Goal: Information Seeking & Learning: Learn about a topic

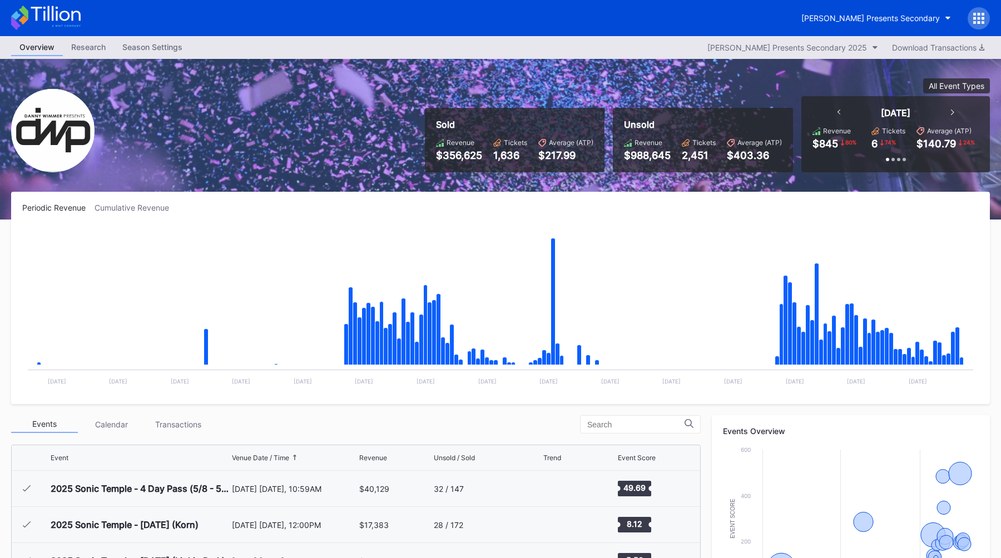
scroll to position [181, 0]
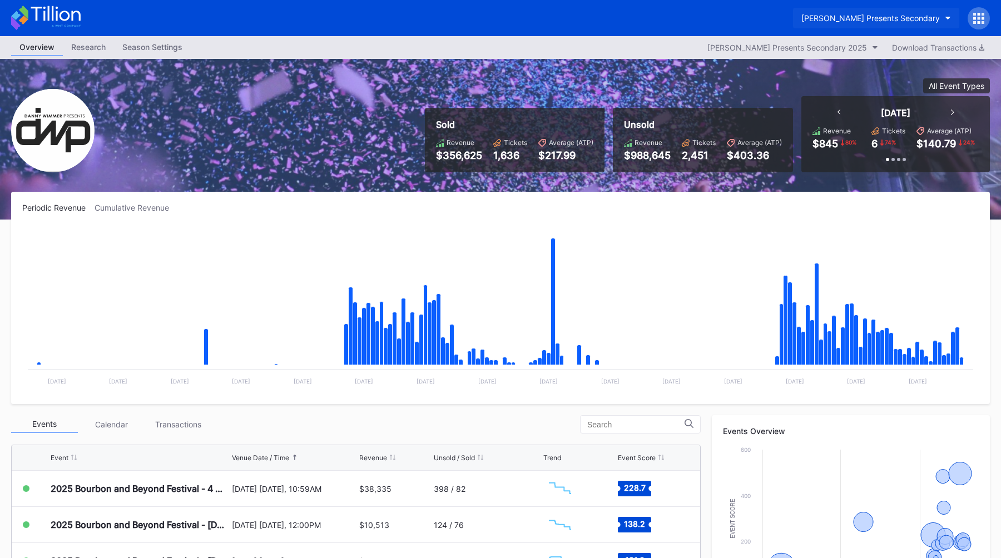
click at [877, 15] on div "[PERSON_NAME] Presents Secondary" at bounding box center [871, 17] width 138 height 9
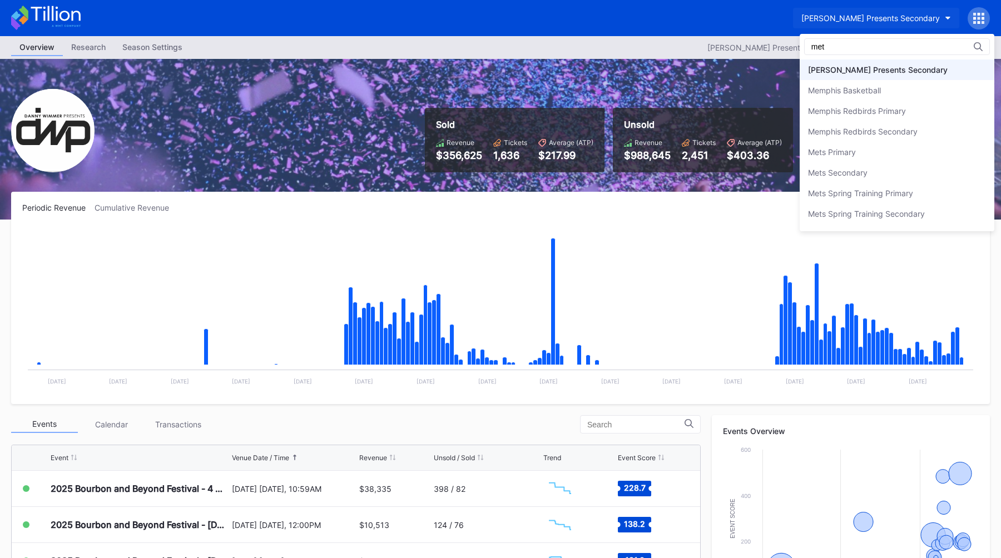
scroll to position [0, 0]
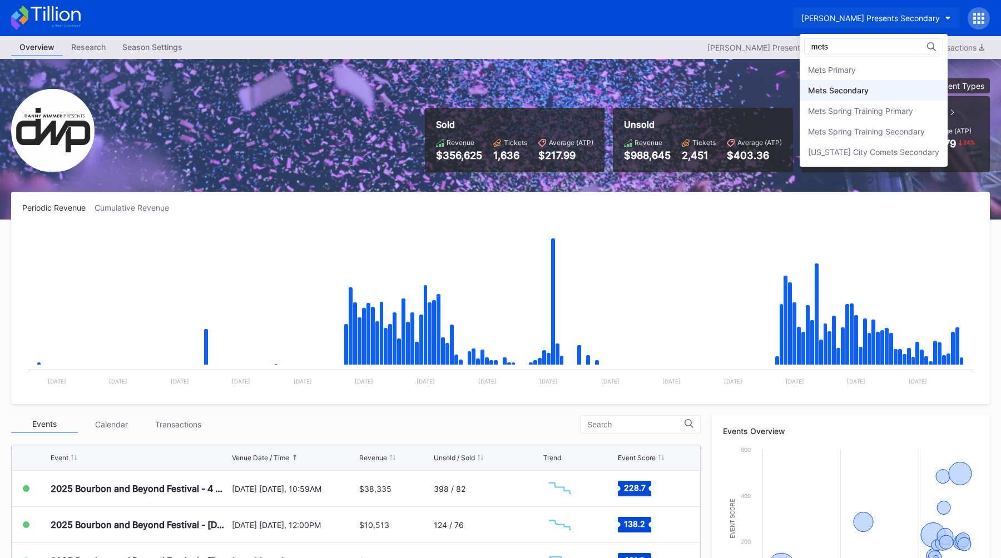
type input "mets"
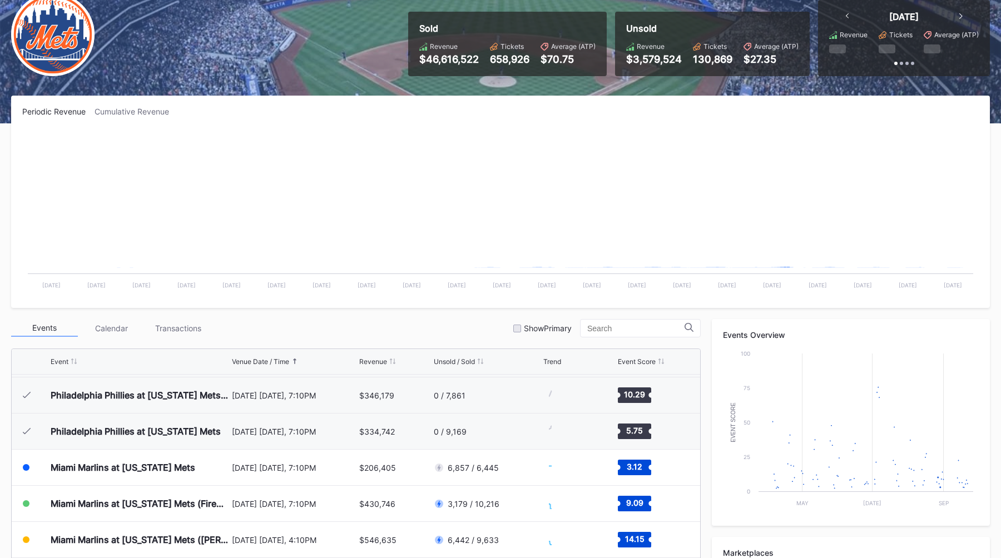
scroll to position [2422, 0]
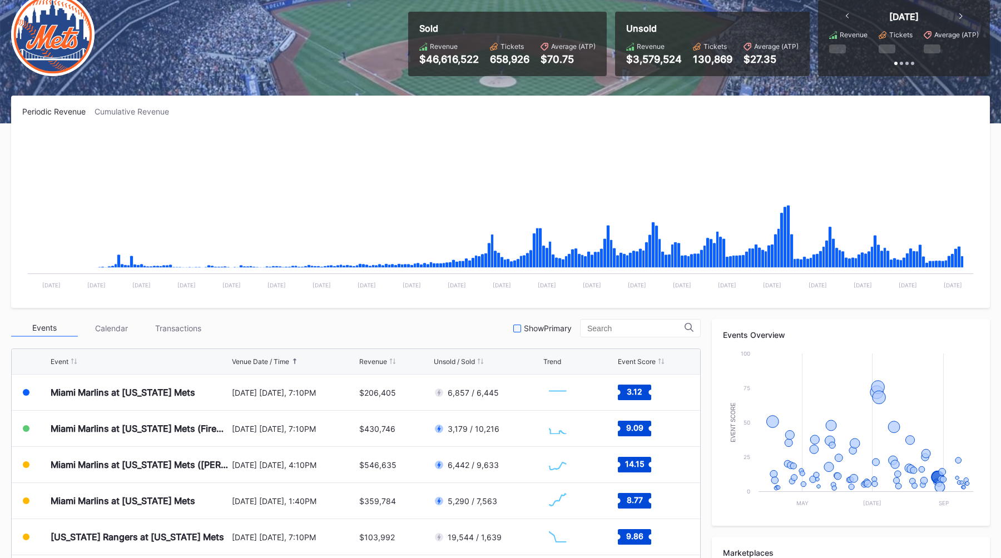
click at [521, 327] on div at bounding box center [517, 329] width 8 height 8
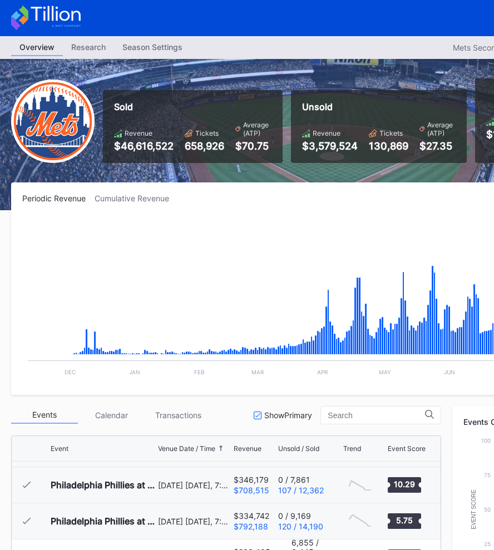
scroll to position [0, 174]
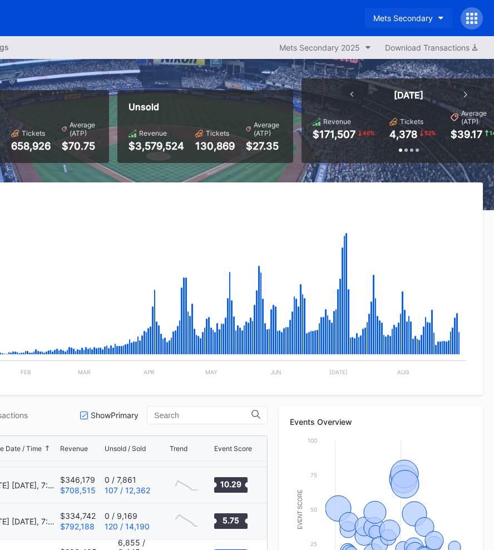
click at [391, 14] on div "Mets Secondary" at bounding box center [403, 17] width 60 height 9
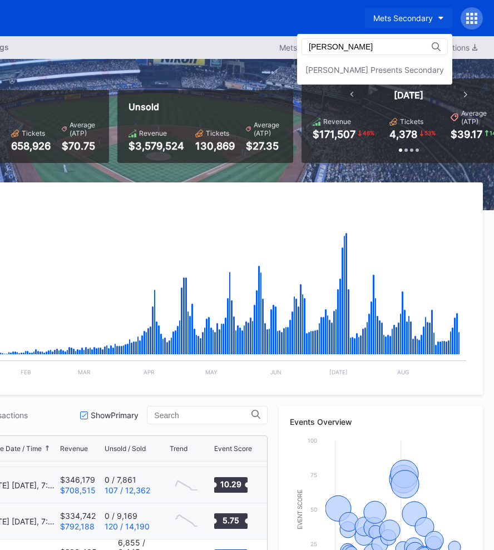
scroll to position [0, 0]
type input "danny"
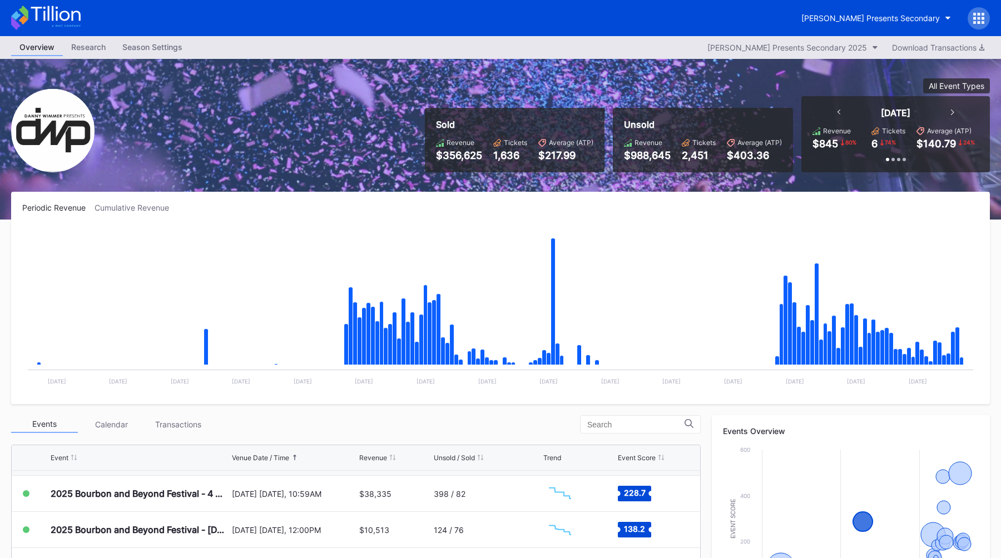
click at [350, 166] on div "Sold Revenue $356,625 Tickets 1,636 Average (ATP) $217.99 Unsold Revenue $988,6…" at bounding box center [500, 139] width 1001 height 161
click at [422, 184] on div "Sold Revenue $356,625 Tickets 1,636 Average (ATP) $217.99 Unsold Revenue $988,6…" at bounding box center [500, 139] width 1001 height 161
click at [427, 183] on div "Sold Revenue $356,625 Tickets 1,636 Average (ATP) $217.99 Unsold Revenue $988,6…" at bounding box center [500, 139] width 1001 height 161
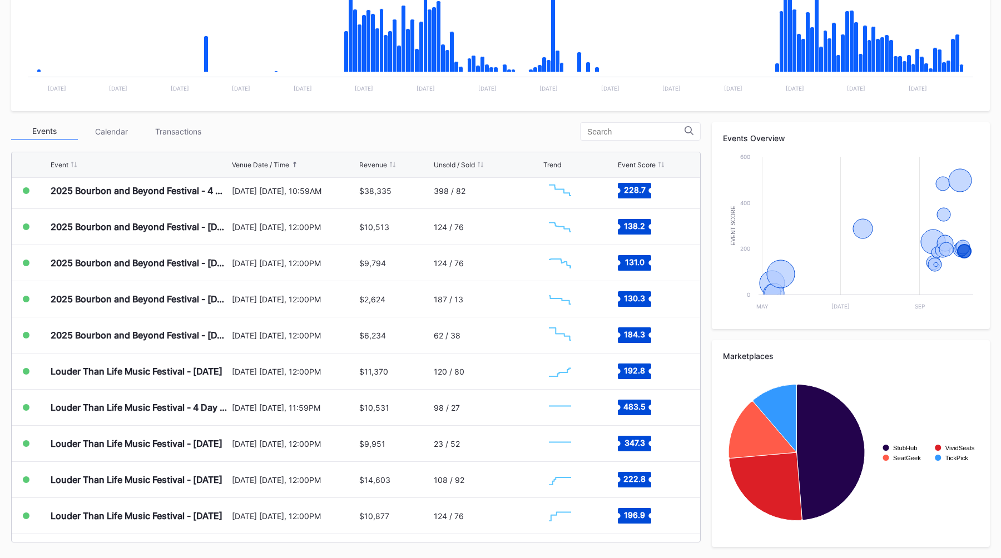
scroll to position [178, 0]
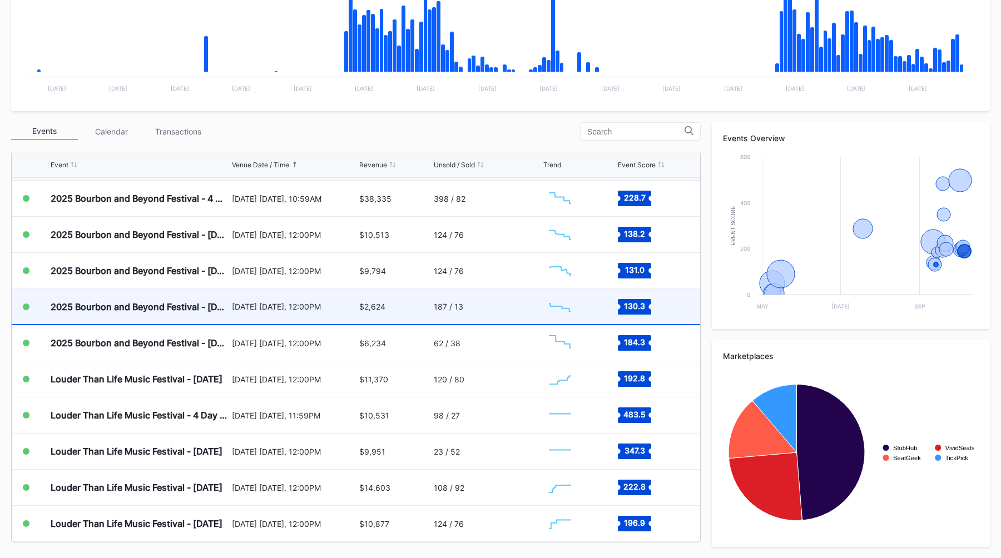
click at [509, 310] on div "187 / 13" at bounding box center [487, 306] width 107 height 35
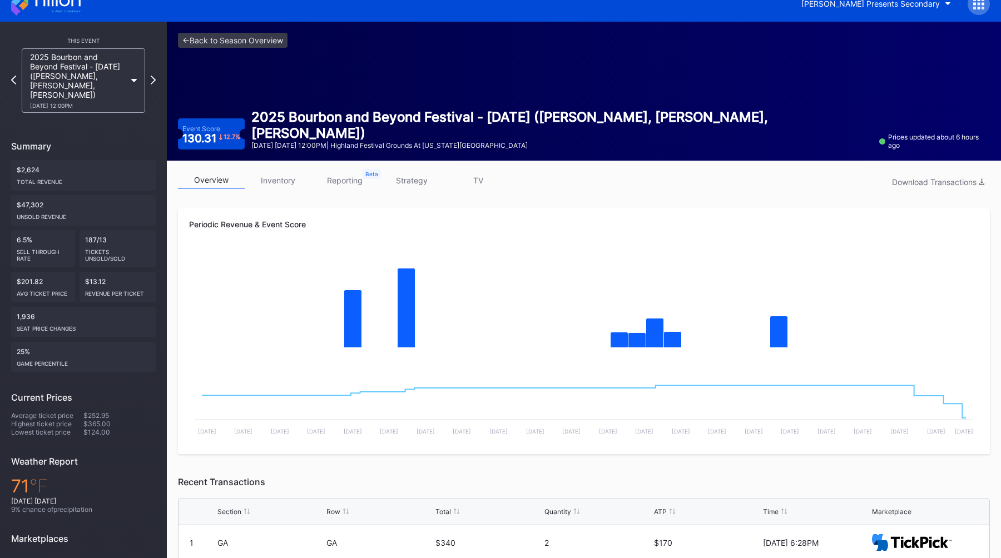
scroll to position [13, 0]
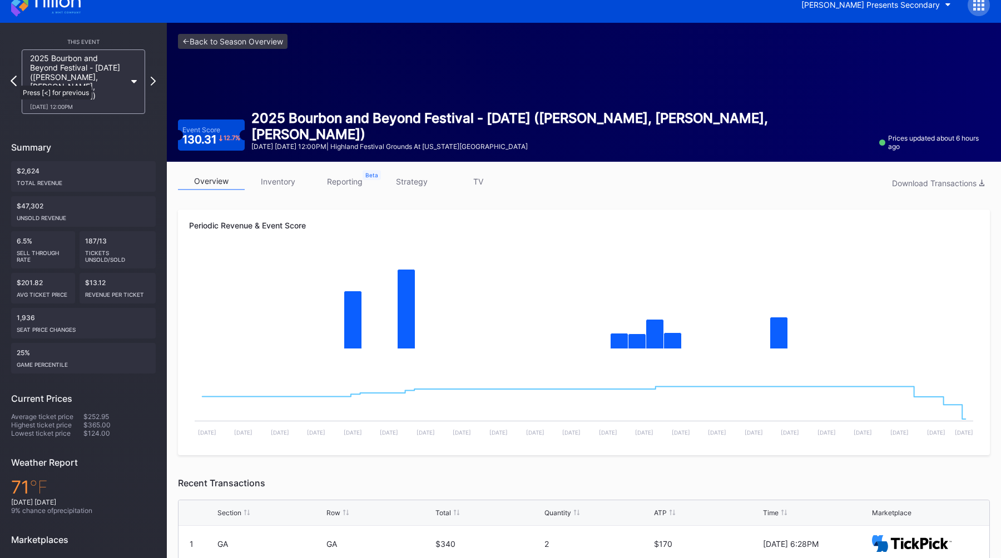
click at [14, 81] on icon at bounding box center [14, 81] width 6 height 11
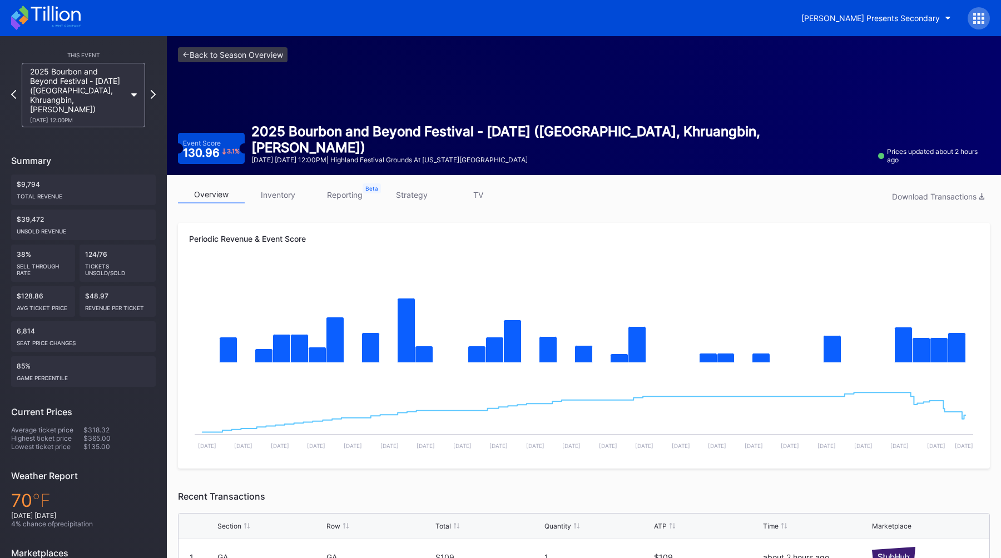
click at [8, 91] on div "This Event 2025 Bourbon and Beyond Festival - Friday (Phish, Khruangbin, Joe Bo…" at bounding box center [83, 356] width 167 height 640
click at [14, 92] on icon at bounding box center [14, 94] width 6 height 11
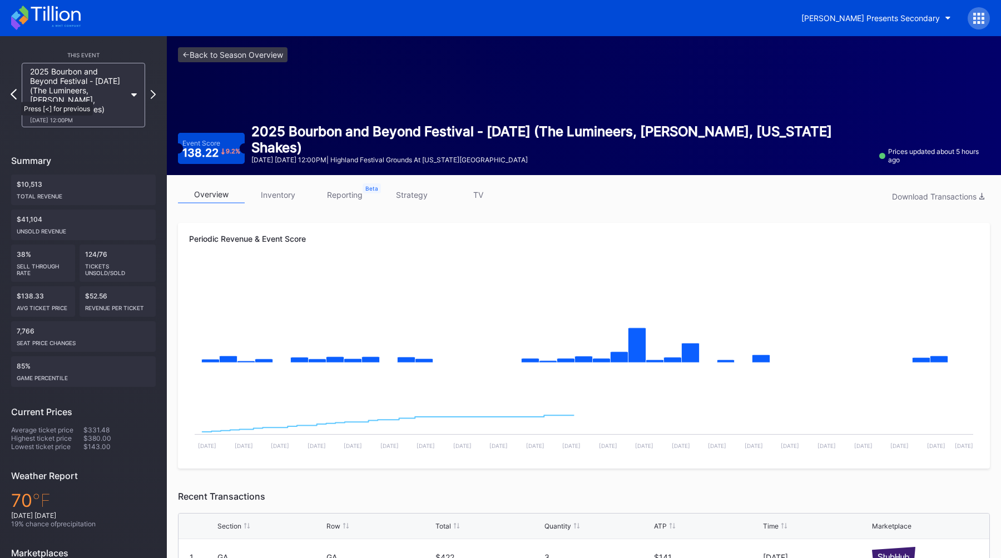
click at [16, 97] on icon at bounding box center [14, 94] width 6 height 11
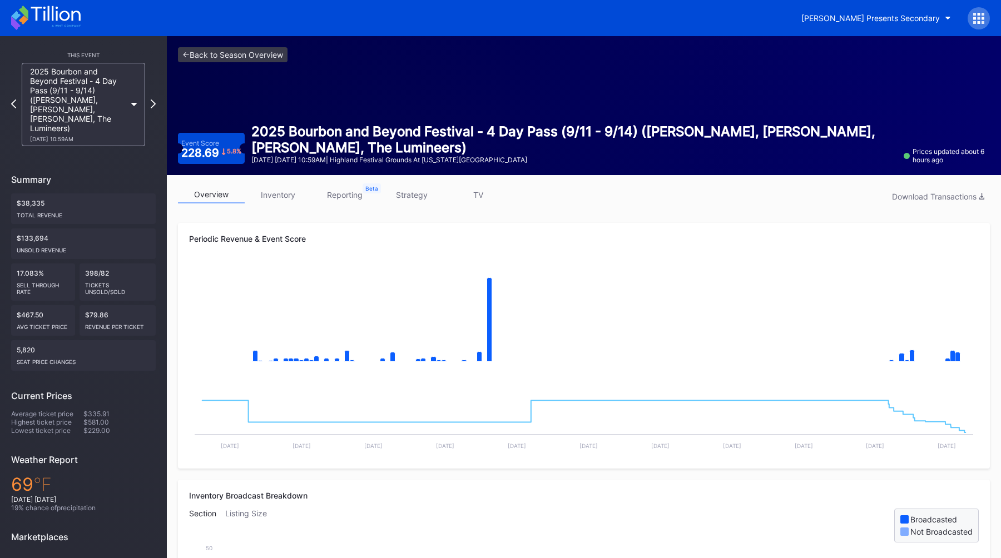
click at [604, 44] on div "<- Back to Season Overview Event Score 228.69 5.8 % 2025 Bourbon and Beyond Fes…" at bounding box center [584, 105] width 834 height 139
click at [152, 98] on icon at bounding box center [153, 103] width 6 height 11
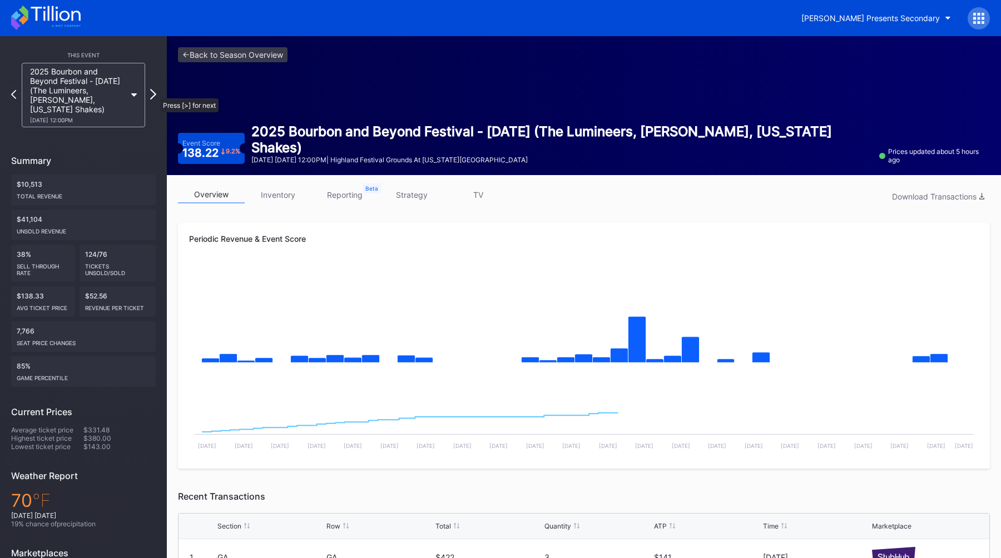
click at [155, 93] on icon at bounding box center [153, 94] width 6 height 11
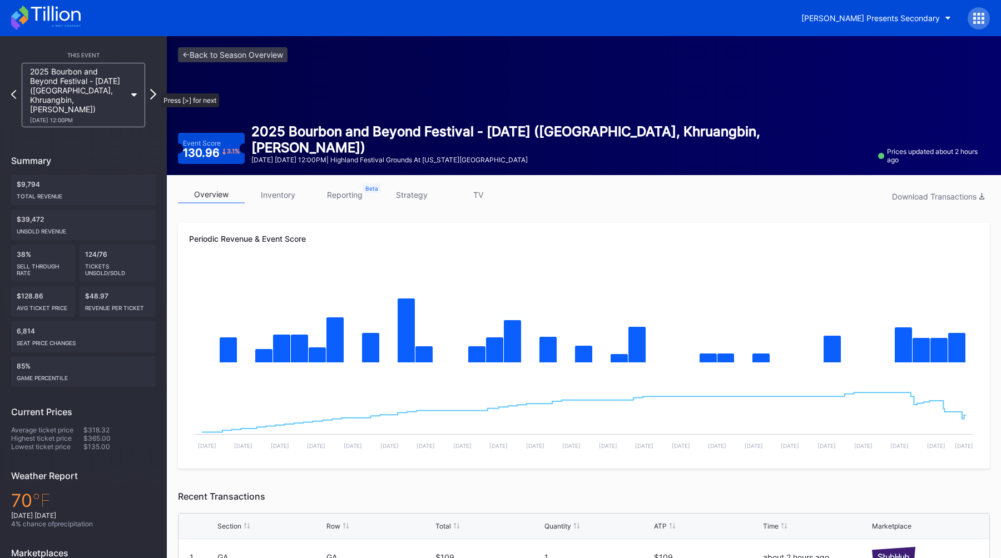
click at [155, 89] on icon at bounding box center [153, 94] width 6 height 11
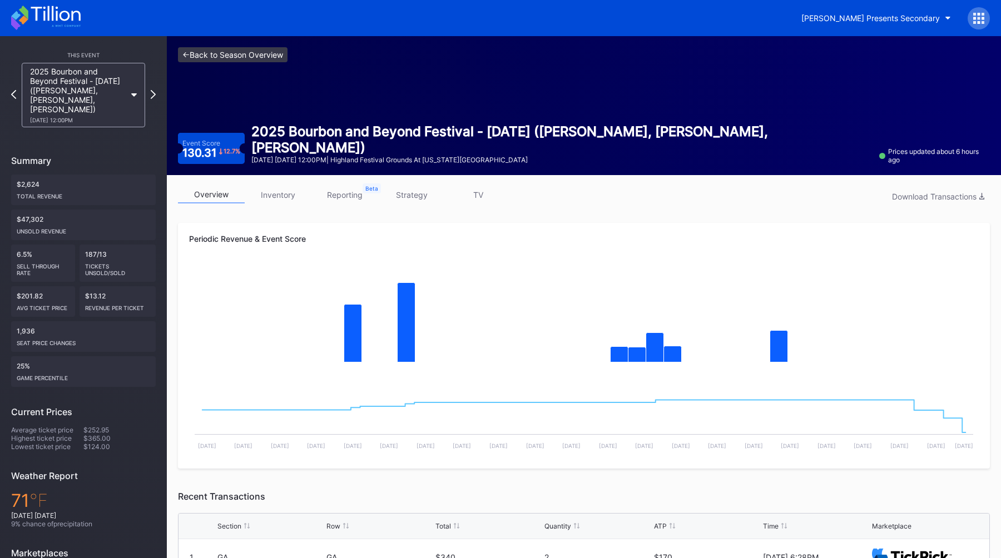
click at [200, 57] on link "<- Back to Season Overview" at bounding box center [233, 54] width 110 height 15
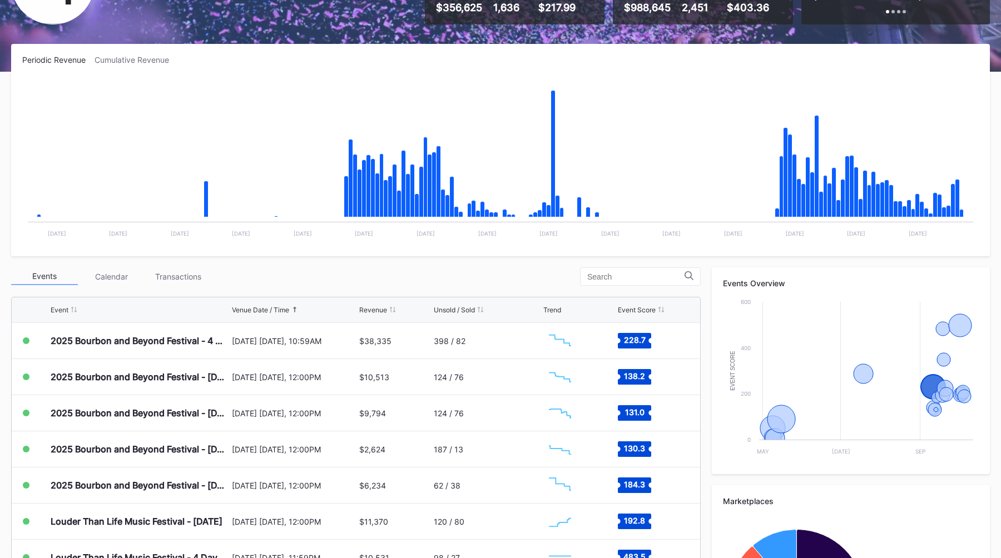
scroll to position [171, 0]
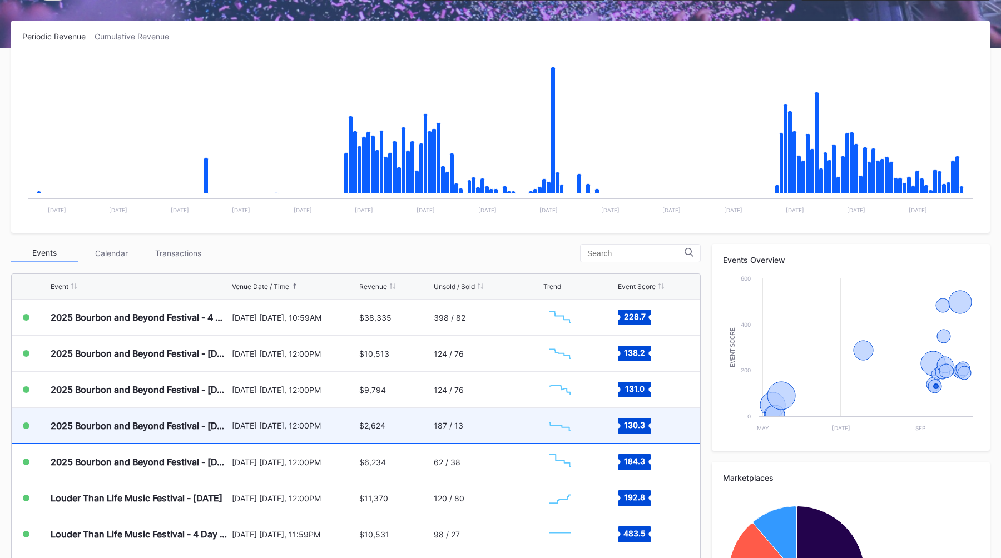
click at [171, 420] on div "2025 Bourbon and Beyond Festival - Saturday (Sturgill Simpson, Jack White, Vanc…" at bounding box center [140, 425] width 179 height 11
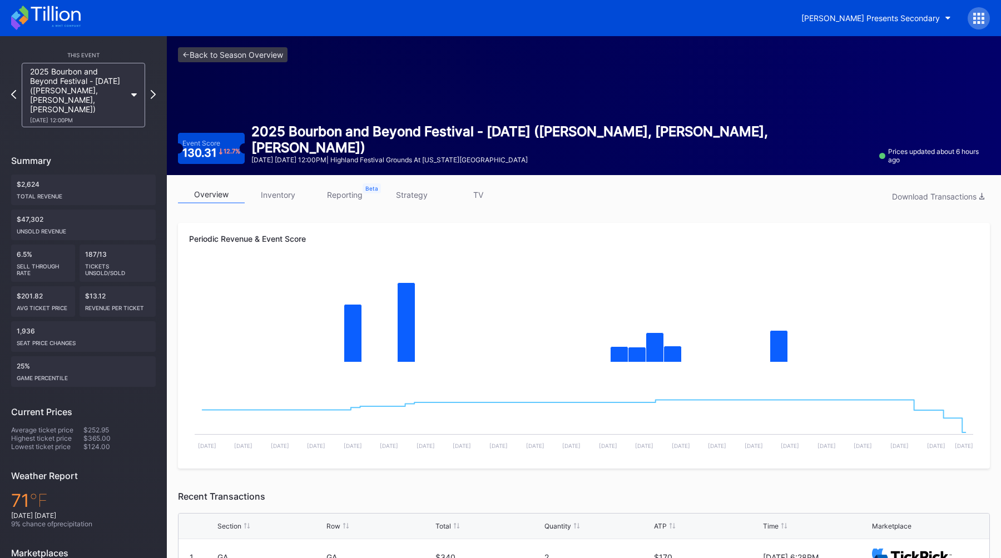
click at [340, 193] on link "reporting" at bounding box center [344, 194] width 67 height 17
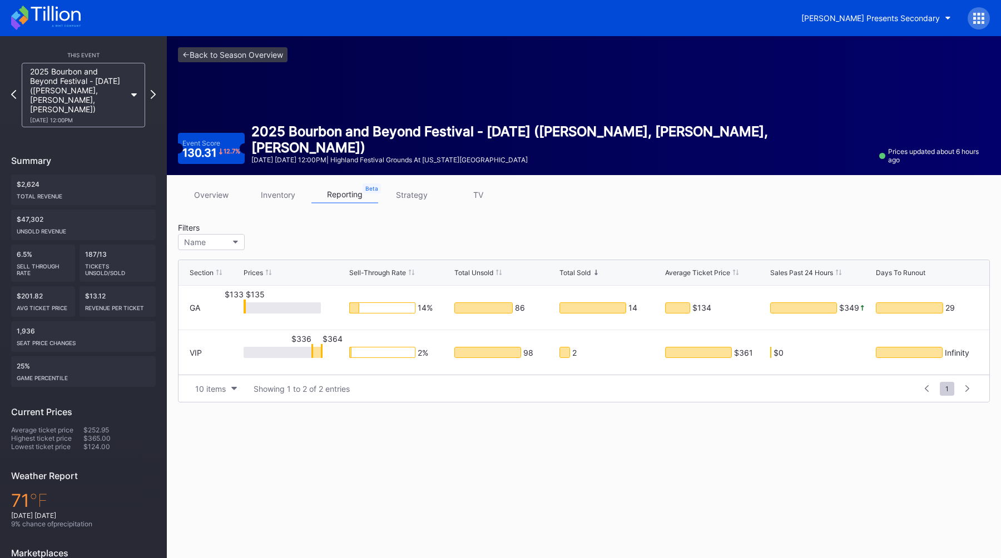
click at [614, 382] on div "10 items Showing 1 to 2 of 2 entries" at bounding box center [553, 389] width 726 height 15
click at [236, 60] on link "<- Back to Season Overview" at bounding box center [233, 54] width 110 height 15
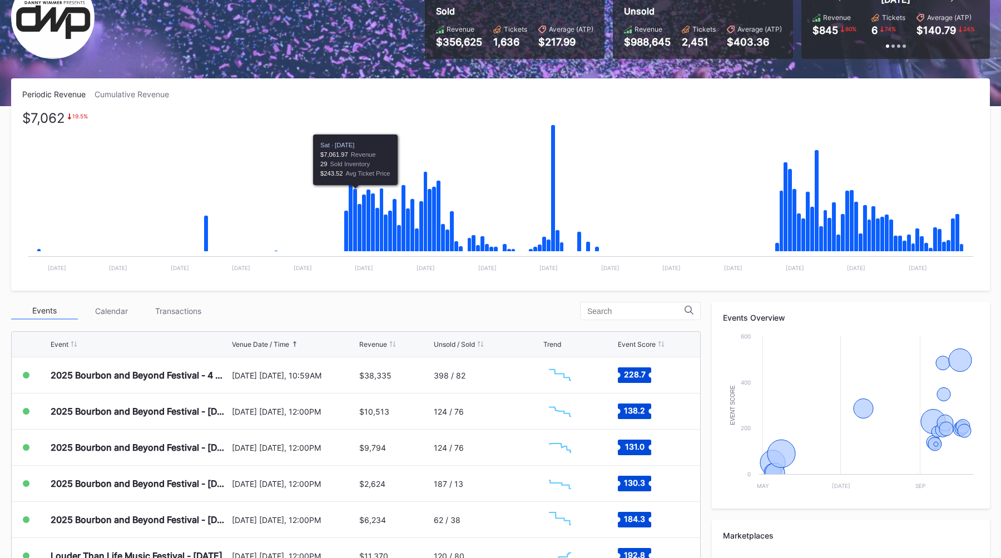
scroll to position [122, 0]
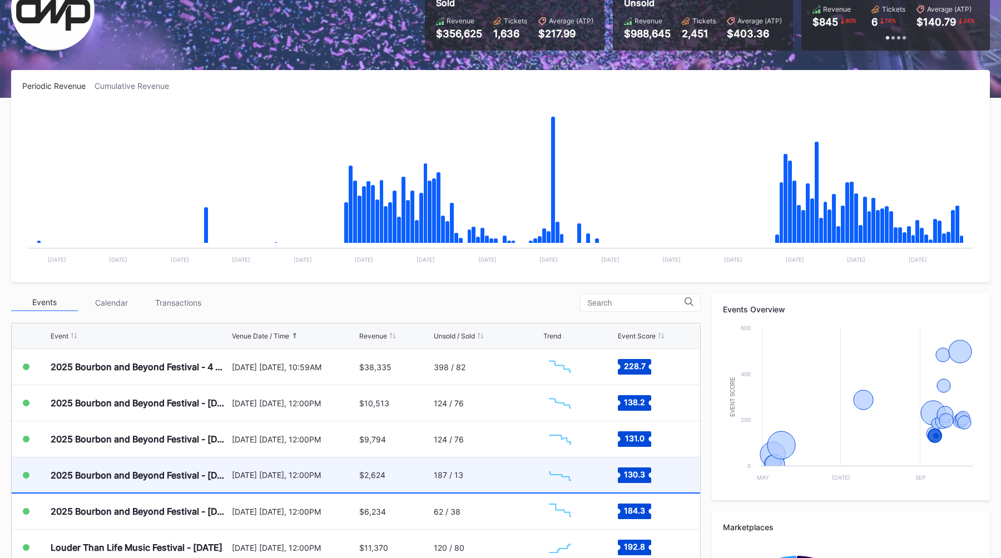
click at [265, 476] on div "September 13 Saturday, 12:00PM" at bounding box center [294, 475] width 125 height 9
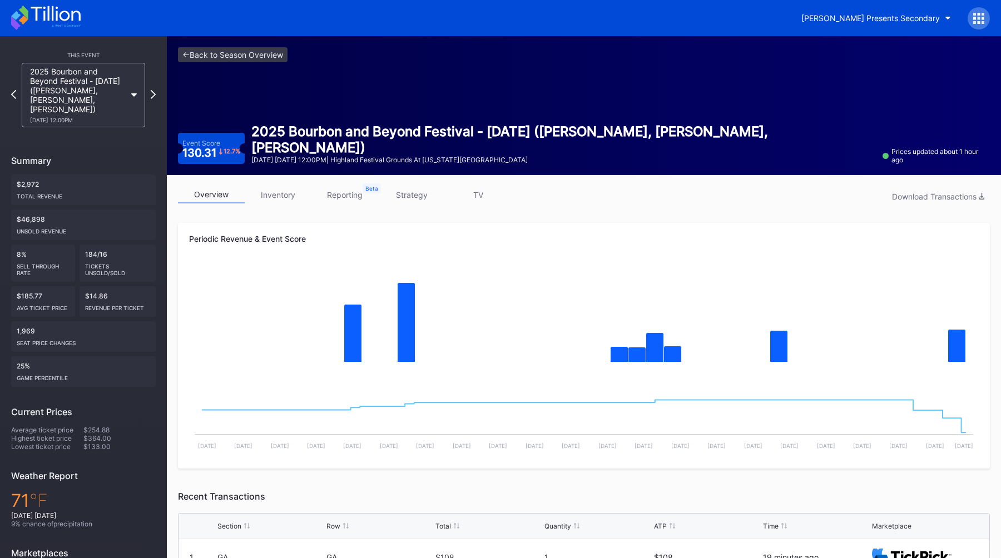
click at [334, 193] on link "reporting" at bounding box center [344, 194] width 67 height 17
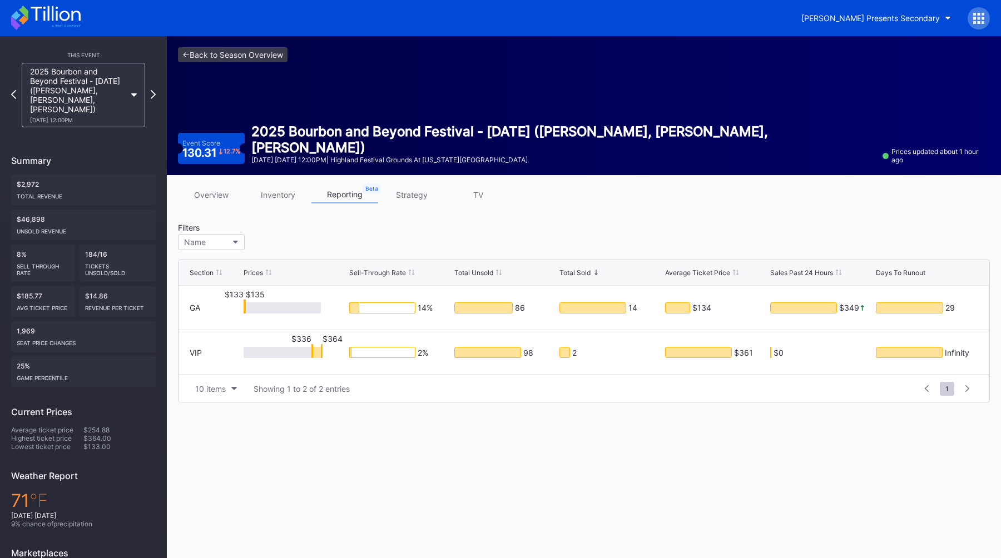
click at [463, 223] on div "Filters Name" at bounding box center [584, 238] width 812 height 31
click at [439, 226] on div "Filters Name" at bounding box center [584, 238] width 812 height 31
click at [430, 227] on div "Filters Name" at bounding box center [584, 238] width 812 height 31
click at [218, 194] on link "overview" at bounding box center [211, 194] width 67 height 17
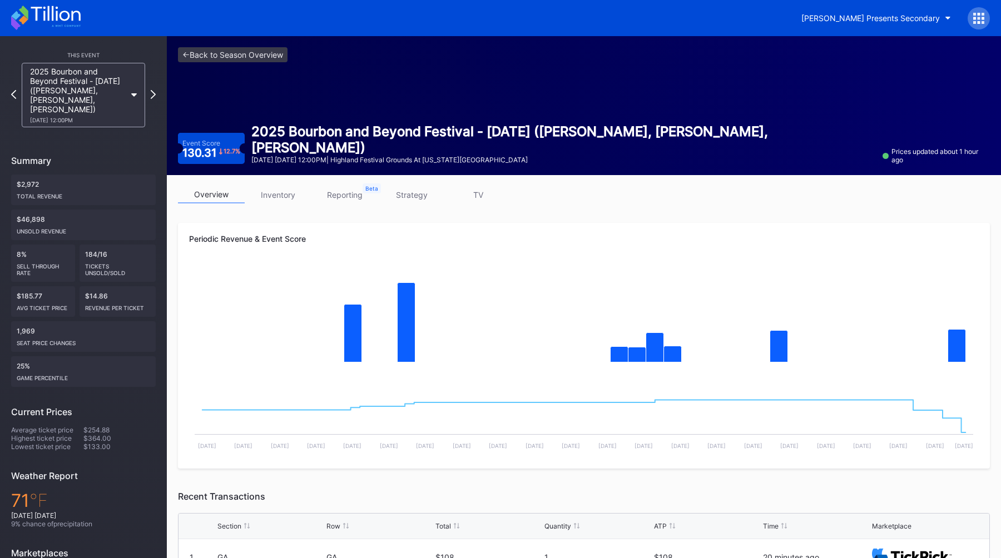
click at [271, 196] on link "inventory" at bounding box center [278, 194] width 67 height 17
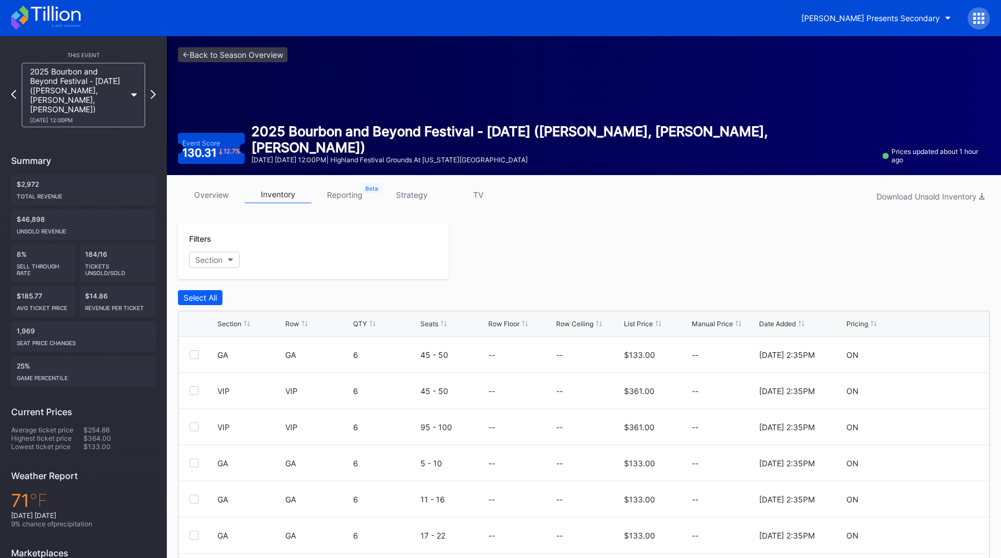
click at [225, 191] on link "overview" at bounding box center [211, 194] width 67 height 17
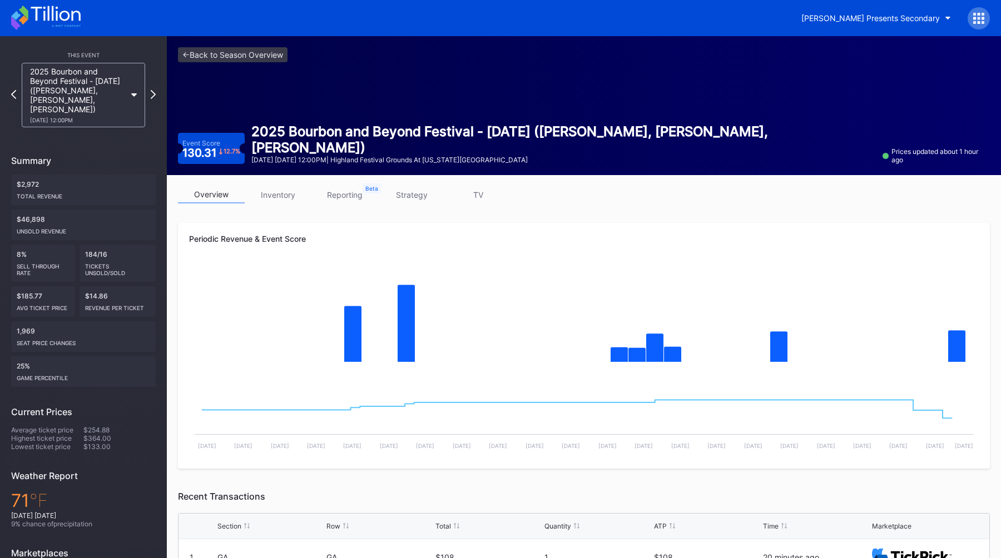
click at [953, 186] on div "overview inventory reporting strategy TV Periodic Revenue & Event Score Created…" at bounding box center [584, 503] width 834 height 656
click at [236, 56] on link "<- Back to Season Overview" at bounding box center [233, 54] width 110 height 15
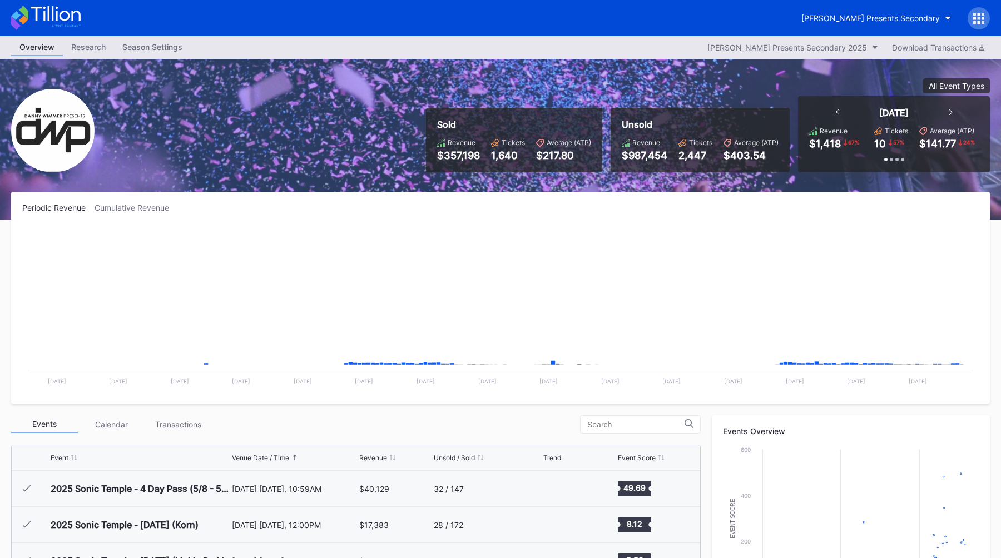
scroll to position [181, 0]
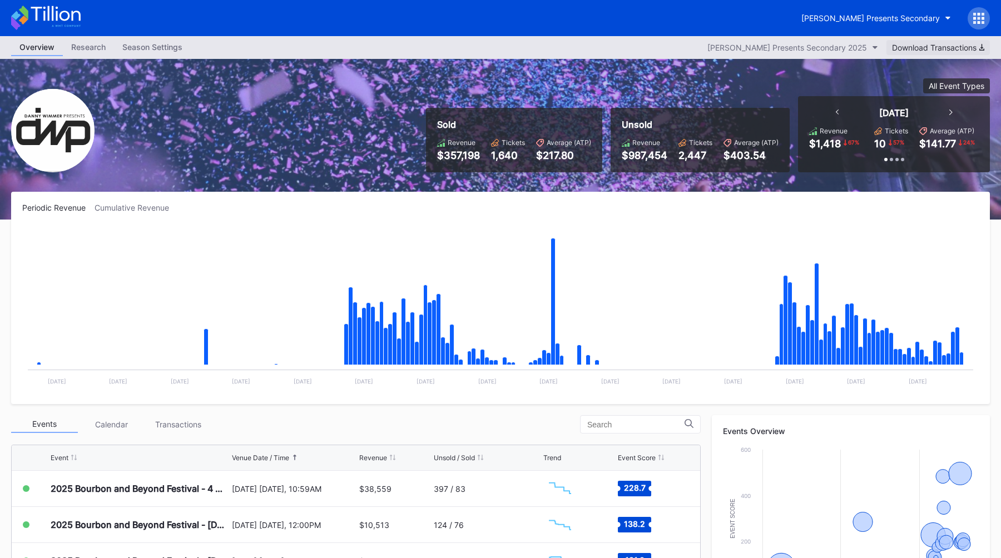
click at [921, 49] on div "Download Transactions" at bounding box center [938, 47] width 92 height 9
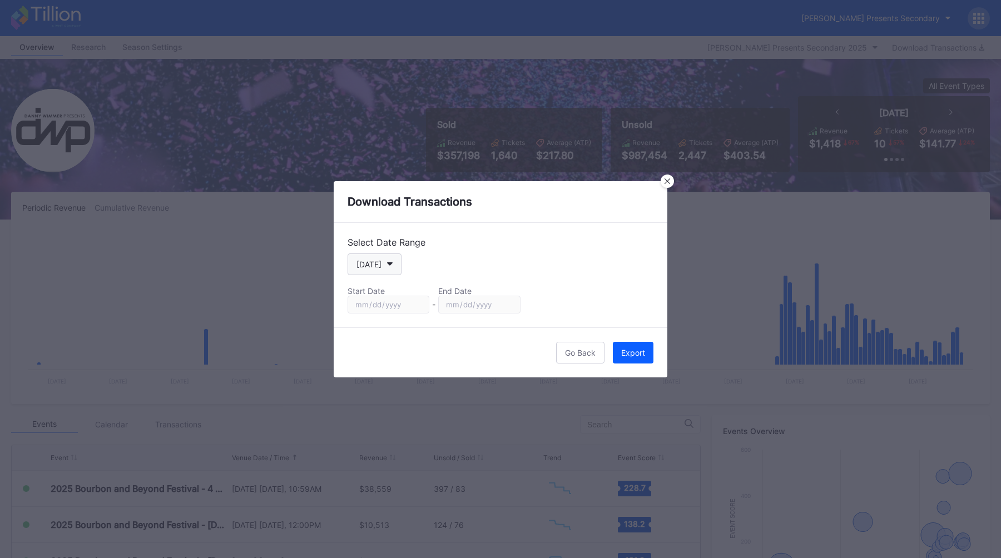
click at [379, 262] on button "[DATE]" at bounding box center [375, 265] width 54 height 22
click at [389, 384] on div "Season" at bounding box center [380, 378] width 65 height 21
type input "2024-11-13"
click at [641, 356] on div "Export" at bounding box center [633, 352] width 24 height 9
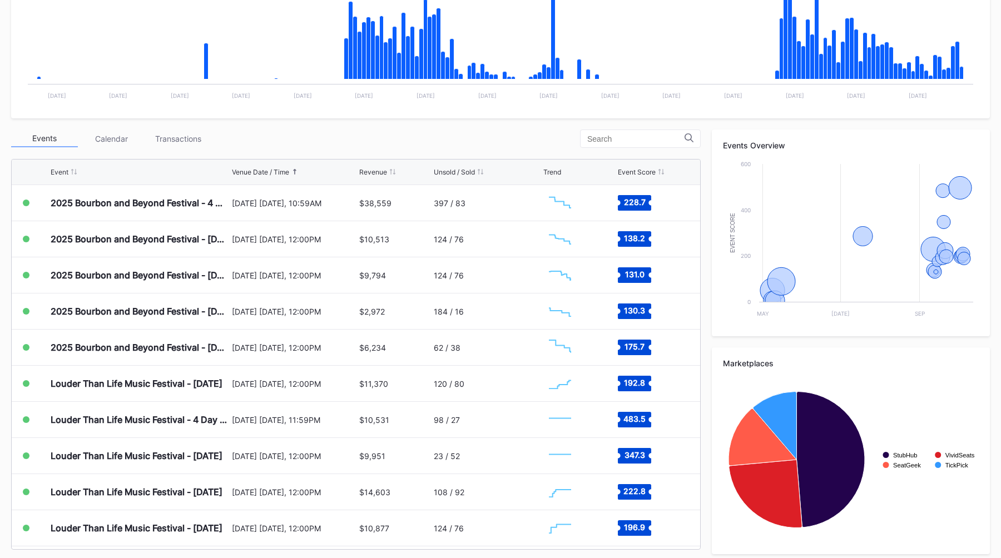
scroll to position [293, 0]
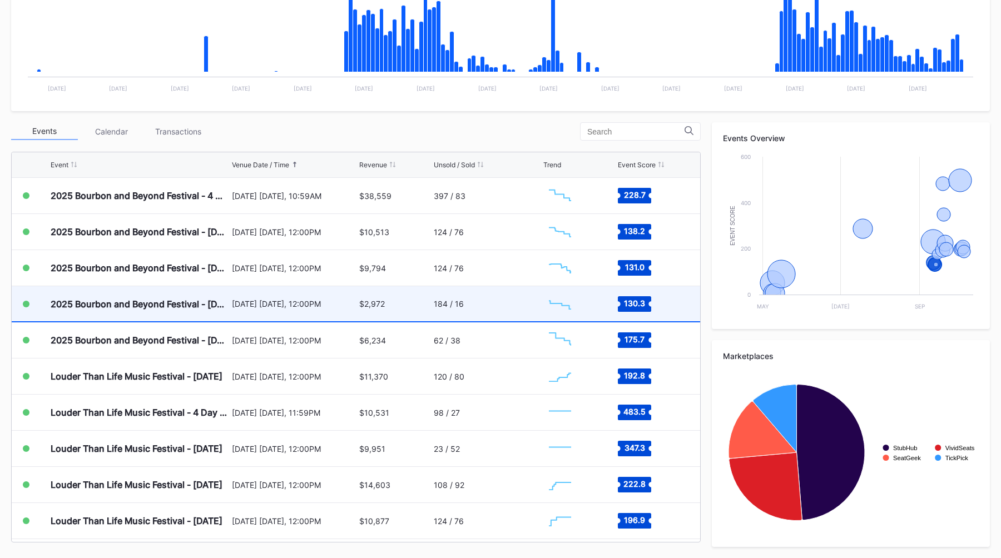
click at [276, 295] on div "[DATE] [DATE], 12:00PM" at bounding box center [294, 303] width 125 height 35
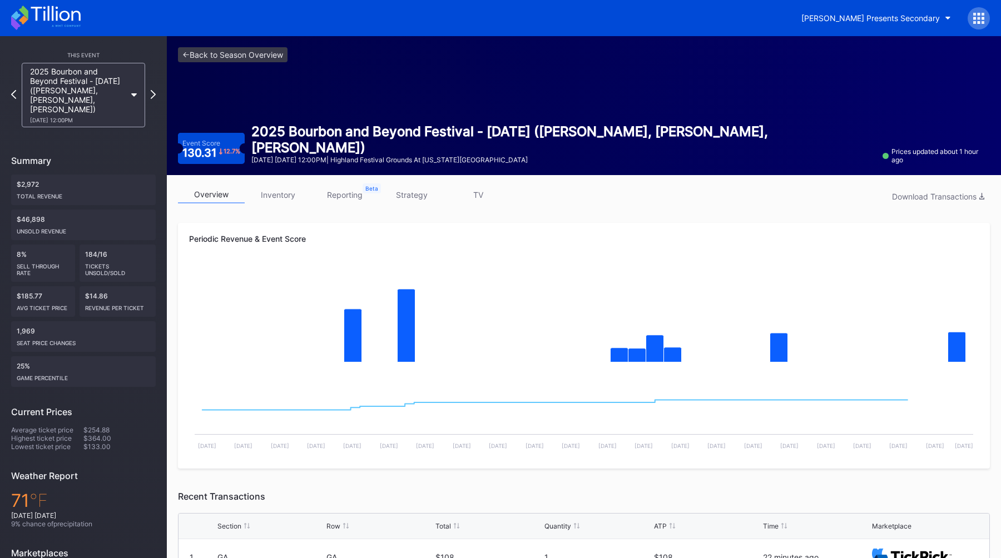
click at [342, 212] on div "overview inventory reporting strategy TV Download Transactions Periodic Revenue…" at bounding box center [584, 503] width 834 height 656
click at [346, 200] on link "reporting" at bounding box center [344, 194] width 67 height 17
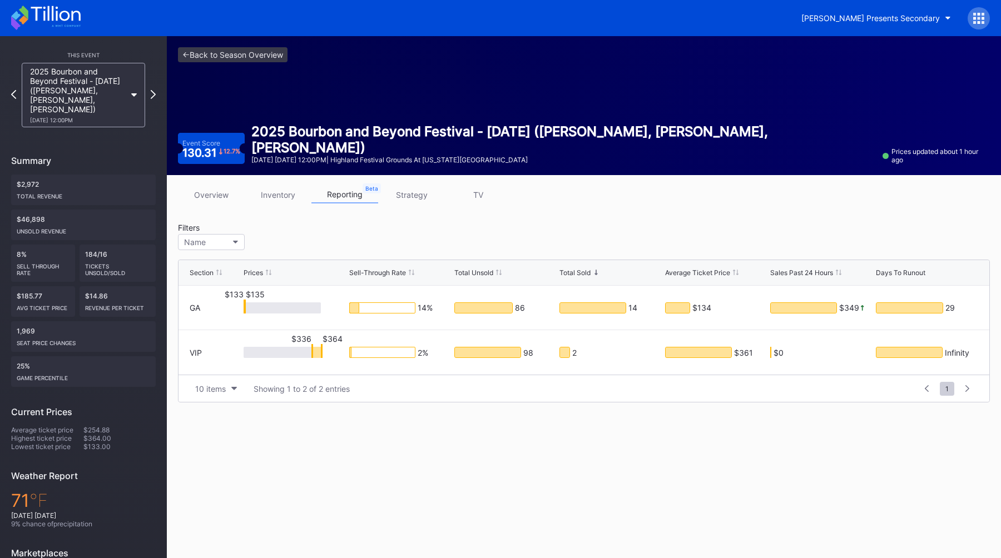
click at [602, 223] on div "Filters Name" at bounding box center [584, 238] width 812 height 31
click at [622, 223] on div "Filters Name" at bounding box center [584, 238] width 812 height 31
click at [581, 254] on div "Section Prices Sell-Through Rate Total Unsold Total Sold Average Ticket Price S…" at bounding box center [584, 328] width 812 height 149
click at [500, 236] on div "Filters Name" at bounding box center [584, 238] width 812 height 31
click at [305, 238] on div "Filters Name" at bounding box center [584, 238] width 812 height 31
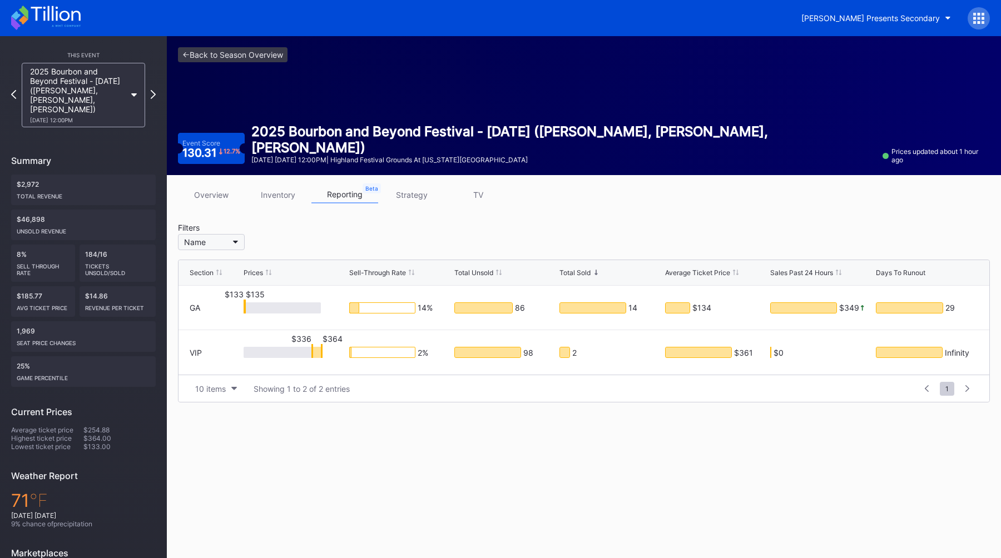
click at [227, 246] on button "Name" at bounding box center [211, 242] width 67 height 16
click at [184, 302] on div "GA" at bounding box center [243, 304] width 130 height 21
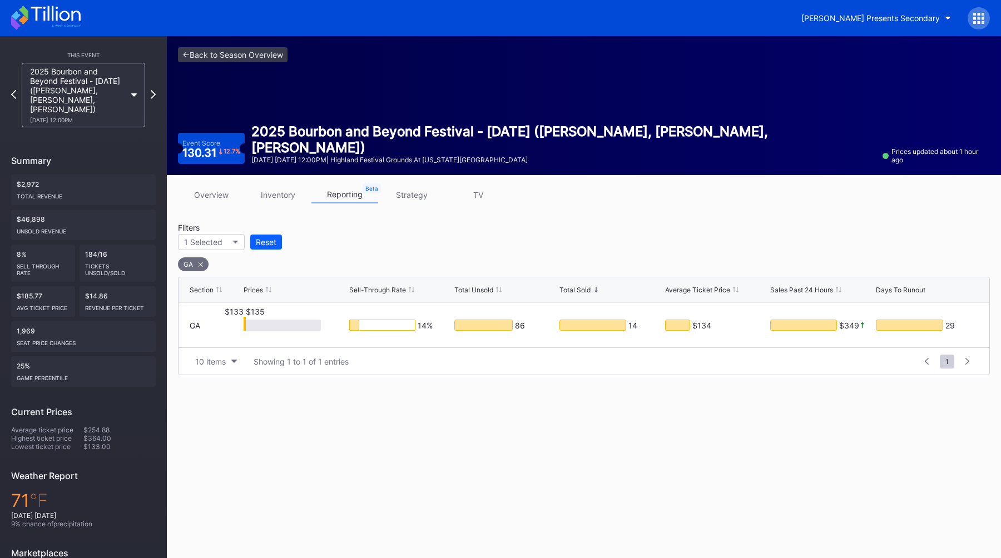
click at [202, 266] on div "GA" at bounding box center [193, 265] width 31 height 14
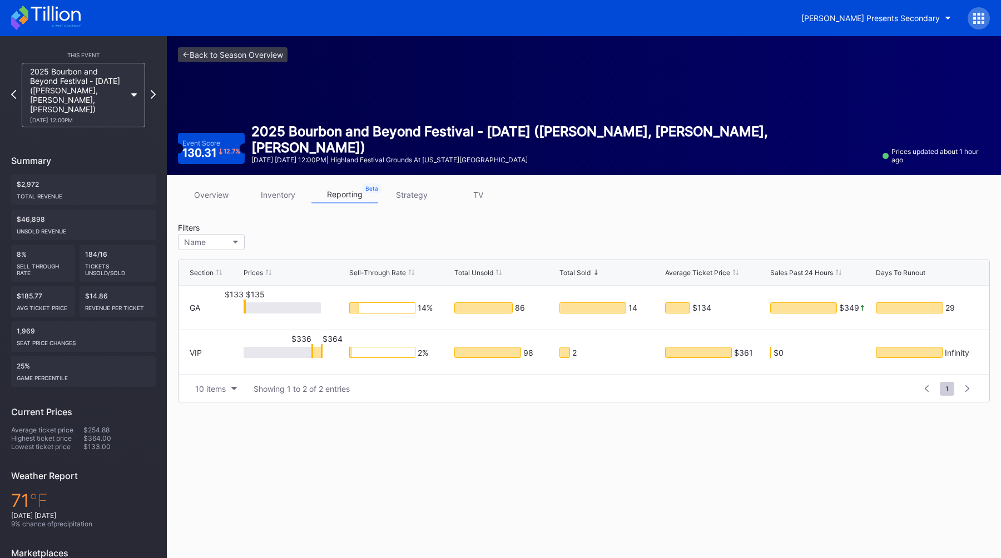
click at [324, 231] on div "Filters Name" at bounding box center [584, 238] width 812 height 31
click at [328, 232] on div "Filters Name" at bounding box center [584, 238] width 812 height 31
click at [546, 201] on div "overview inventory reporting strategy TV" at bounding box center [584, 197] width 812 height 23
click at [424, 230] on div "Filters Name" at bounding box center [584, 238] width 812 height 31
click at [293, 235] on div "Filters Name" at bounding box center [584, 238] width 812 height 31
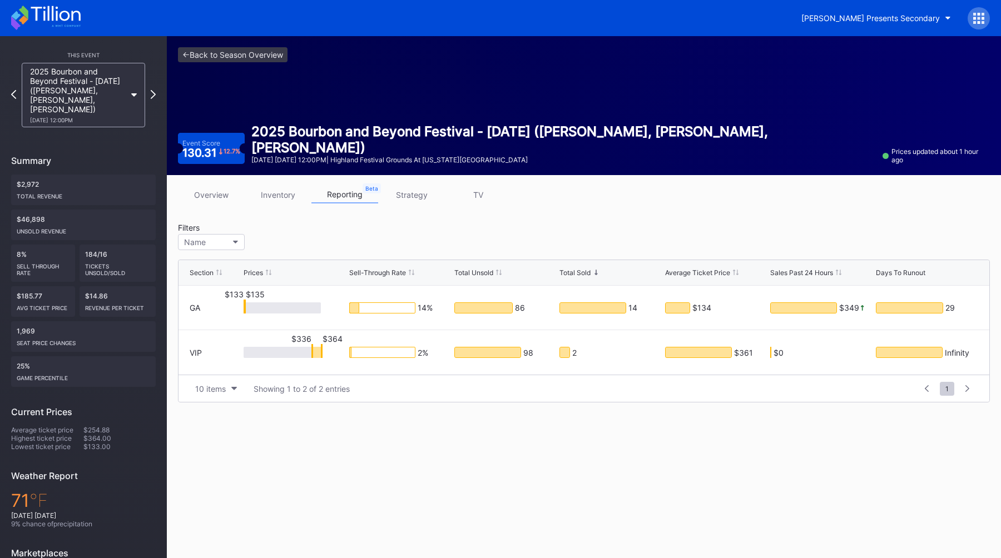
click at [353, 220] on div "overview inventory reporting strategy TV Filters Name Section Prices Sell-Throu…" at bounding box center [584, 294] width 834 height 239
drag, startPoint x: 218, startPoint y: 299, endPoint x: 284, endPoint y: 290, distance: 66.8
click at [284, 290] on div "GA $133 $135 14 % 86 14 $134 $349 29" at bounding box center [584, 308] width 811 height 44
drag, startPoint x: 275, startPoint y: 290, endPoint x: 226, endPoint y: 290, distance: 48.9
click at [244, 290] on div "$133 $135" at bounding box center [295, 308] width 102 height 44
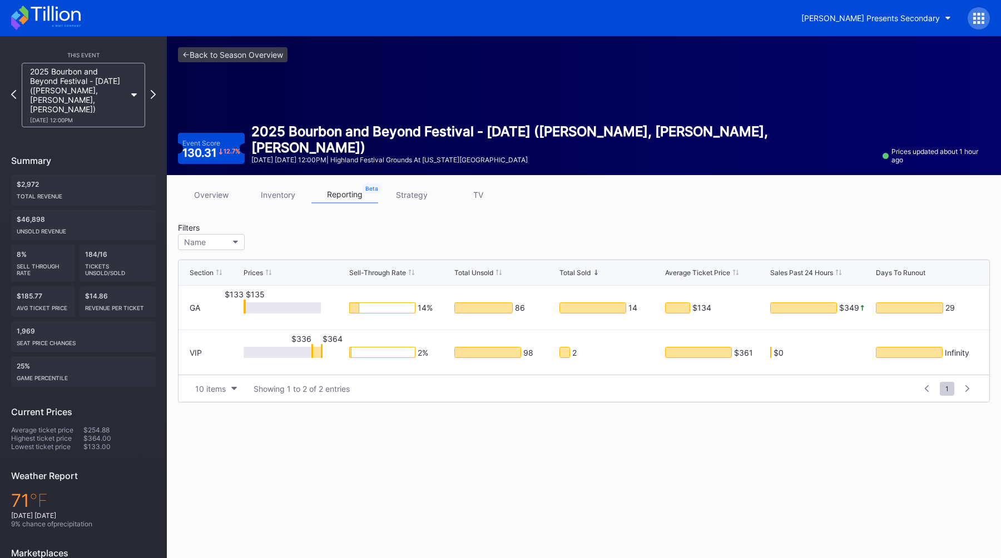
click at [327, 226] on div "Filters Name" at bounding box center [584, 238] width 812 height 31
click at [189, 196] on link "overview" at bounding box center [211, 194] width 67 height 17
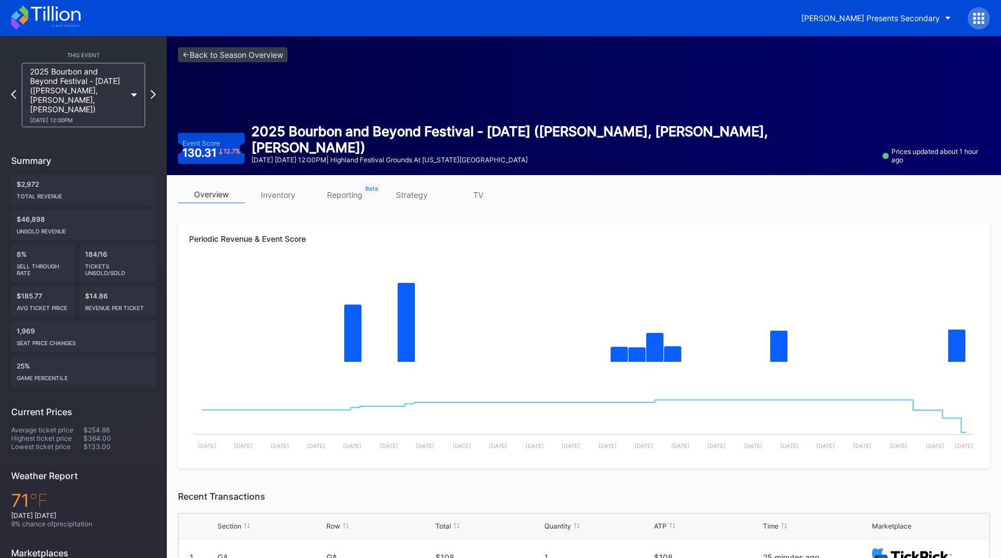
click at [917, 193] on div "overview inventory reporting strategy TV" at bounding box center [584, 197] width 812 height 23
click at [929, 211] on div "overview inventory reporting strategy TV Periodic Revenue & Event Score Created…" at bounding box center [584, 503] width 834 height 656
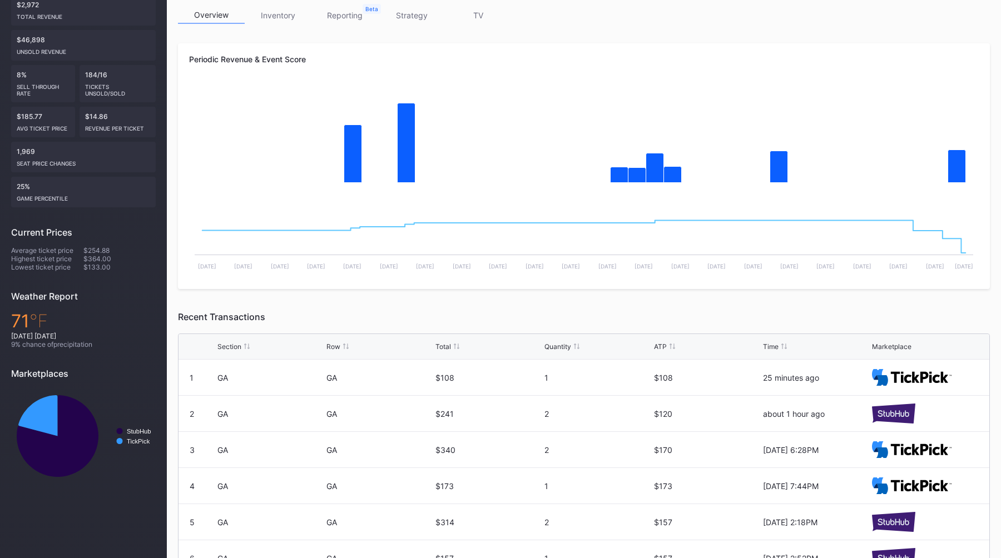
scroll to position [273, 0]
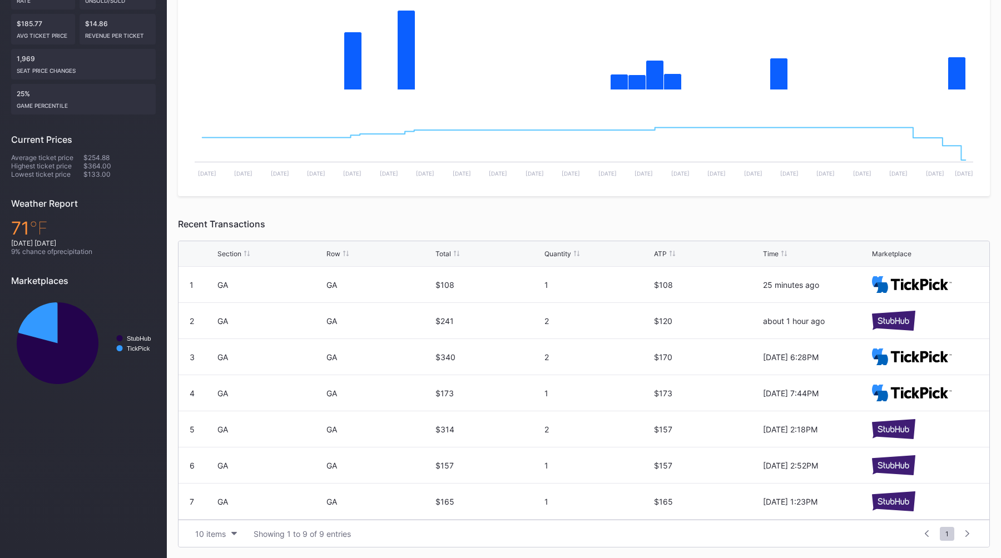
click at [694, 211] on div "Periodic Revenue & Event Score Created with Highcharts 11.2.0 Chart title Creat…" at bounding box center [584, 248] width 812 height 597
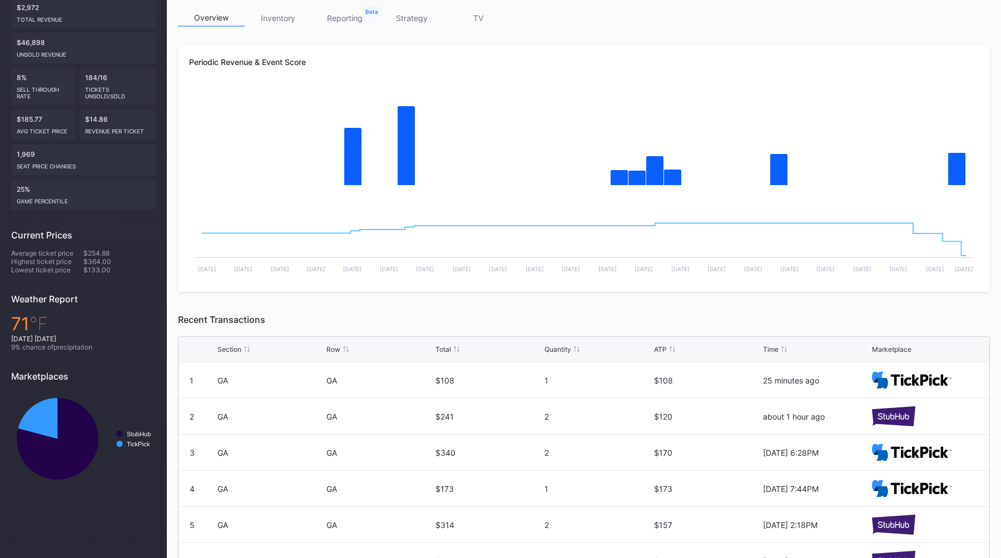
scroll to position [0, 0]
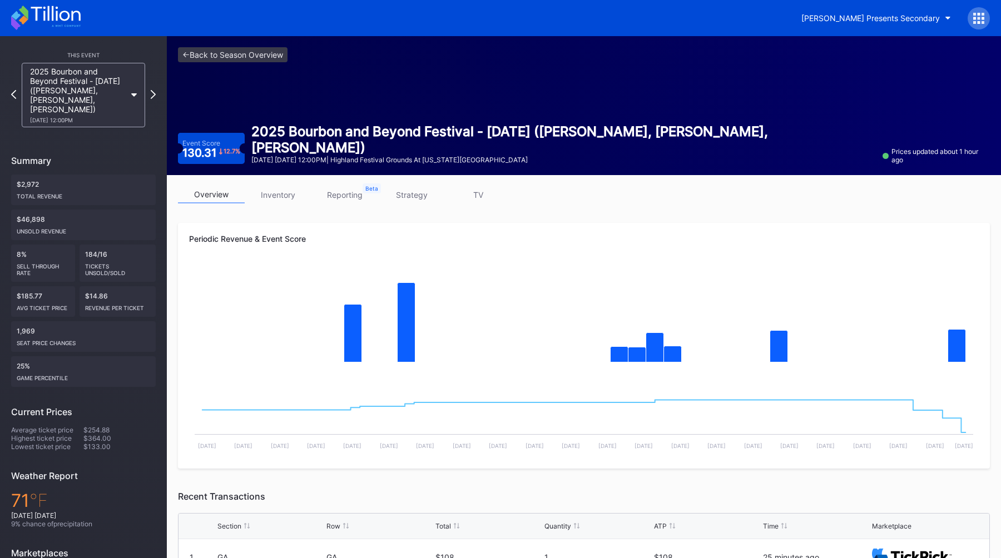
click at [960, 208] on div "overview inventory reporting strategy TV" at bounding box center [584, 197] width 812 height 23
click at [196, 47] on div "<- Back to Season Overview Event Score 130.31 12.7 % 2025 Bourbon and Beyond Fe…" at bounding box center [584, 105] width 834 height 139
click at [200, 52] on link "<- Back to Season Overview" at bounding box center [233, 54] width 110 height 15
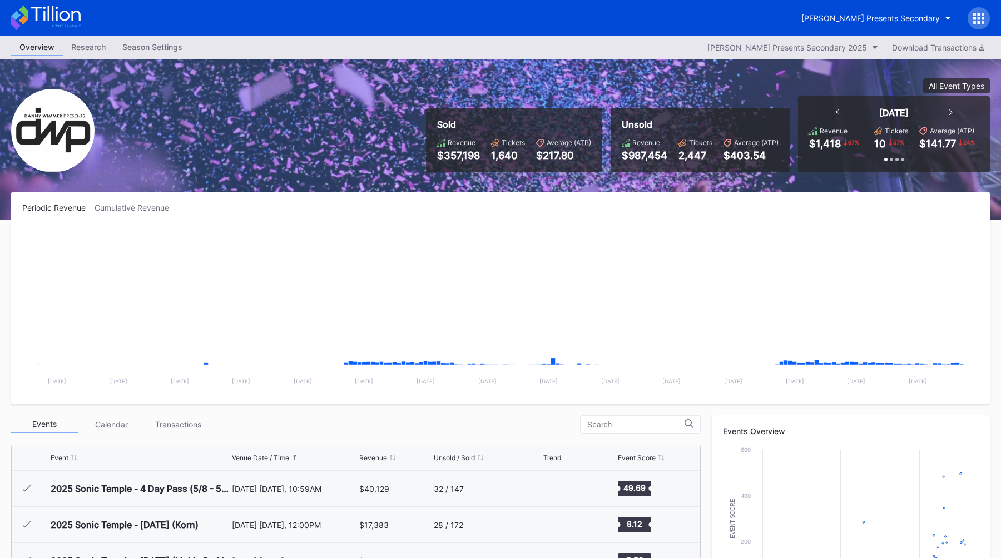
scroll to position [181, 0]
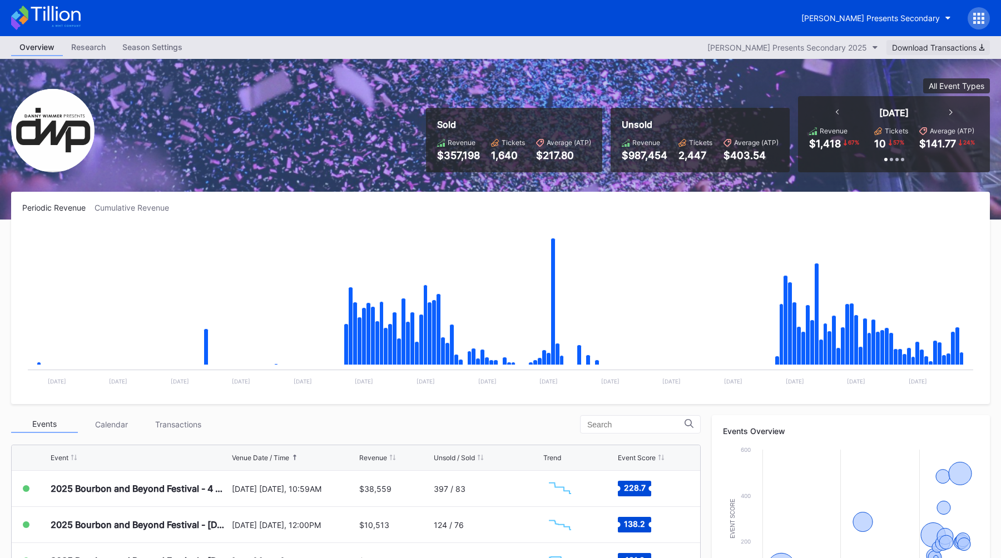
click at [949, 46] on div "Download Transactions" at bounding box center [938, 47] width 92 height 9
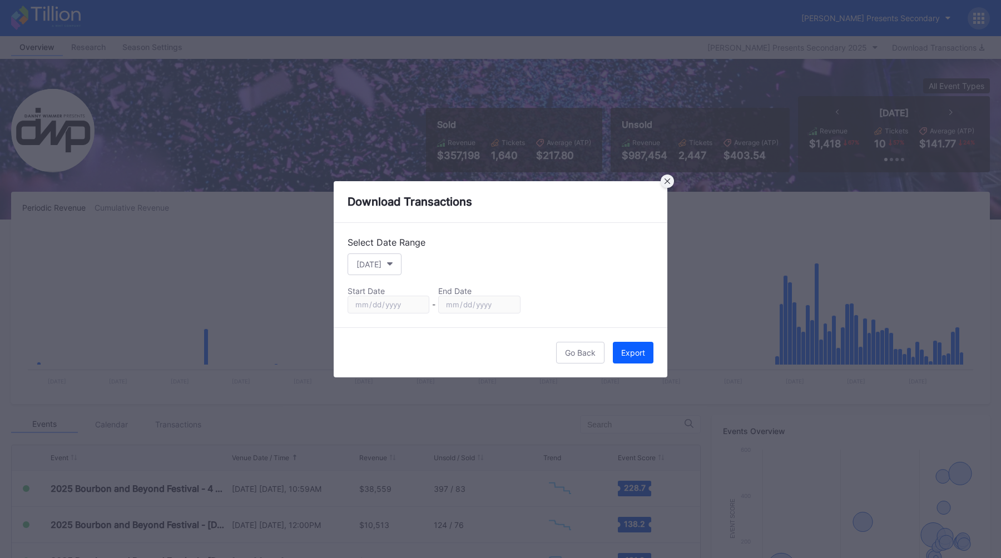
click at [666, 180] on icon at bounding box center [668, 182] width 6 height 6
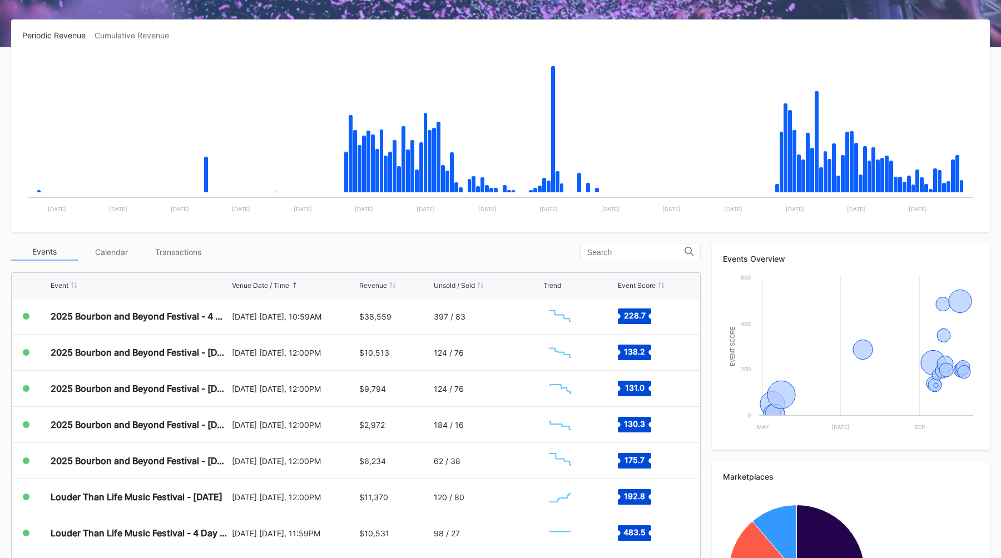
scroll to position [214, 0]
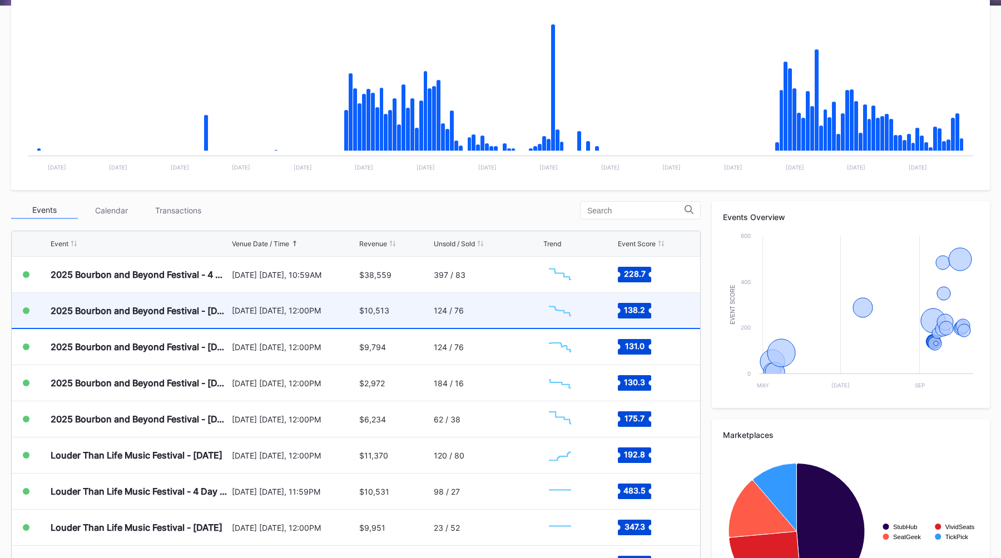
click at [263, 315] on div "[DATE] [DATE], 12:00PM" at bounding box center [294, 310] width 125 height 9
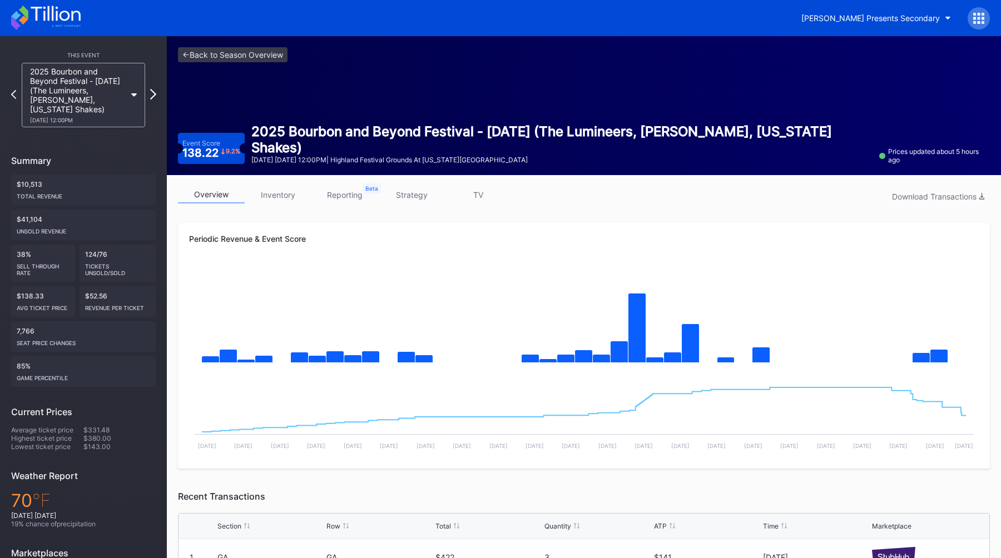
click at [154, 92] on icon at bounding box center [153, 94] width 6 height 11
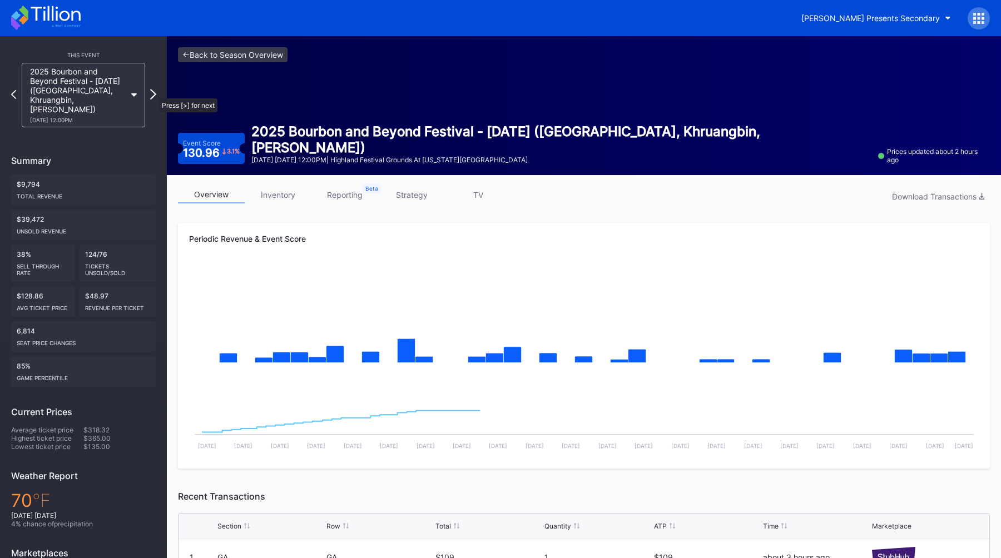
click at [154, 93] on icon at bounding box center [153, 94] width 6 height 11
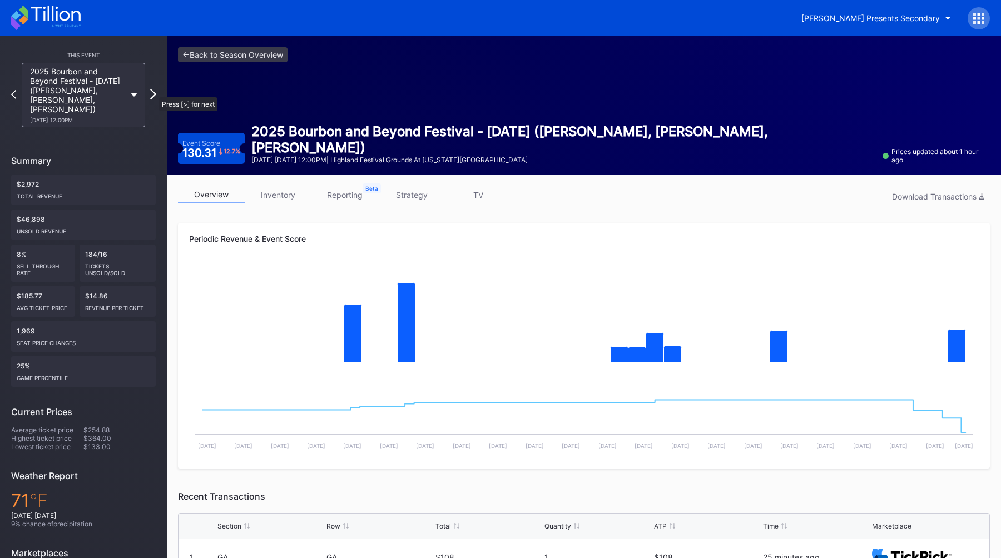
click at [154, 92] on icon at bounding box center [153, 94] width 6 height 11
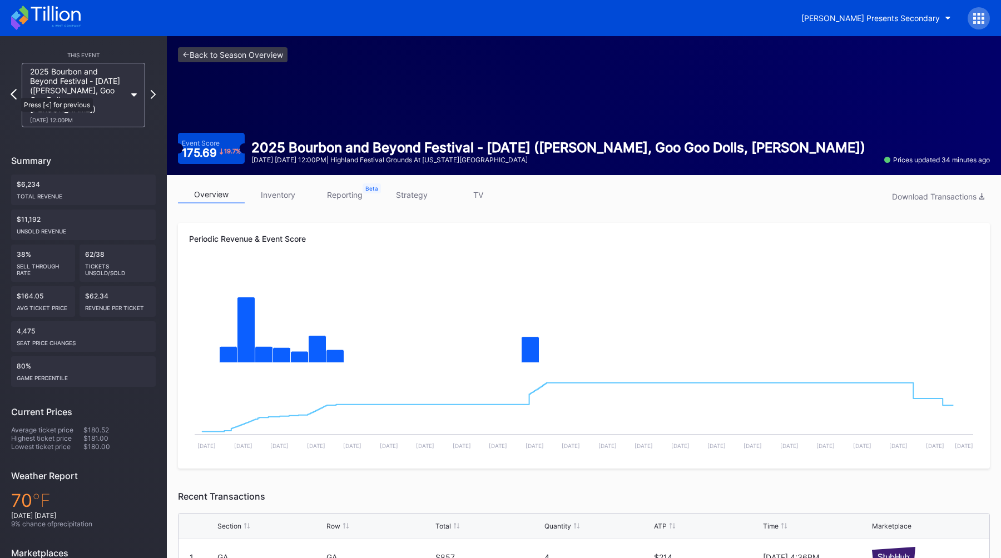
click at [15, 92] on icon at bounding box center [14, 94] width 6 height 11
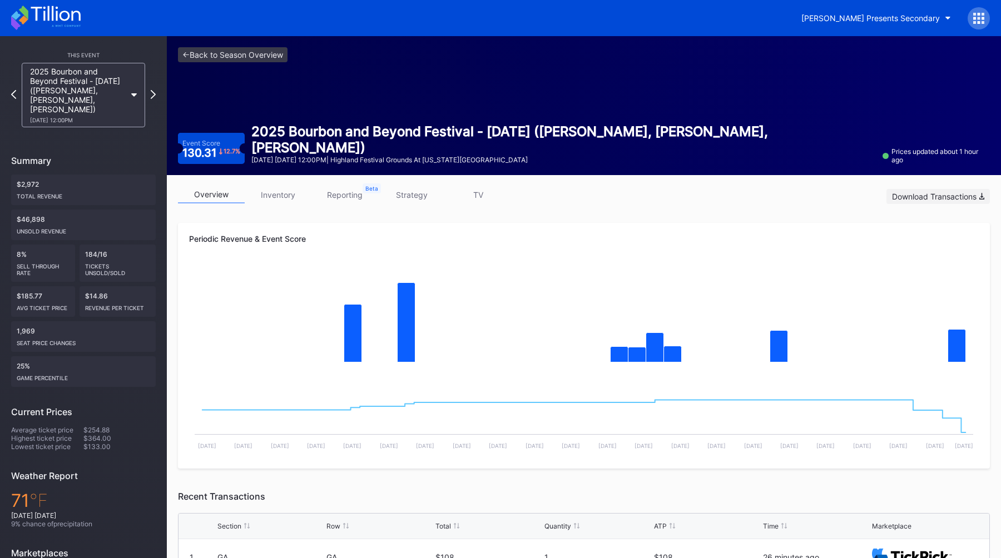
click at [928, 200] on div "Download Transactions" at bounding box center [938, 196] width 92 height 9
click at [273, 58] on link "<- Back to Season Overview" at bounding box center [233, 54] width 110 height 15
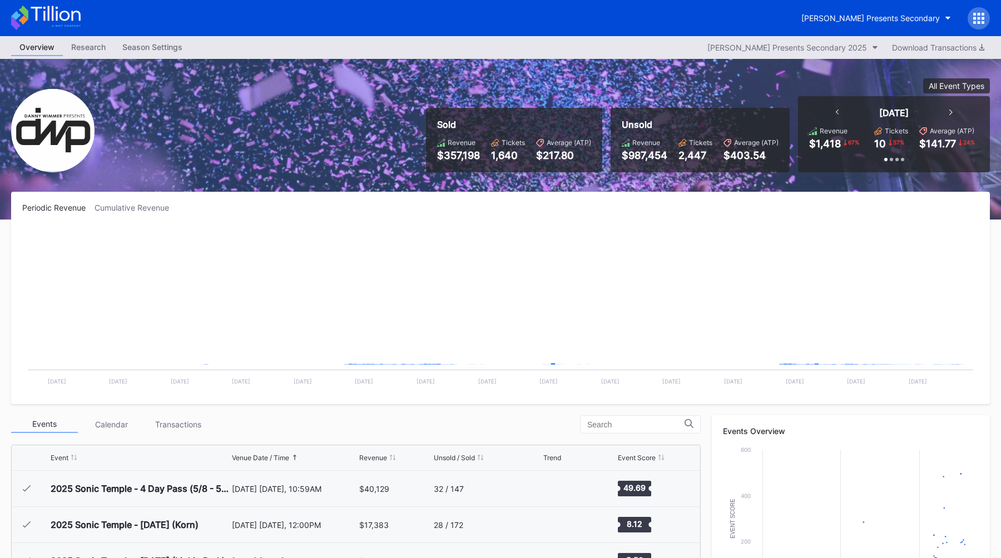
scroll to position [181, 0]
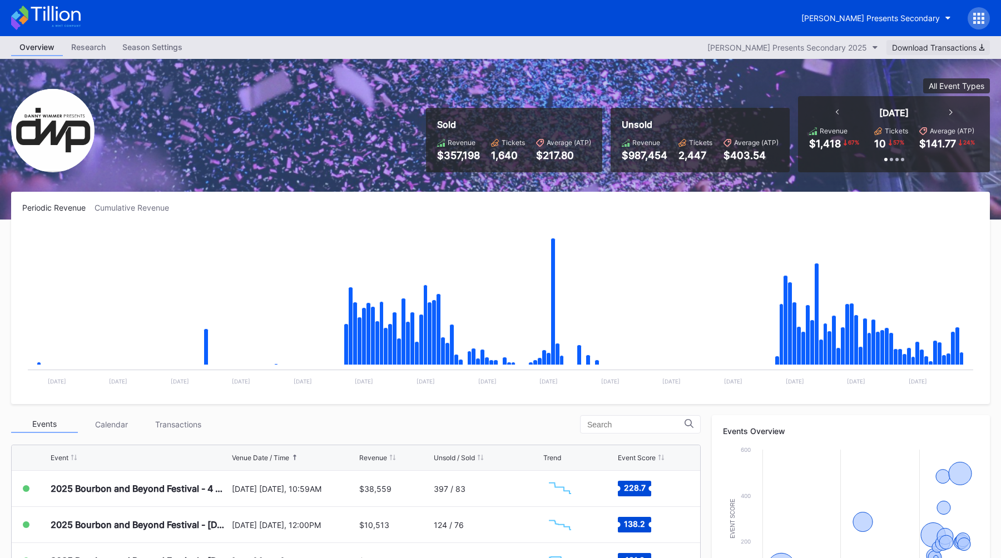
click at [962, 48] on div "Download Transactions" at bounding box center [938, 47] width 92 height 9
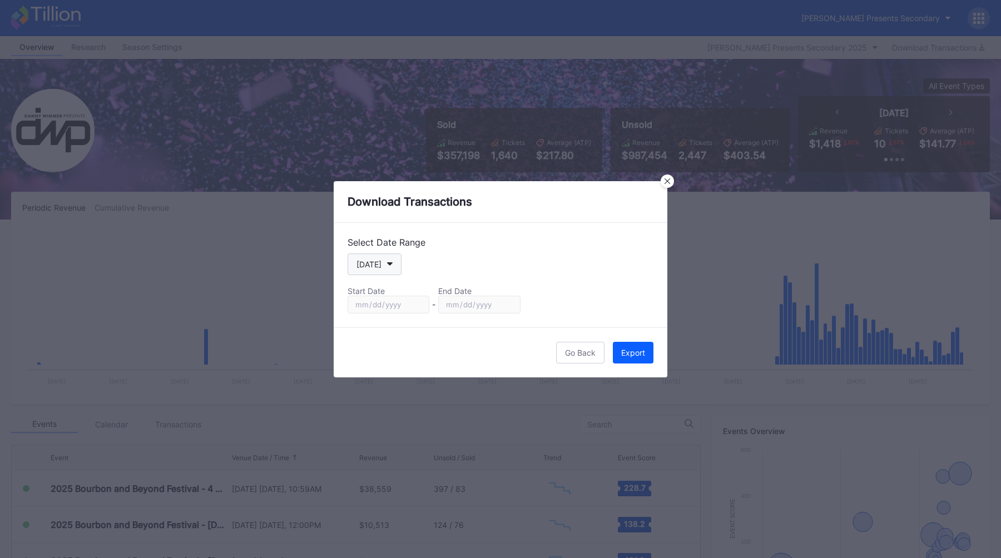
click at [388, 265] on icon "button" at bounding box center [390, 264] width 6 height 3
click at [383, 399] on div "Custom" at bounding box center [370, 398] width 28 height 9
click at [400, 305] on input "[DATE]" at bounding box center [389, 305] width 82 height 18
click at [476, 305] on input "[DATE]" at bounding box center [479, 305] width 82 height 18
click at [446, 287] on div "End Date" at bounding box center [479, 290] width 82 height 9
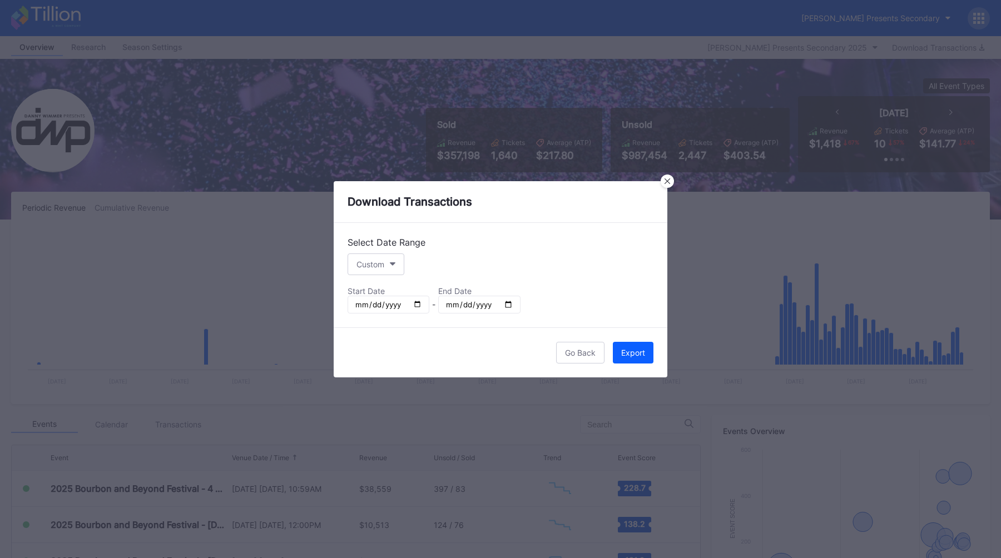
click at [466, 254] on div "Custom" at bounding box center [501, 265] width 306 height 22
click at [492, 263] on div "Custom" at bounding box center [501, 265] width 306 height 22
click at [671, 181] on div at bounding box center [667, 181] width 13 height 13
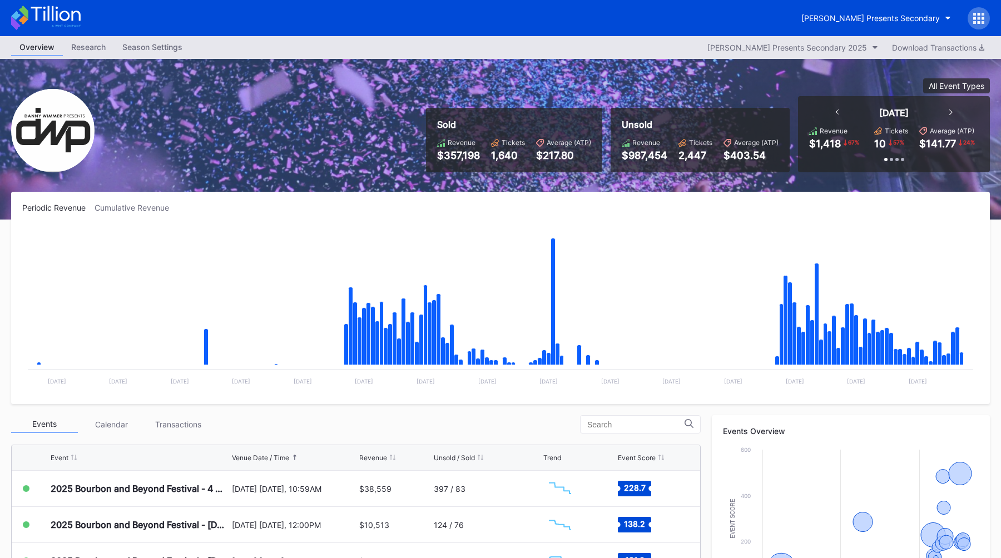
click at [368, 209] on div "Periodic Revenue Cumulative Revenue" at bounding box center [500, 207] width 957 height 9
click at [611, 99] on div "Sold Revenue $357,198 Tickets 1,640 Average (ATP) $217.80 Unsold Revenue $987,4…" at bounding box center [704, 125] width 572 height 94
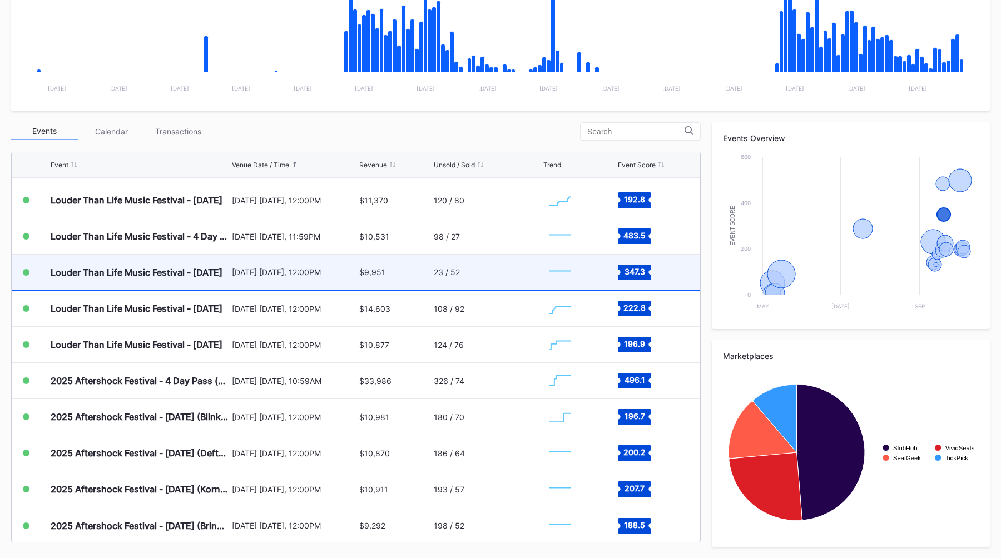
scroll to position [359, 0]
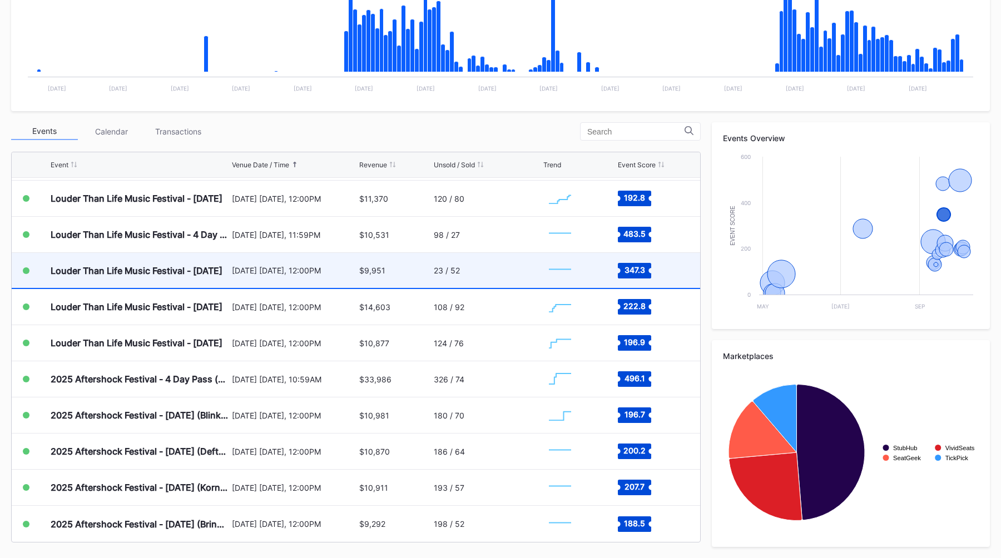
click at [476, 276] on div "23 / 52" at bounding box center [487, 270] width 107 height 35
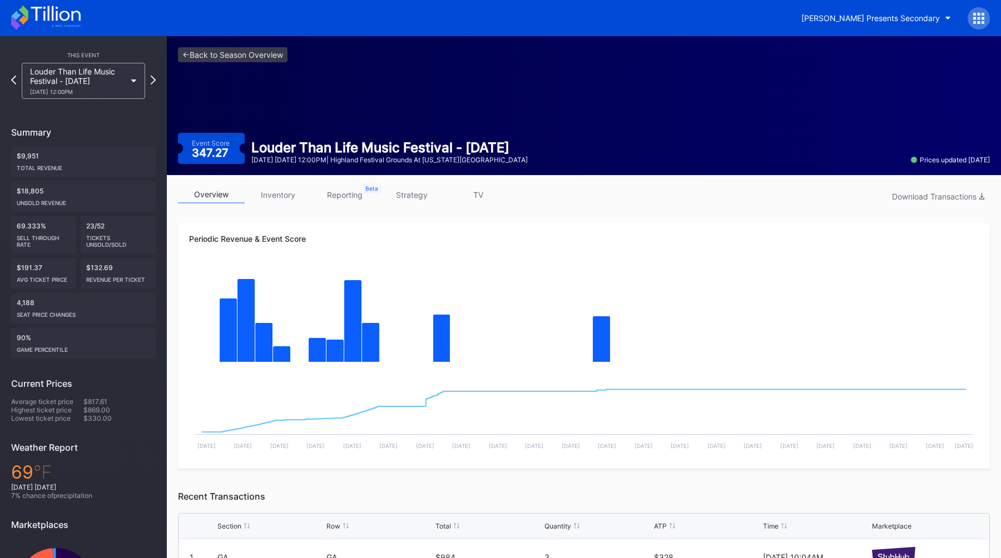
click at [274, 194] on link "inventory" at bounding box center [278, 194] width 67 height 17
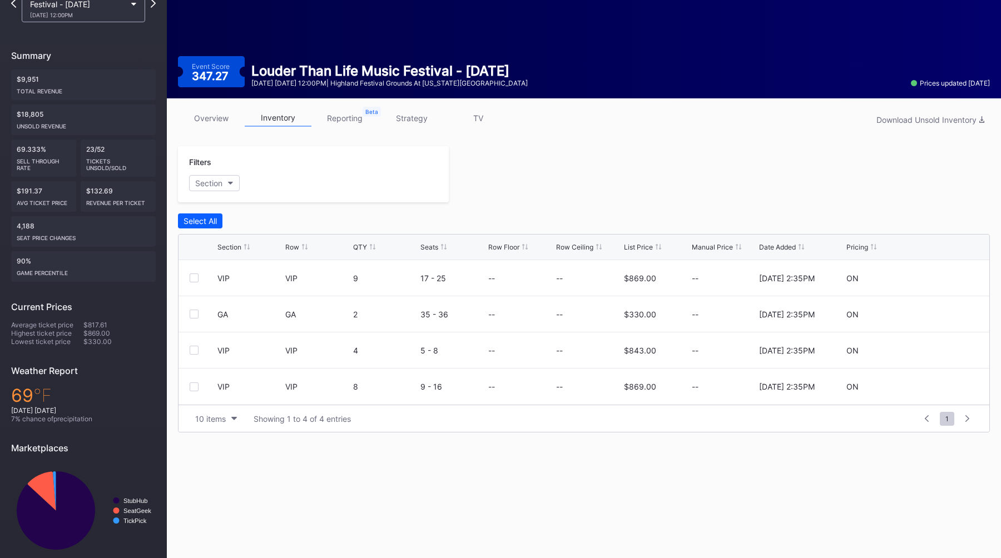
scroll to position [85, 0]
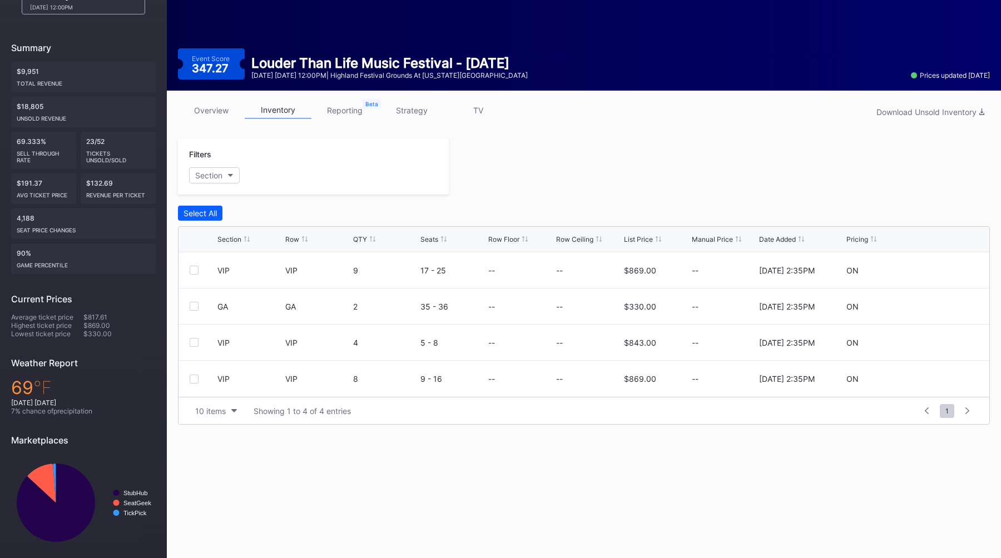
click at [349, 108] on link "reporting" at bounding box center [344, 110] width 67 height 17
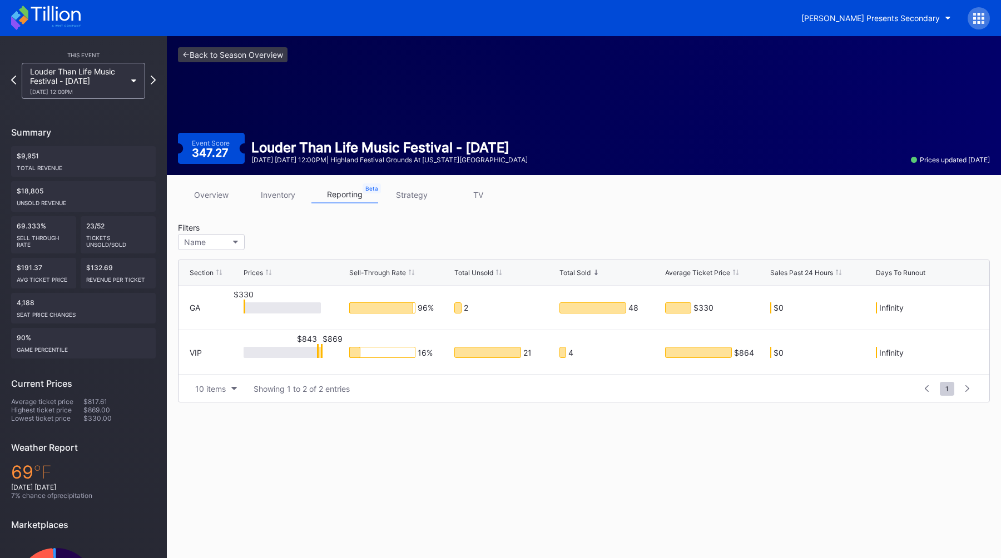
click at [424, 217] on div "overview inventory reporting strategy TV Filters Name Section Prices Sell-Throu…" at bounding box center [584, 294] width 834 height 239
click at [206, 196] on link "overview" at bounding box center [211, 194] width 67 height 17
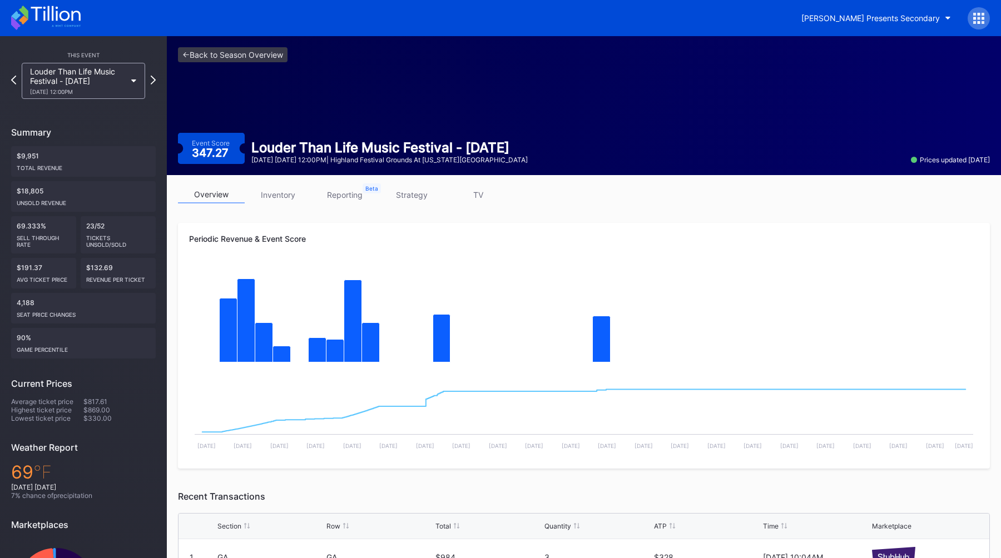
click at [283, 194] on link "inventory" at bounding box center [278, 194] width 67 height 17
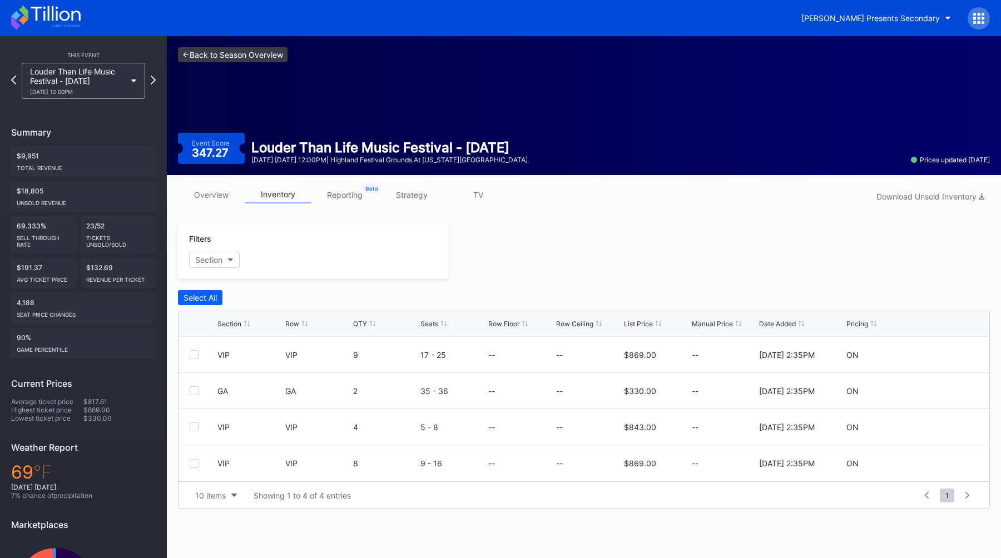
click at [244, 56] on link "<- Back to Season Overview" at bounding box center [233, 54] width 110 height 15
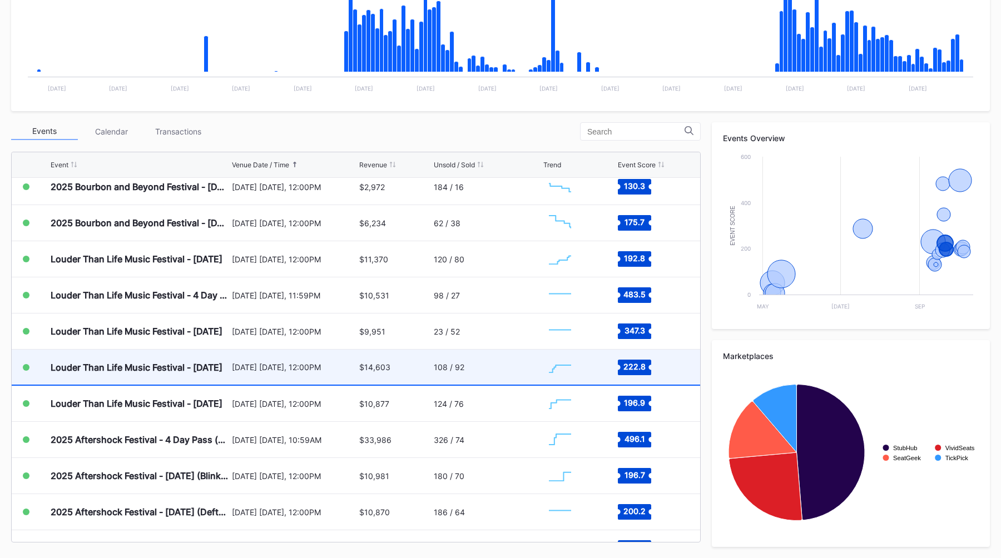
scroll to position [299, 0]
click at [292, 376] on div "September 20 Saturday, 12:00PM" at bounding box center [294, 366] width 125 height 35
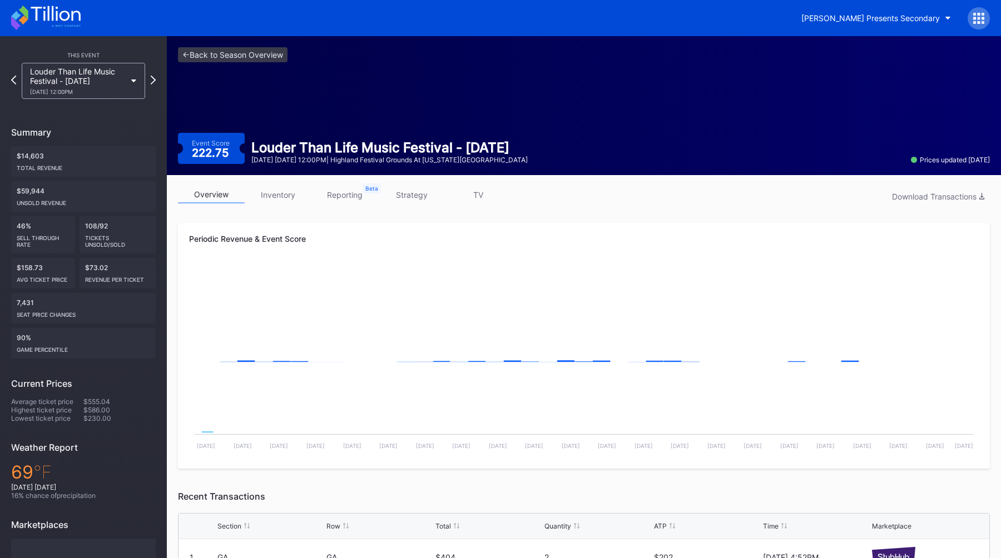
click at [281, 185] on div "overview inventory reporting strategy TV Download Transactions Periodic Revenue…" at bounding box center [584, 503] width 834 height 656
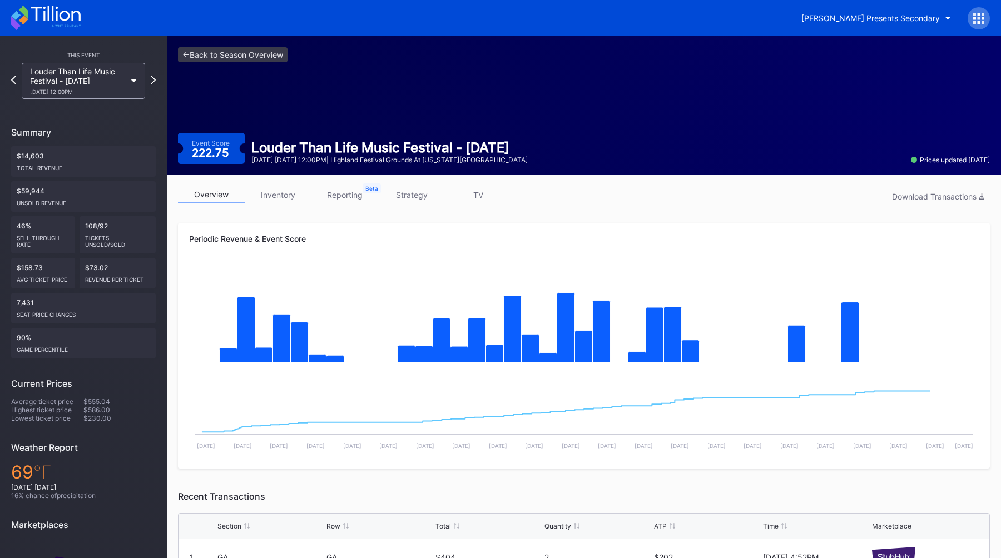
click at [276, 199] on link "inventory" at bounding box center [278, 194] width 67 height 17
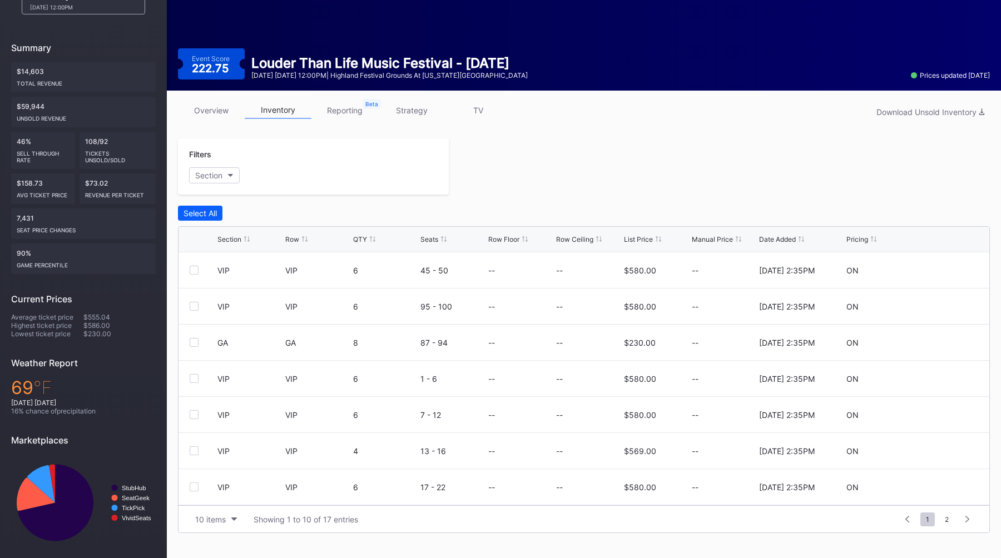
click at [344, 110] on link "reporting" at bounding box center [344, 110] width 67 height 17
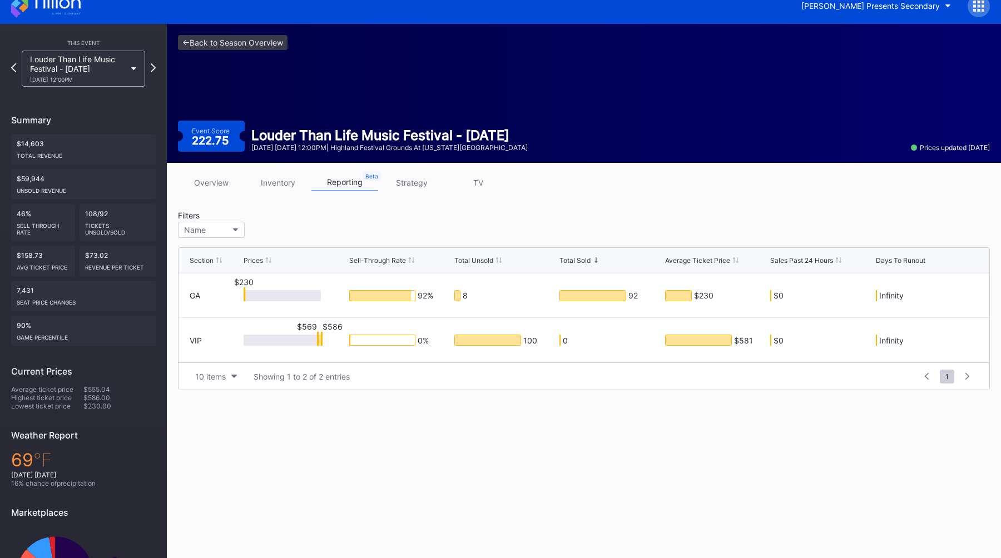
scroll to position [15, 0]
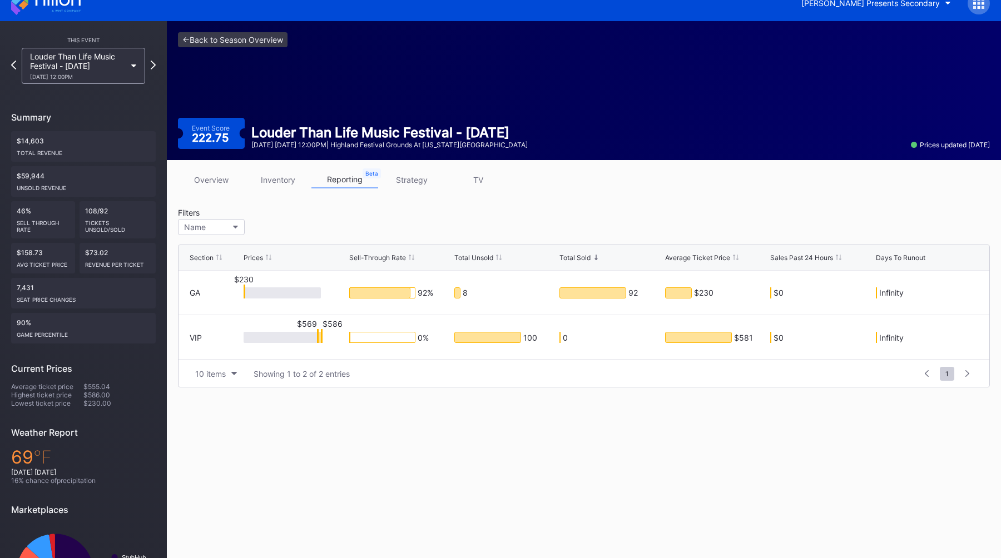
click at [512, 220] on div "Filters Name" at bounding box center [584, 223] width 812 height 31
click at [152, 63] on icon at bounding box center [153, 65] width 6 height 11
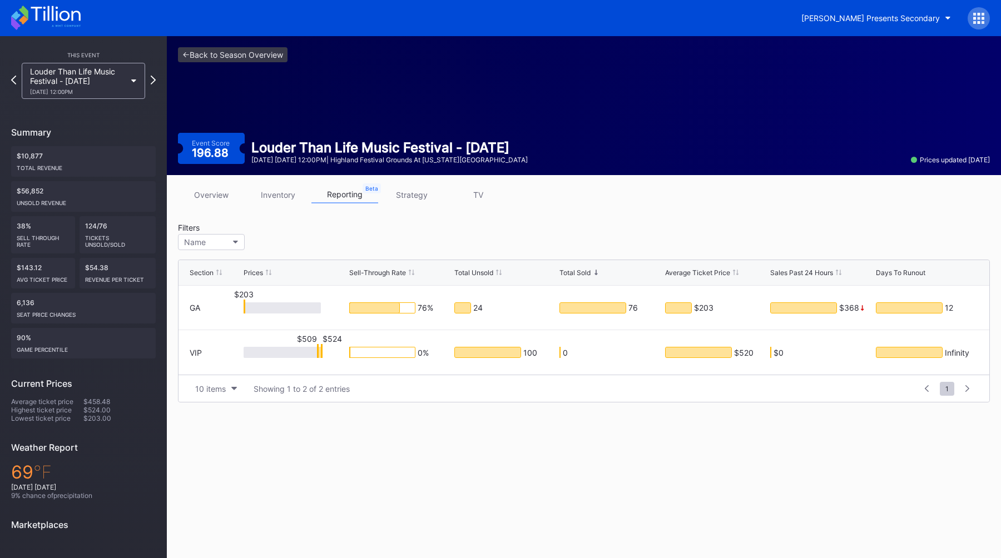
click at [214, 207] on div "overview inventory reporting strategy TV" at bounding box center [584, 197] width 812 height 23
click at [213, 198] on link "overview" at bounding box center [211, 194] width 67 height 17
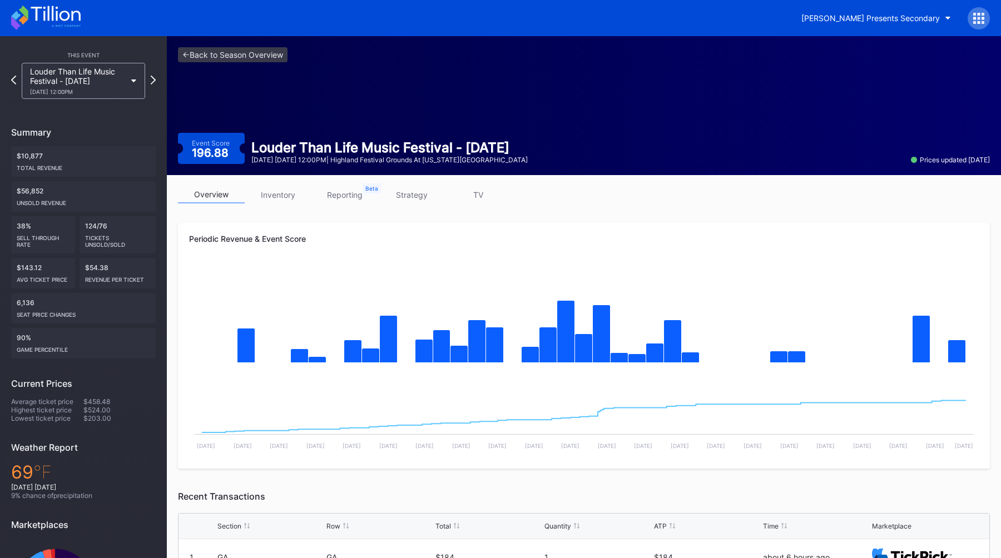
click at [269, 189] on link "inventory" at bounding box center [278, 194] width 67 height 17
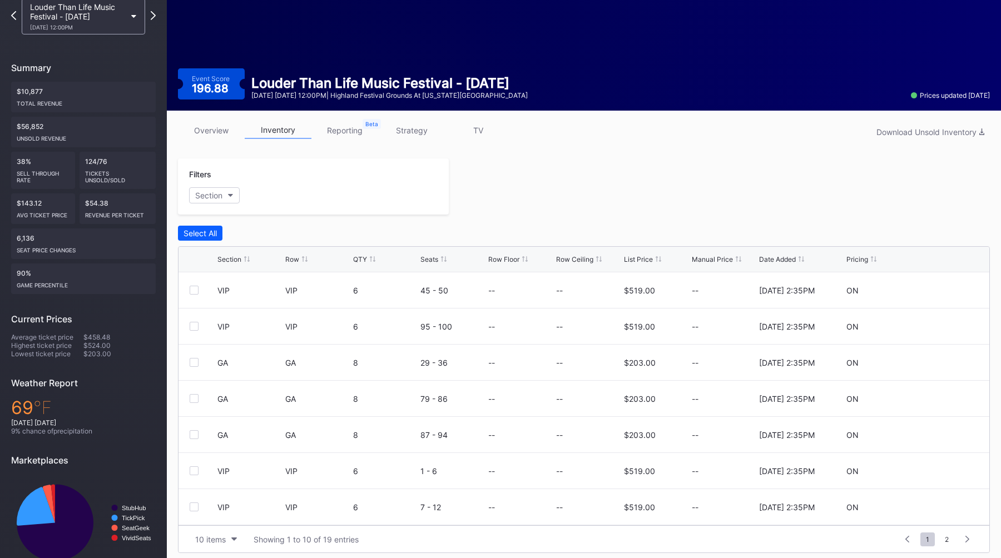
scroll to position [85, 0]
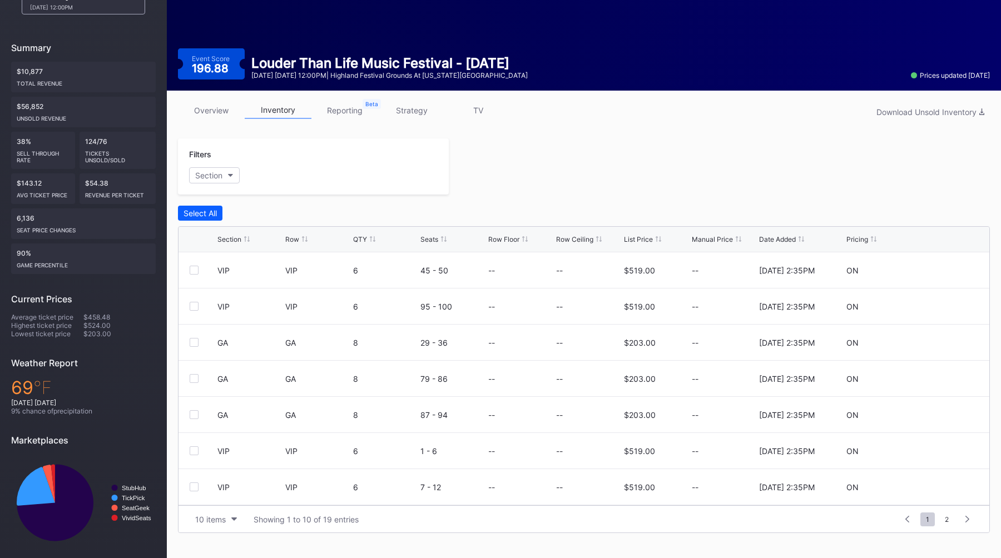
click at [337, 116] on link "reporting" at bounding box center [344, 110] width 67 height 17
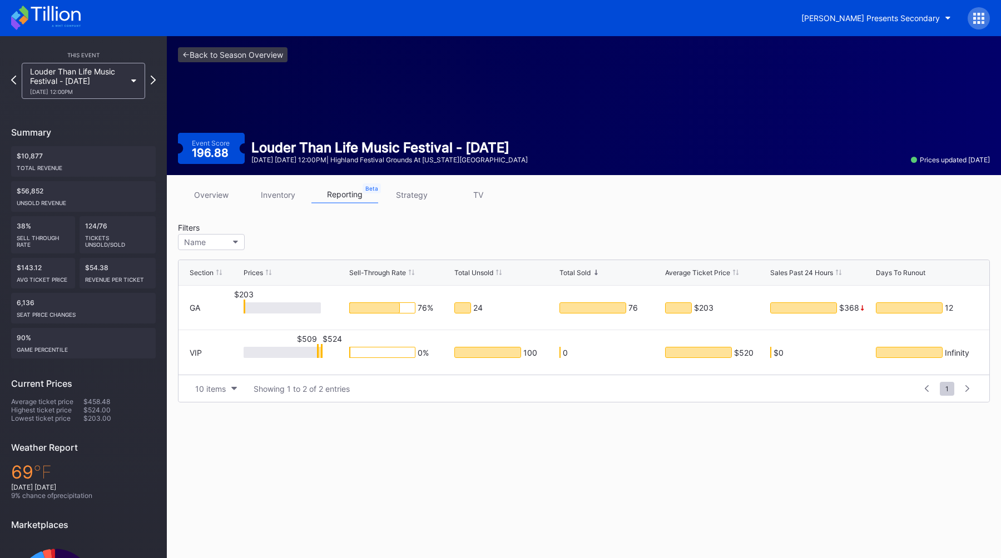
click at [601, 201] on div "overview inventory reporting strategy TV" at bounding box center [584, 197] width 812 height 23
click at [558, 216] on div "overview inventory reporting strategy TV Filters Name Section Prices Sell-Throu…" at bounding box center [584, 294] width 834 height 239
click at [546, 101] on div "<- Back to Season Overview Event Score 196.88 Louder Than Life Music Festival -…" at bounding box center [584, 105] width 834 height 139
click at [12, 82] on icon at bounding box center [14, 80] width 6 height 11
click at [13, 81] on icon at bounding box center [14, 80] width 6 height 11
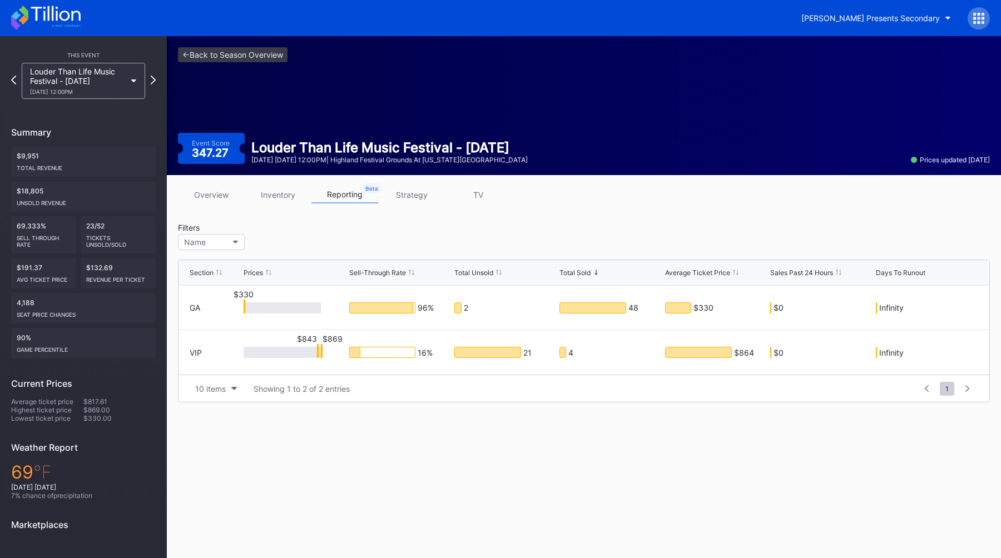
click at [13, 81] on icon at bounding box center [13, 80] width 5 height 9
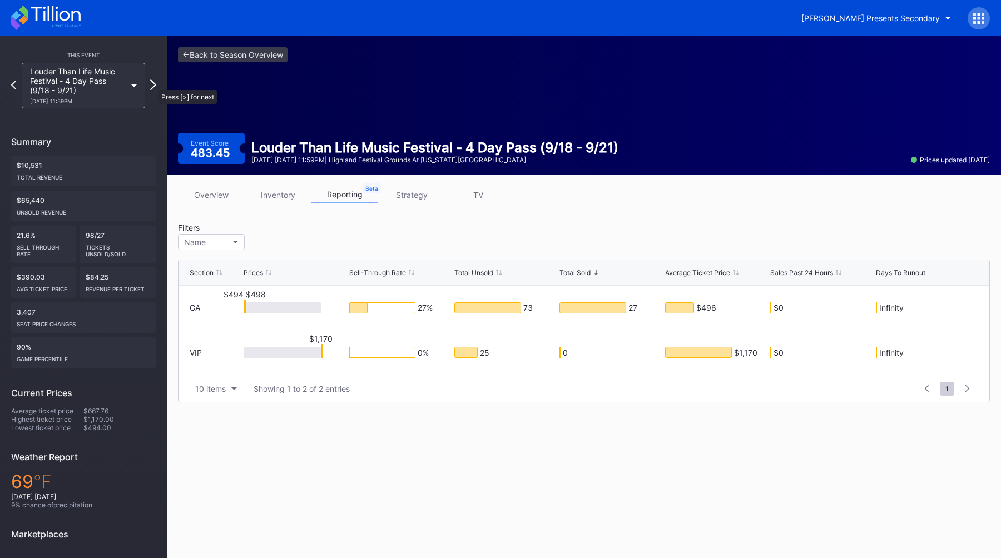
click at [153, 85] on icon at bounding box center [153, 85] width 6 height 11
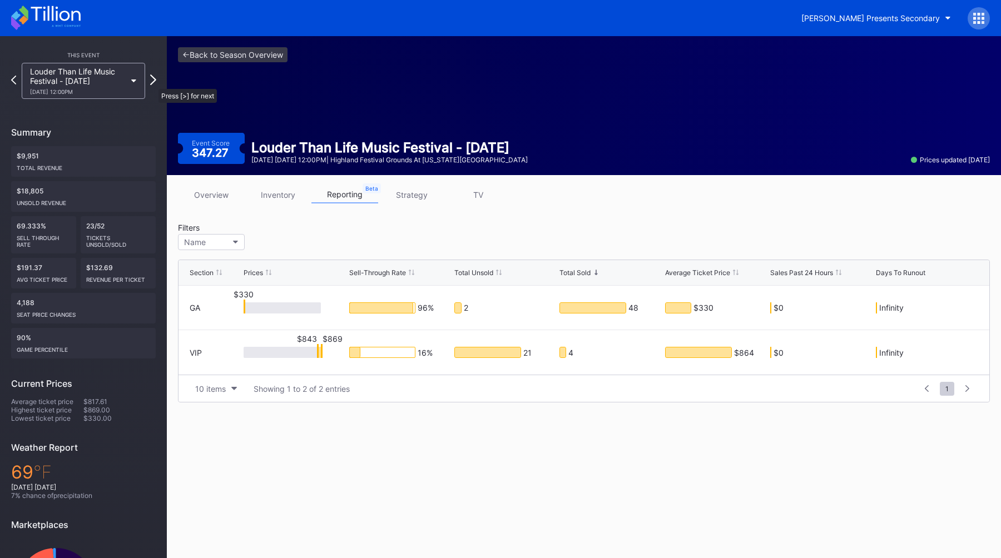
click at [153, 83] on icon at bounding box center [153, 80] width 6 height 11
click at [196, 57] on link "<- Back to Season Overview" at bounding box center [233, 54] width 110 height 15
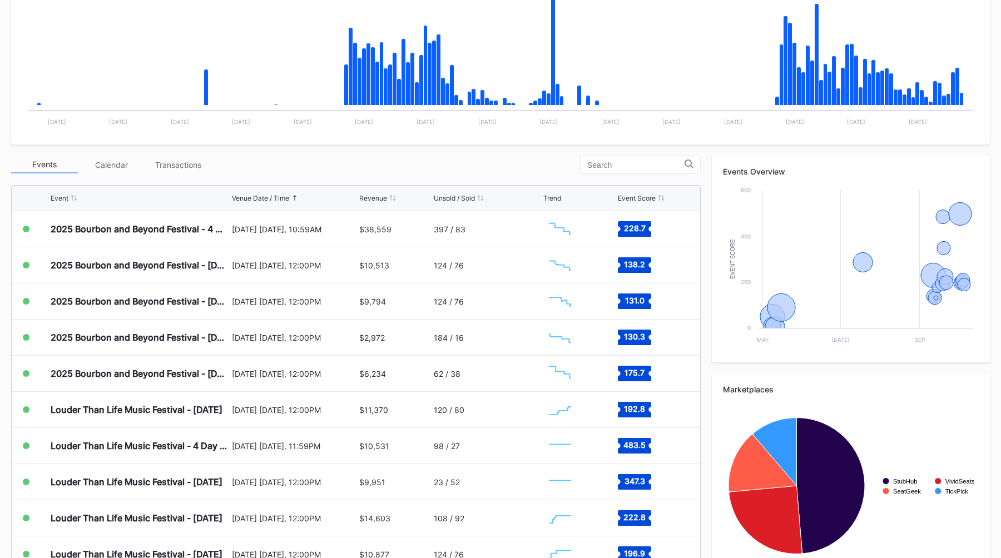
scroll to position [270, 0]
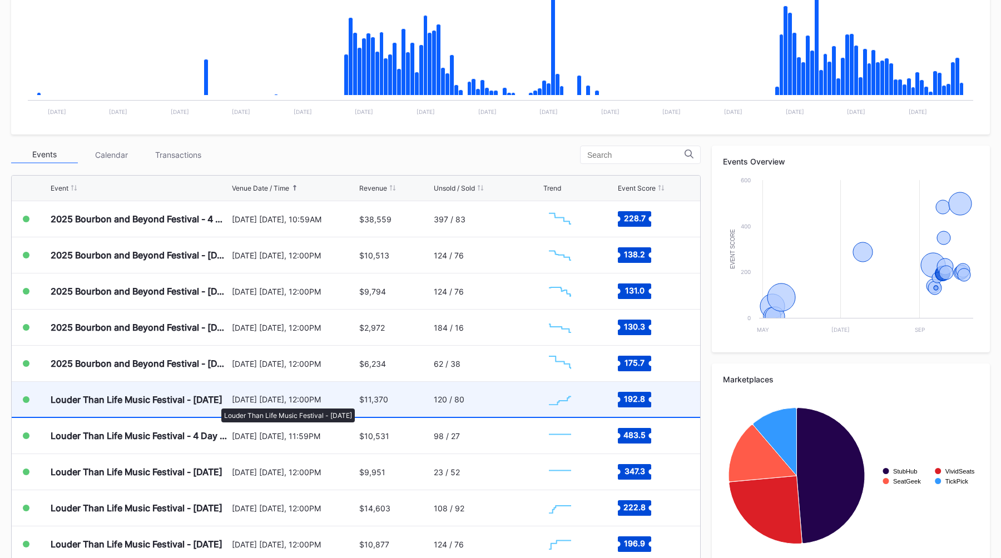
click at [216, 403] on div "Louder Than Life Music Festival - Thursday" at bounding box center [137, 399] width 172 height 11
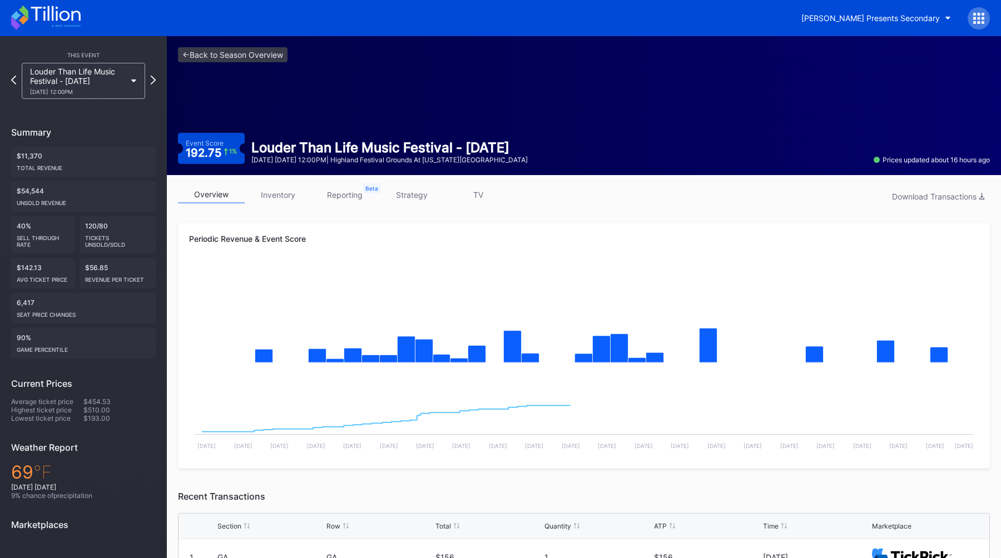
click at [350, 198] on link "reporting" at bounding box center [344, 194] width 67 height 17
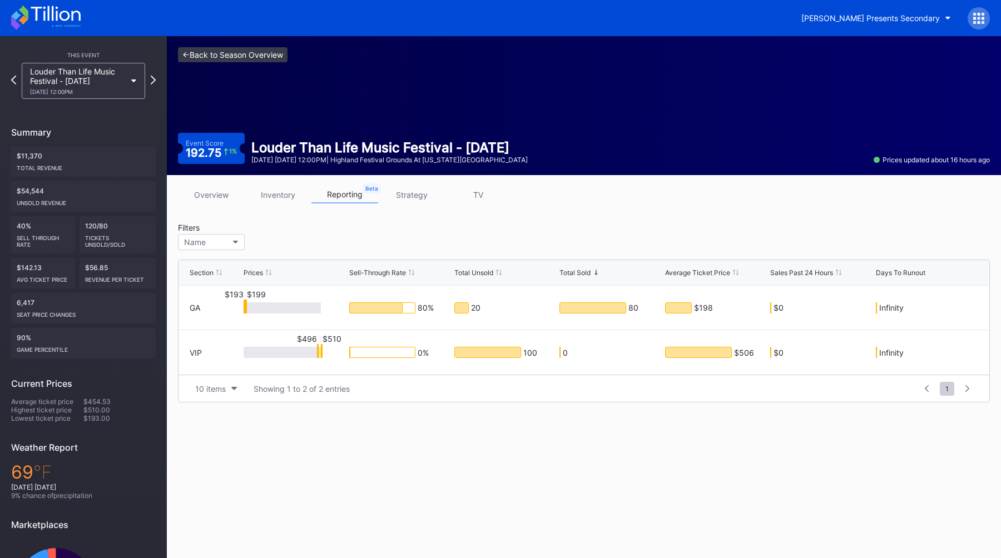
click at [228, 52] on link "<- Back to Season Overview" at bounding box center [233, 54] width 110 height 15
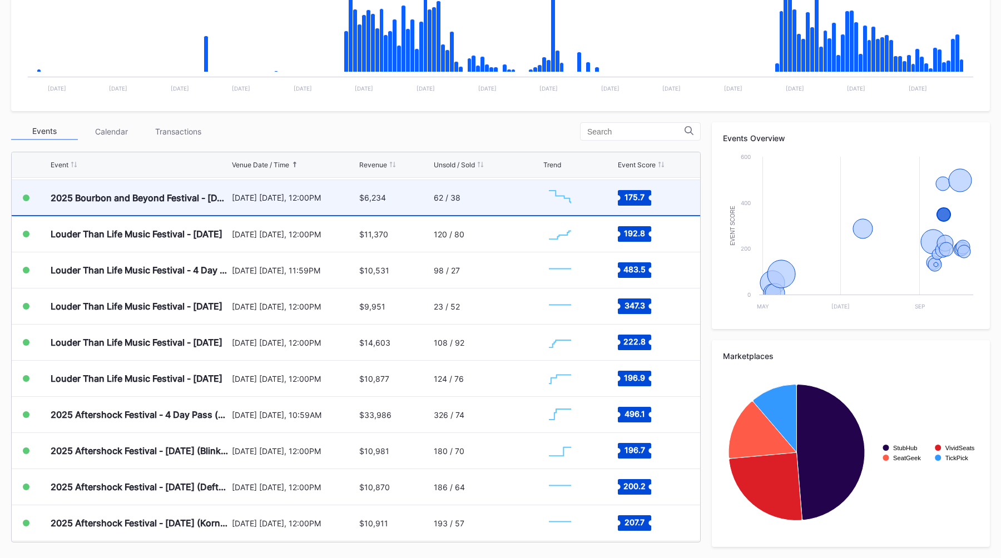
scroll to position [326, 0]
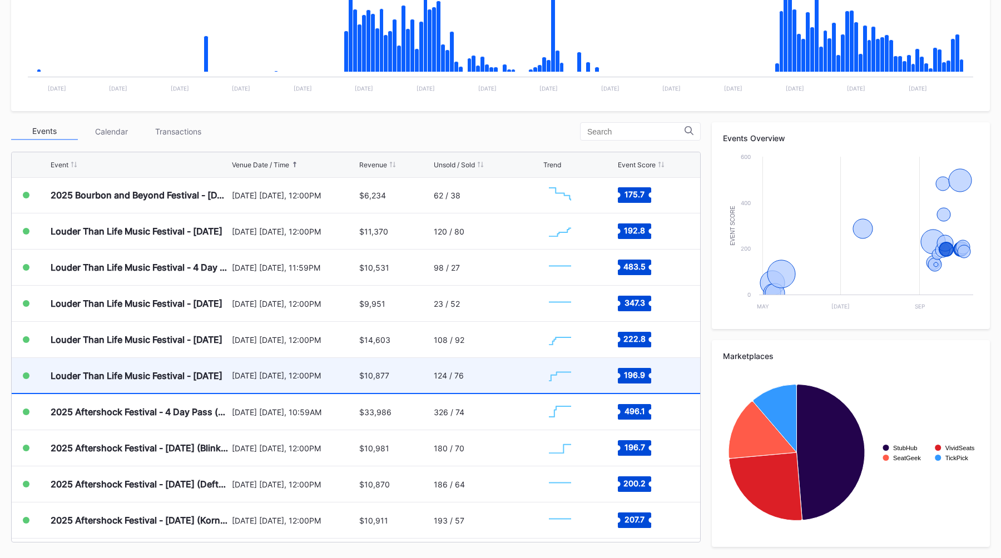
click at [288, 387] on div "September 21 Sunday, 12:00PM" at bounding box center [294, 375] width 125 height 35
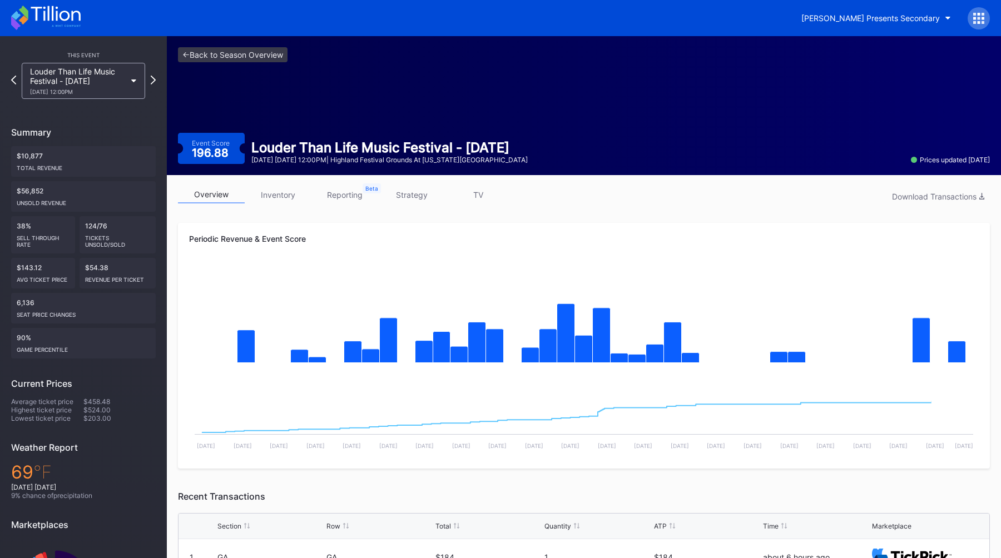
click at [342, 201] on link "reporting" at bounding box center [344, 194] width 67 height 17
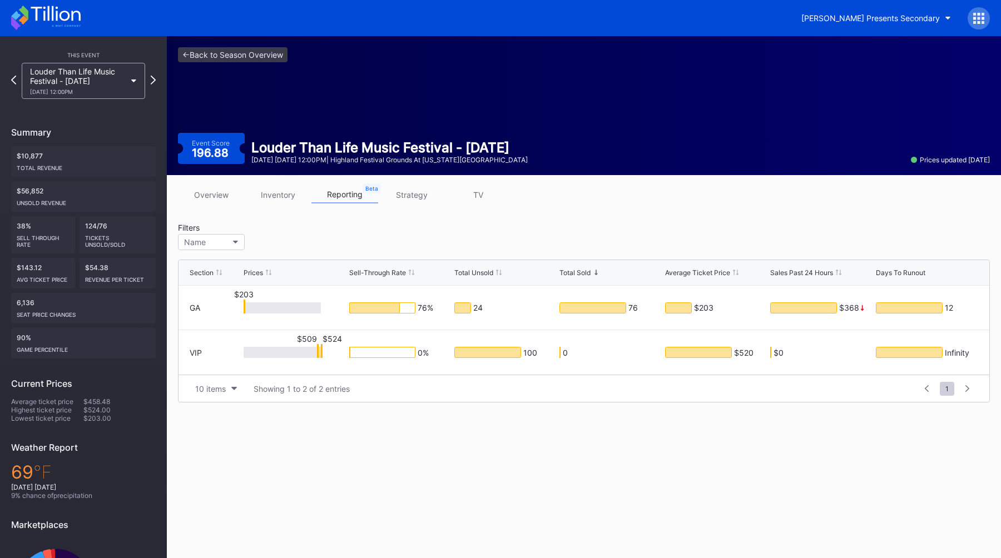
click at [414, 225] on div "Filters Name" at bounding box center [584, 238] width 812 height 31
click at [13, 82] on icon at bounding box center [14, 80] width 6 height 11
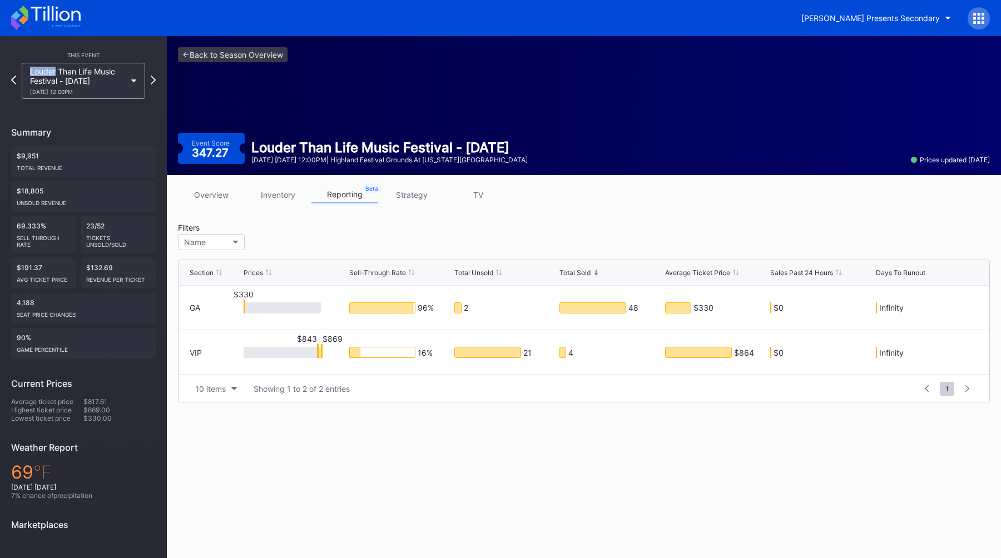
click at [13, 82] on icon at bounding box center [13, 80] width 5 height 9
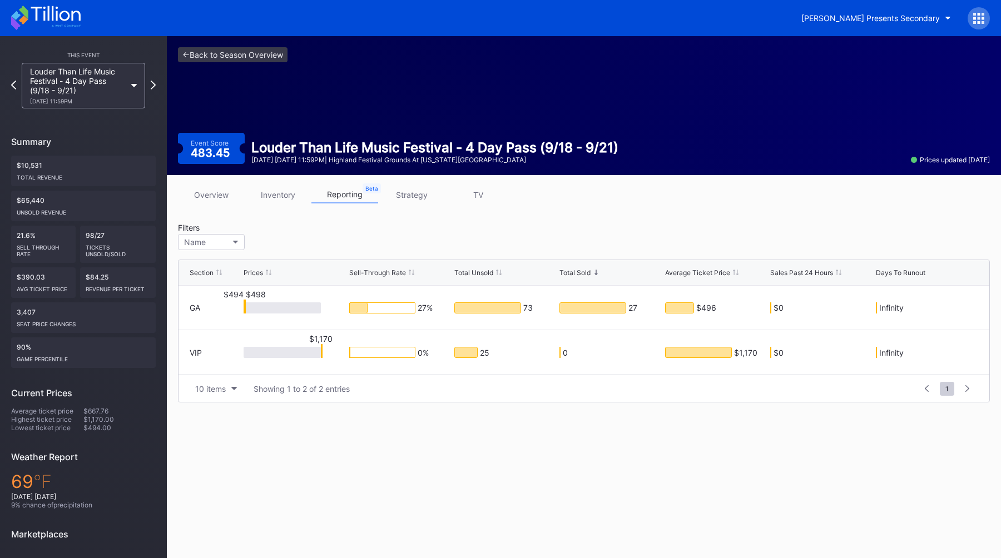
click at [437, 233] on div "Filters Name" at bounding box center [584, 238] width 812 height 31
click at [472, 232] on div "Filters Name" at bounding box center [584, 238] width 812 height 31
click at [156, 85] on div "This Event Louder Than Life Music Festival - 4 Day Pass (9/18 - 9/21) [DATE] 11…" at bounding box center [83, 346] width 167 height 621
click at [154, 85] on icon at bounding box center [153, 85] width 6 height 11
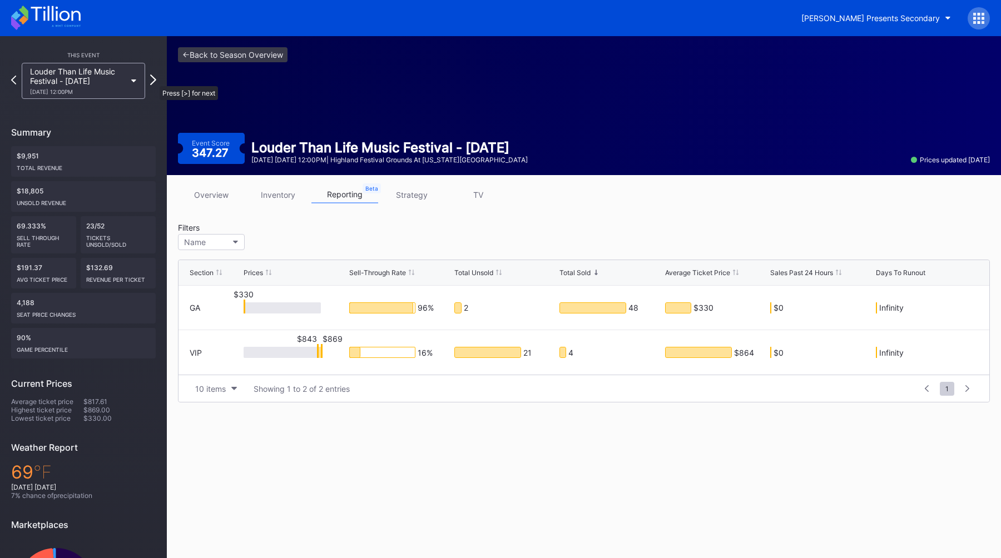
click at [154, 81] on icon at bounding box center [153, 80] width 6 height 11
click at [154, 80] on icon at bounding box center [153, 80] width 6 height 11
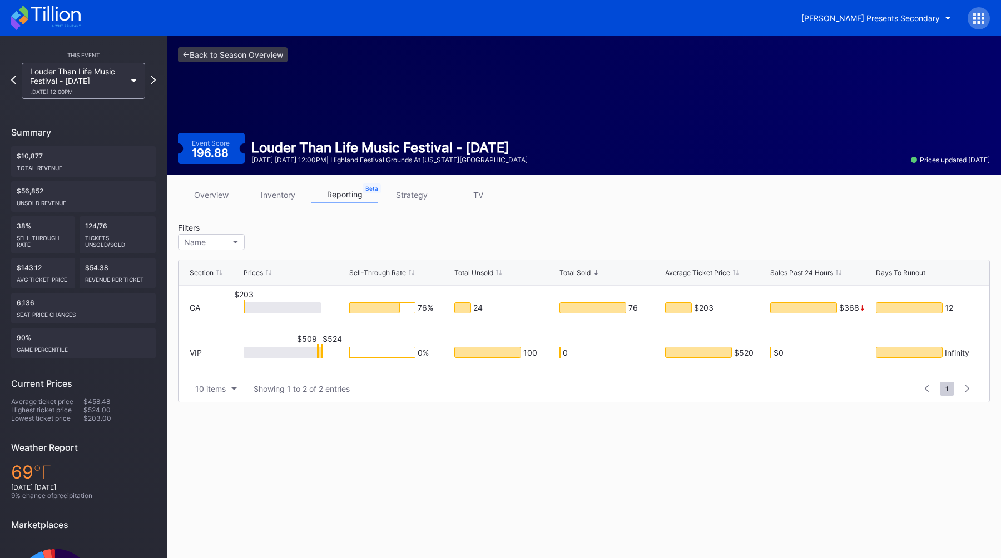
click at [154, 80] on icon at bounding box center [153, 80] width 5 height 9
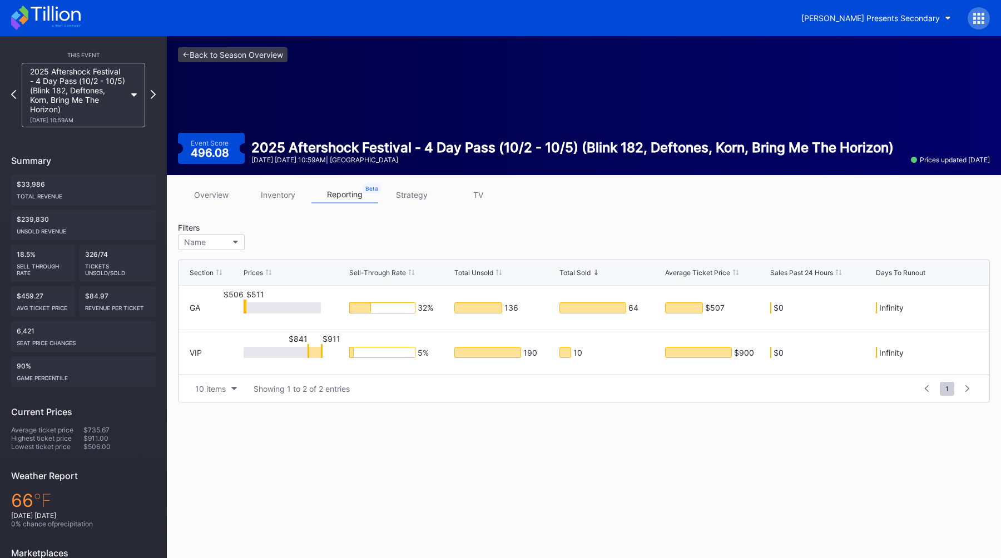
click at [8, 97] on div "This Event 2025 Aftershock Festival - 4 Day Pass (10/2 - 10/5) (Blink 182, Deft…" at bounding box center [83, 356] width 167 height 640
click at [11, 97] on div "This Event 2025 Aftershock Festival - 4 Day Pass (10/2 - 10/5) (Blink 182, Deft…" at bounding box center [83, 356] width 167 height 640
click at [14, 95] on icon at bounding box center [14, 94] width 6 height 11
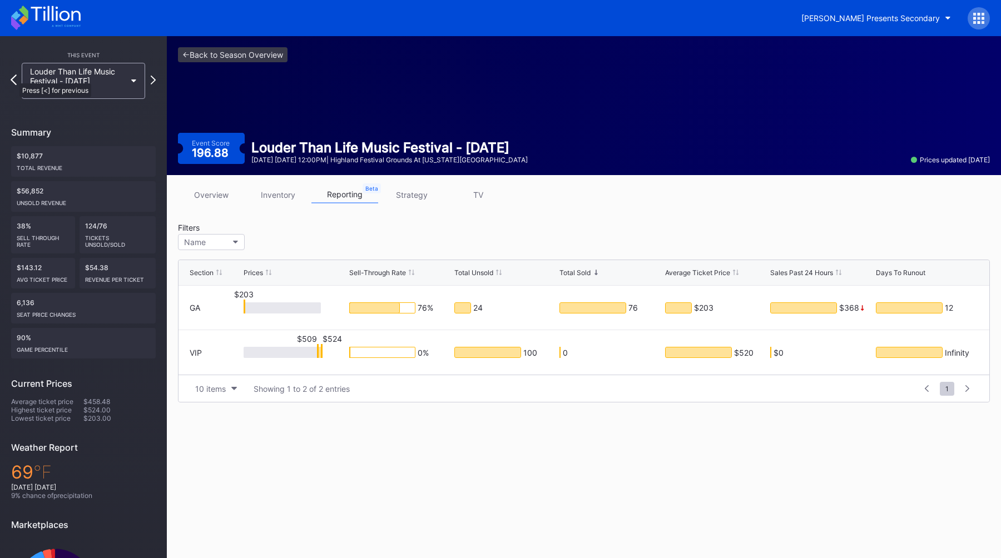
click at [14, 78] on icon at bounding box center [14, 80] width 6 height 11
click at [14, 78] on icon at bounding box center [13, 80] width 5 height 9
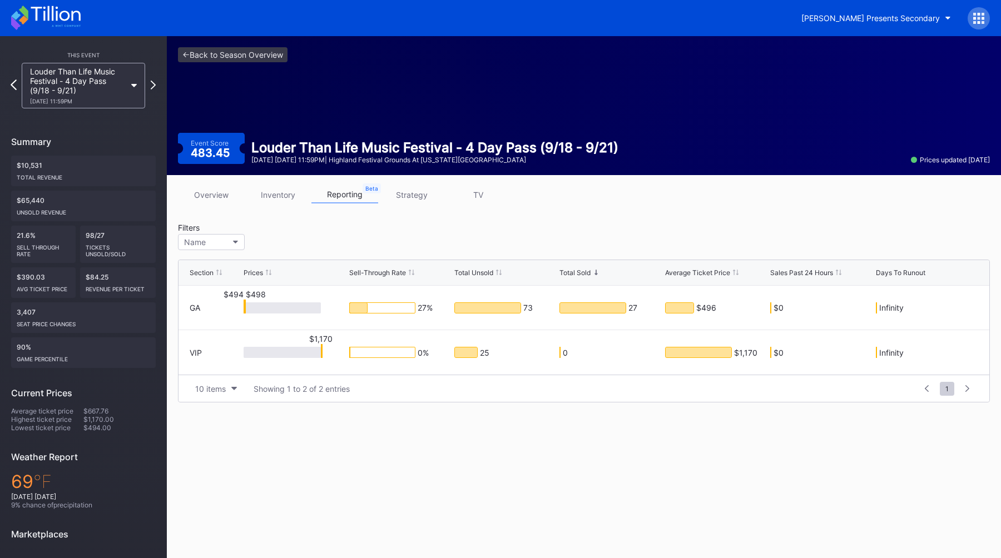
click at [13, 85] on icon at bounding box center [14, 85] width 6 height 11
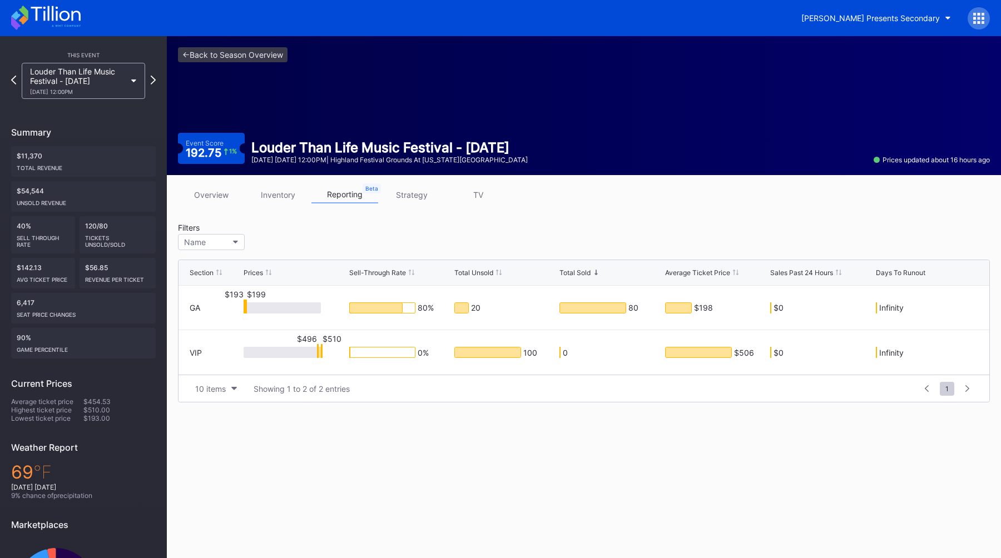
click at [232, 63] on div "<- Back to Season Overview Event Score 192.75 1 % Louder Than Life Music Festiv…" at bounding box center [584, 105] width 834 height 139
click at [235, 57] on link "<- Back to Season Overview" at bounding box center [233, 54] width 110 height 15
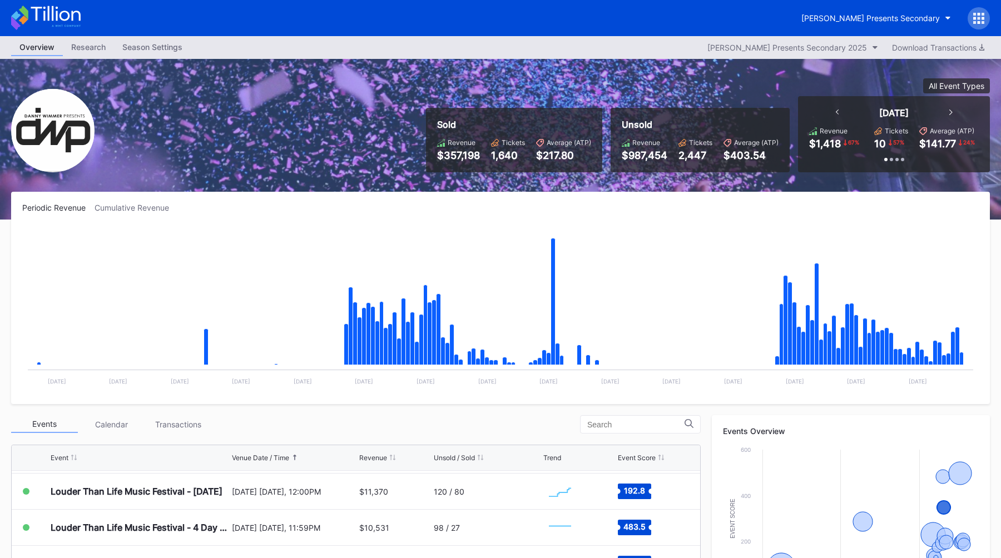
click at [90, 43] on div "Research" at bounding box center [88, 47] width 51 height 16
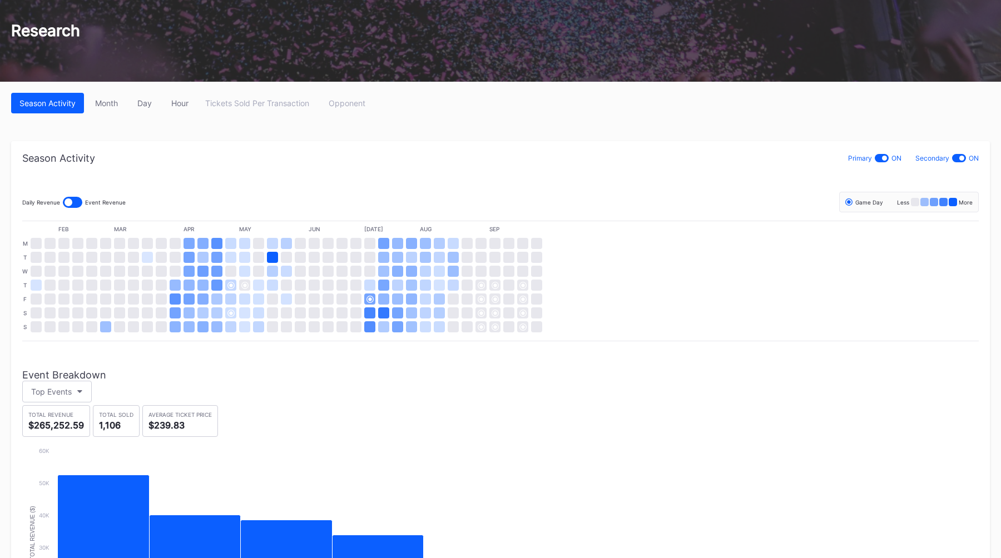
scroll to position [85, 0]
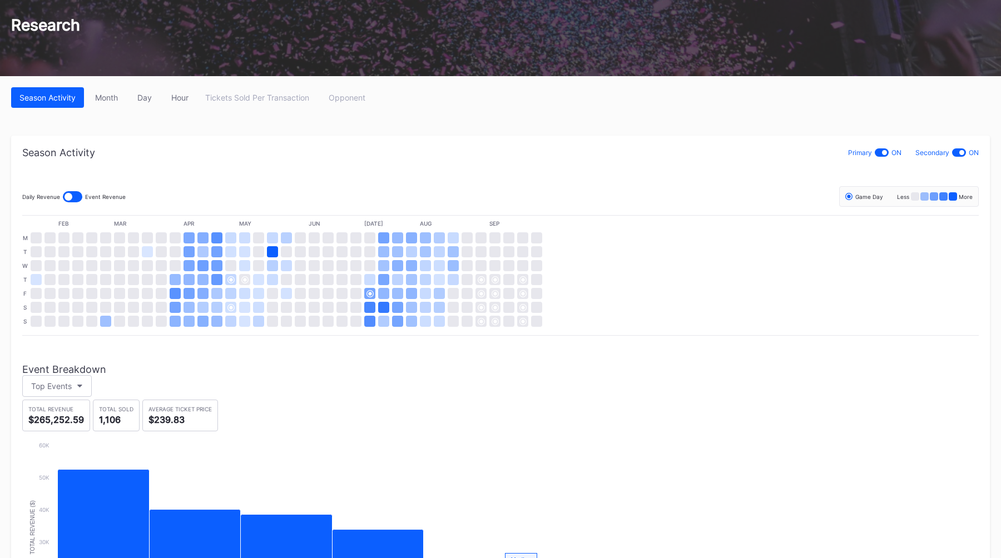
click at [73, 198] on div at bounding box center [72, 196] width 19 height 11
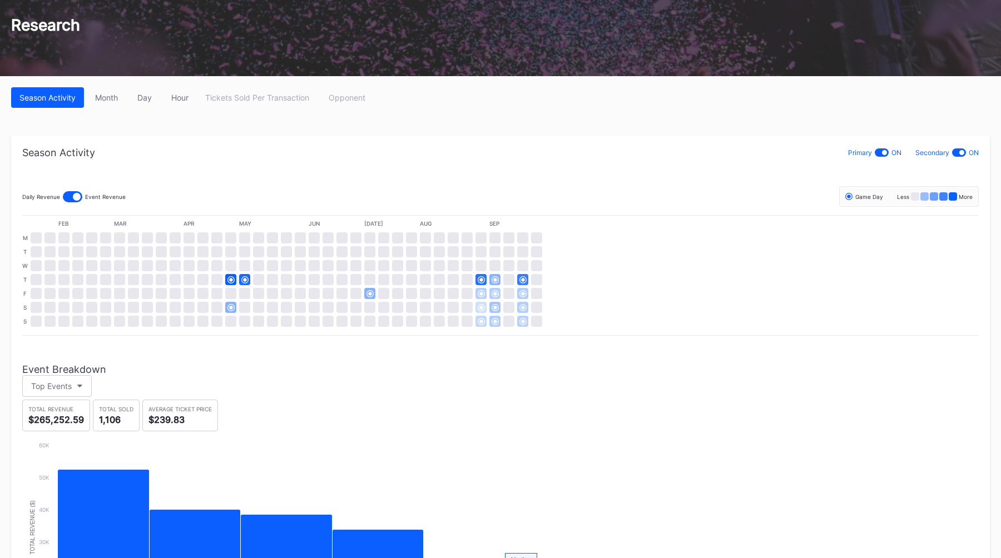
click at [313, 169] on div "Season Activity Primary ON Secondary ON Daily Revenue Event Revenue Game Day Le…" at bounding box center [500, 405] width 957 height 516
click at [113, 95] on div "Month" at bounding box center [106, 97] width 23 height 9
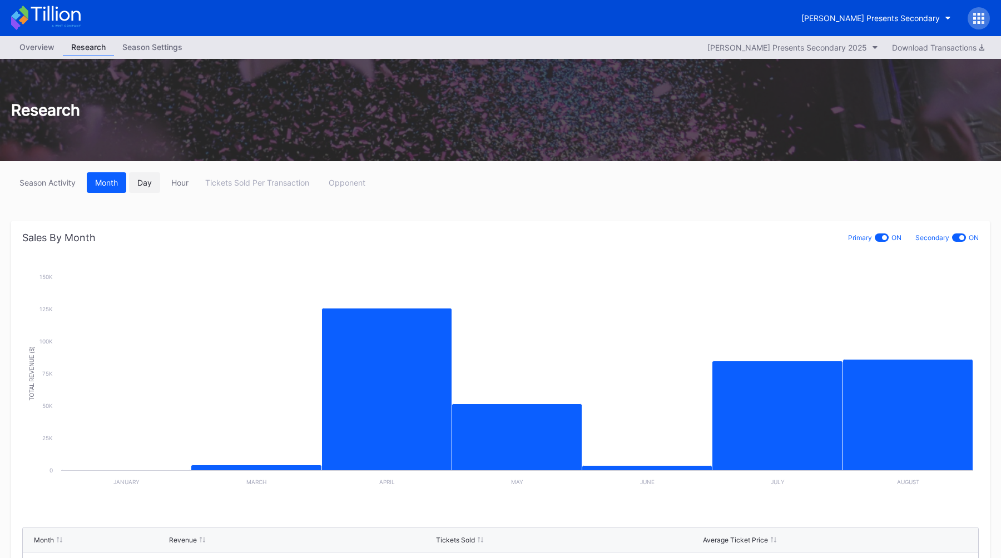
click at [152, 183] on div "Day" at bounding box center [144, 182] width 14 height 9
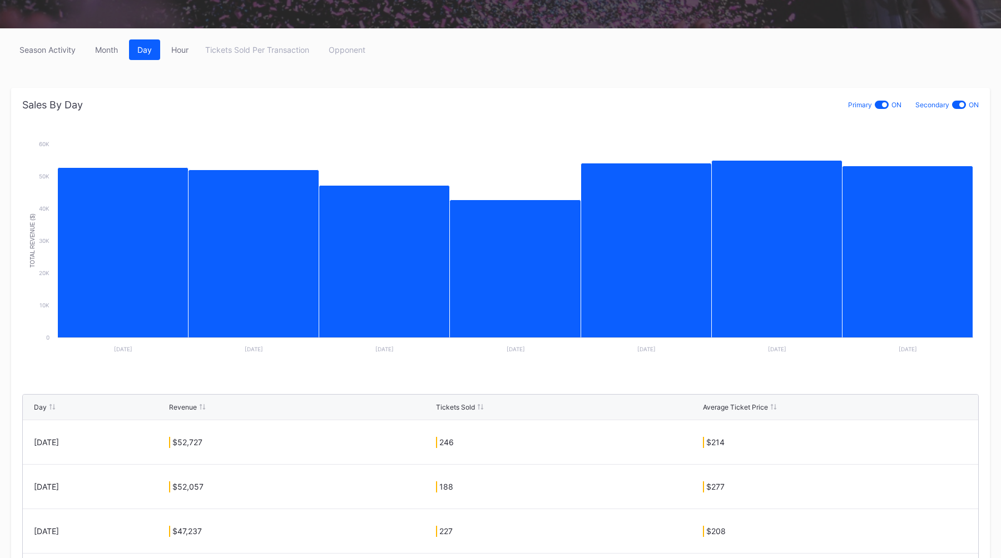
scroll to position [110, 0]
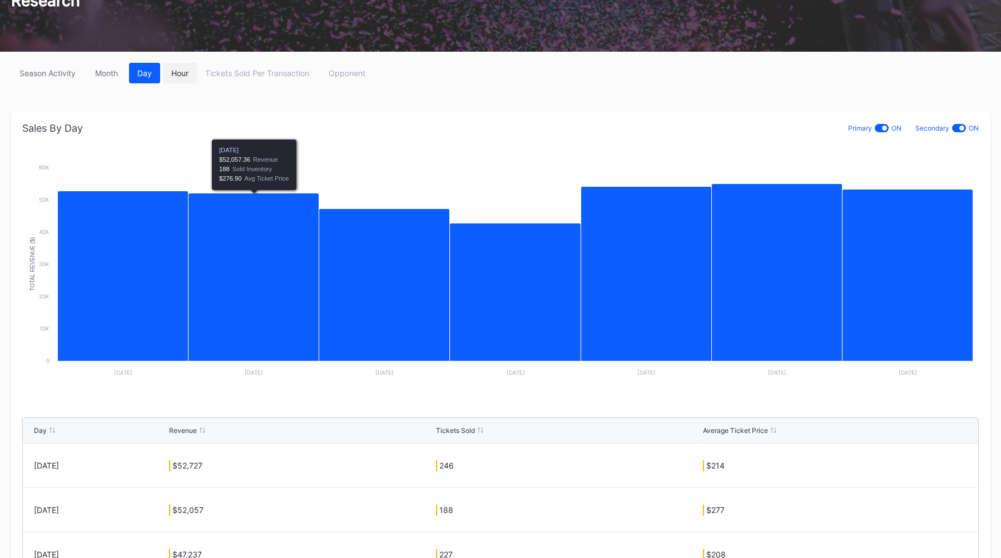
click at [181, 77] on div "Hour" at bounding box center [179, 72] width 17 height 9
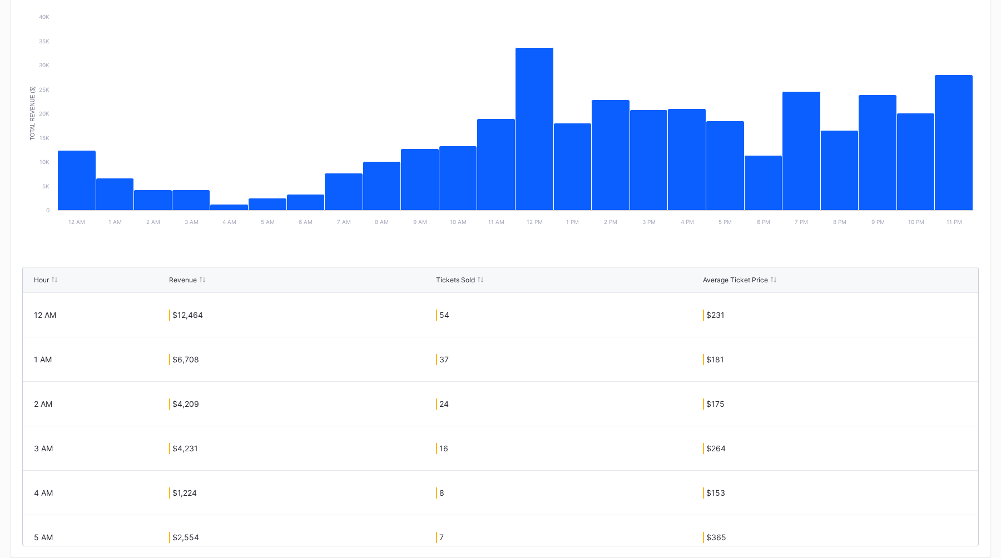
scroll to position [271, 0]
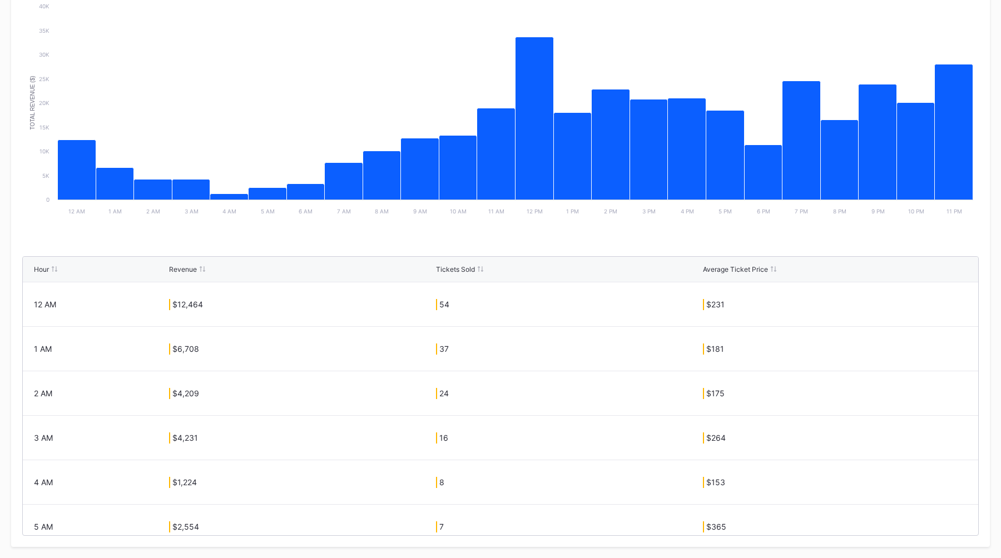
click at [592, 244] on div "Sales By Hour Primary ON Secondary ON Created with Highcharts 11.2.0 Total Reve…" at bounding box center [500, 248] width 957 height 575
click at [594, 244] on div "Sales By Hour Primary ON Secondary ON Created with Highcharts 11.2.0 Total Reve…" at bounding box center [500, 248] width 957 height 575
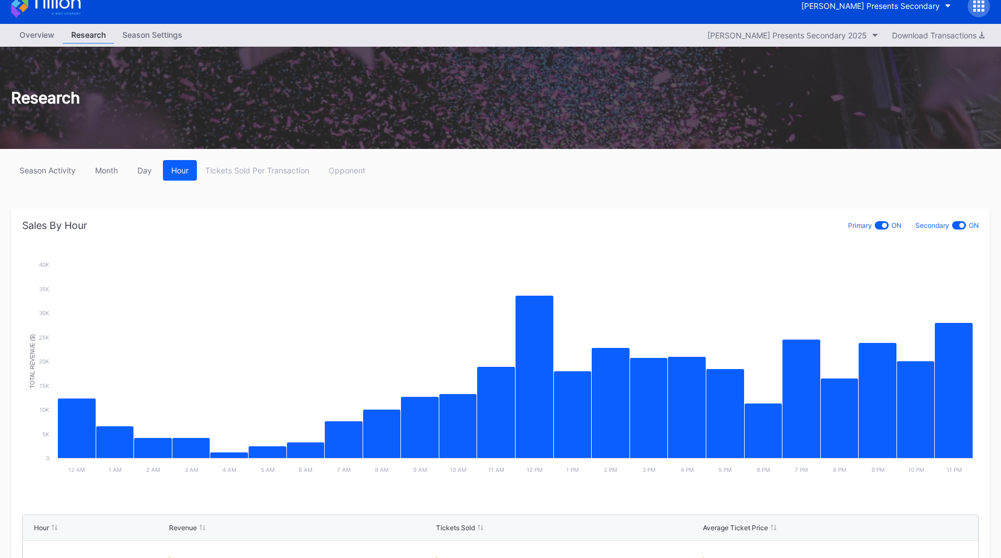
scroll to position [14, 0]
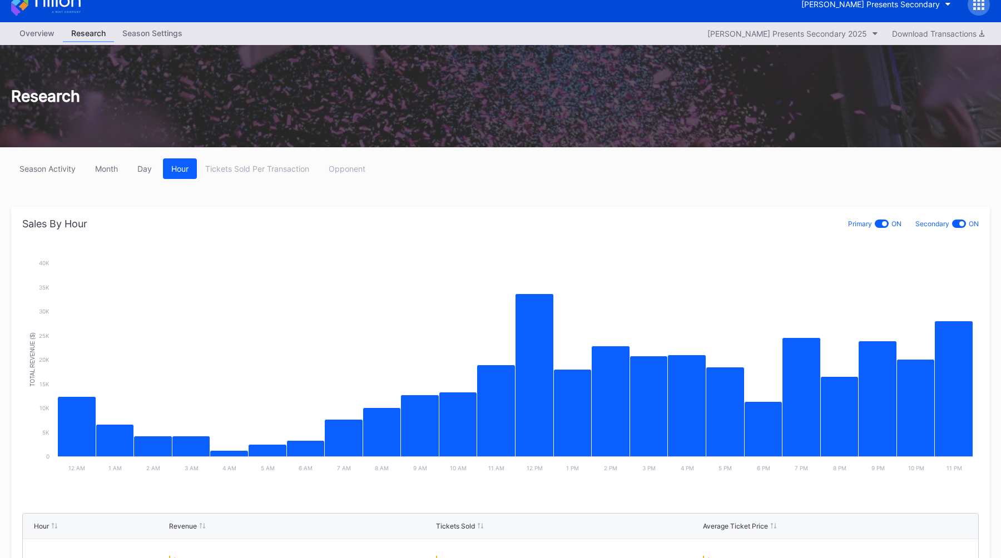
click at [35, 36] on div "Overview" at bounding box center [37, 33] width 52 height 16
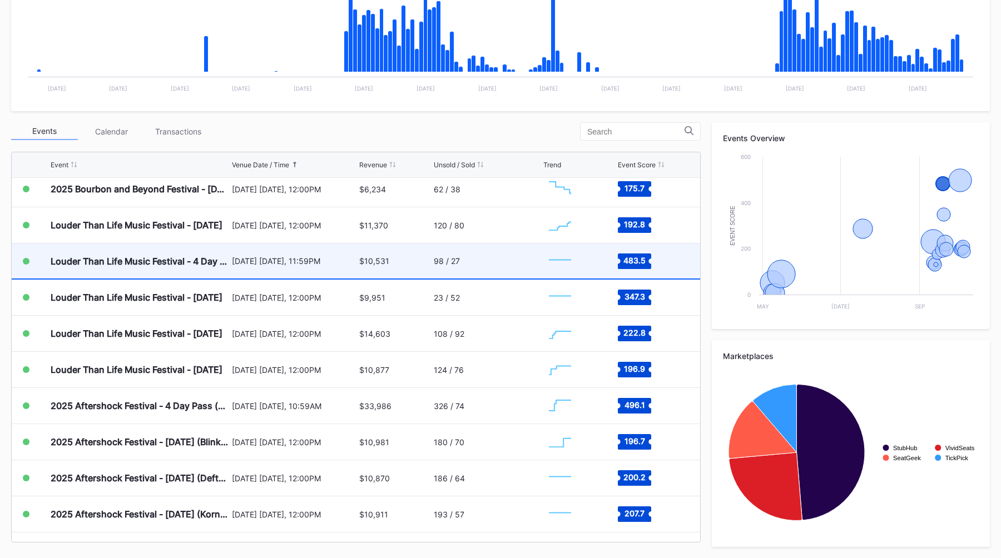
scroll to position [359, 0]
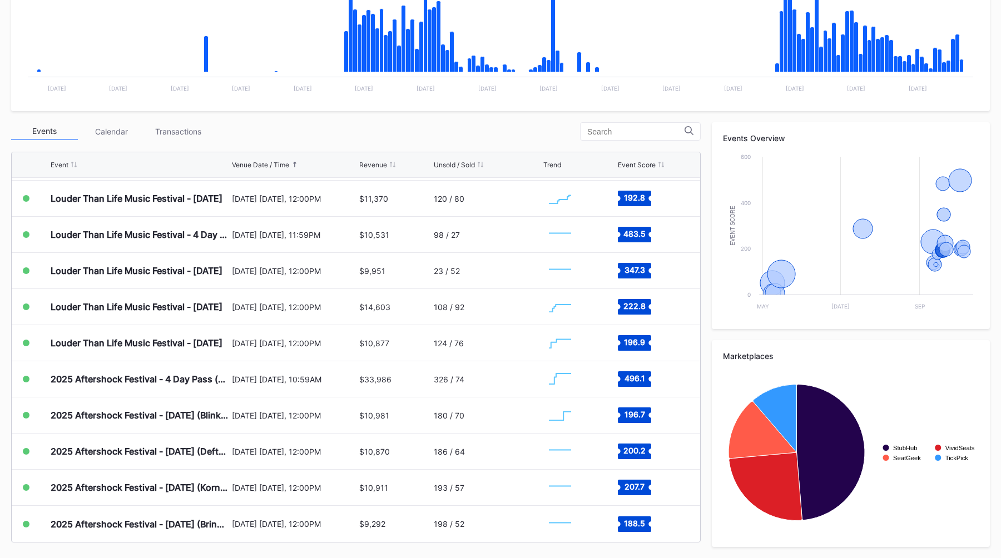
click at [488, 140] on div "Events Calendar Transactions" at bounding box center [356, 131] width 690 height 18
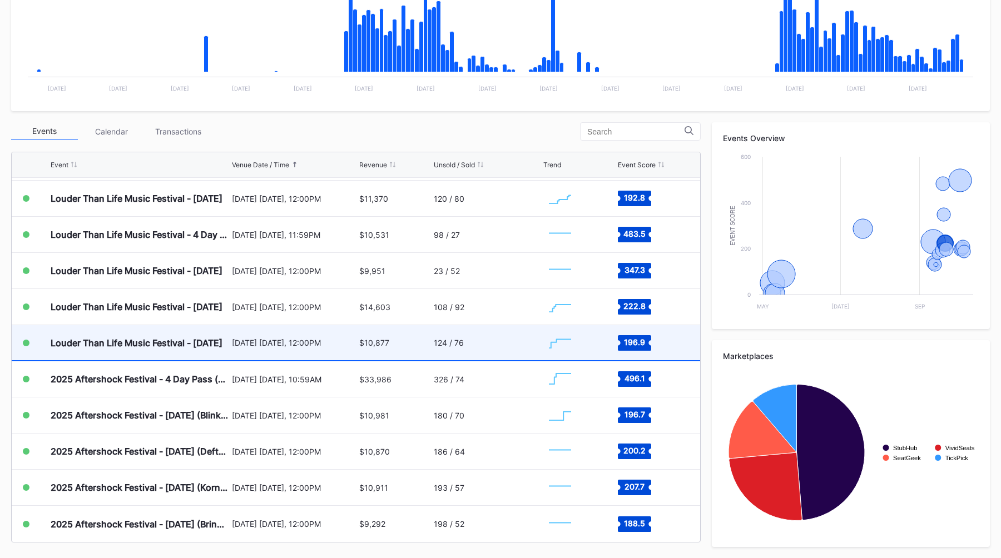
click at [402, 328] on div "$10,877" at bounding box center [394, 342] width 71 height 35
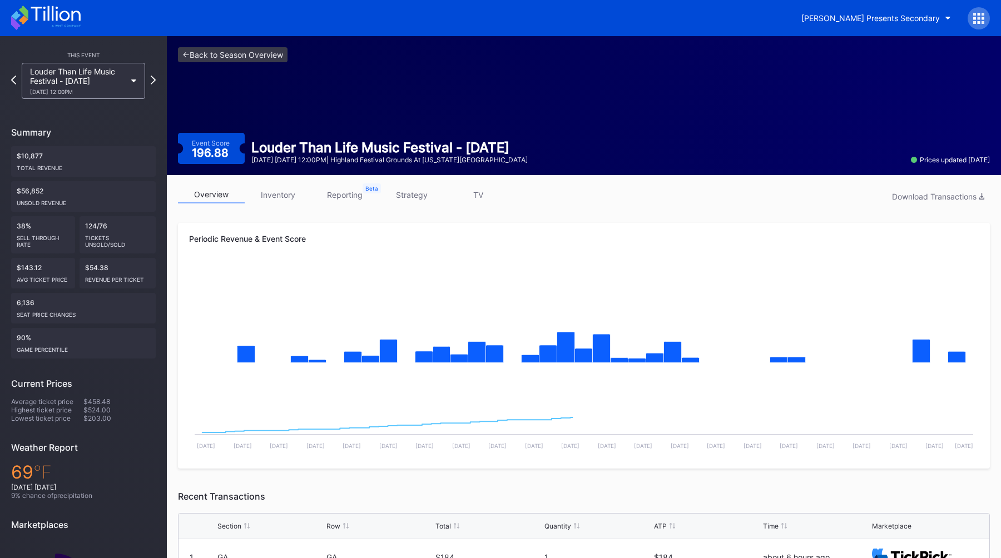
click at [340, 199] on link "reporting" at bounding box center [344, 194] width 67 height 17
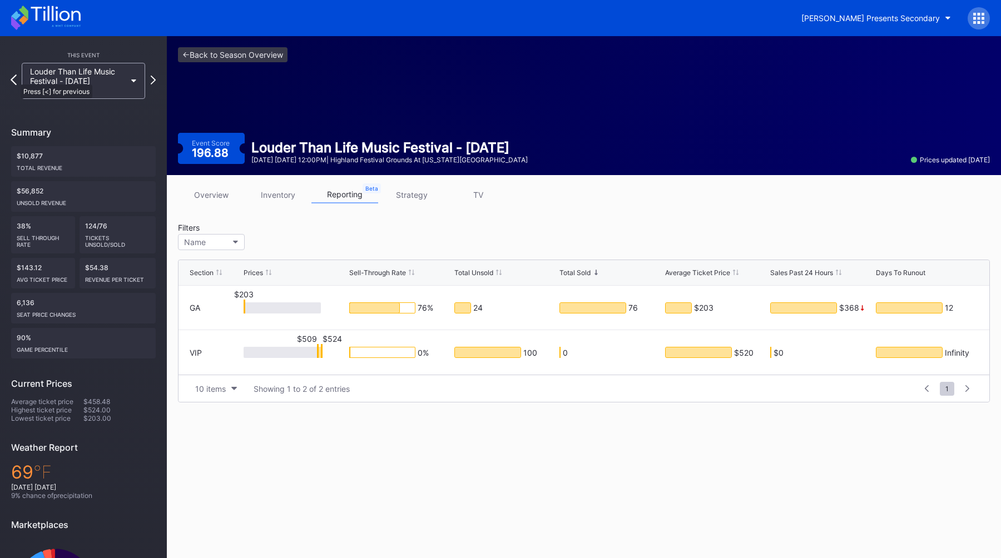
click at [13, 79] on icon at bounding box center [14, 80] width 6 height 11
click at [13, 80] on icon at bounding box center [14, 80] width 6 height 11
click at [13, 80] on icon at bounding box center [13, 80] width 5 height 9
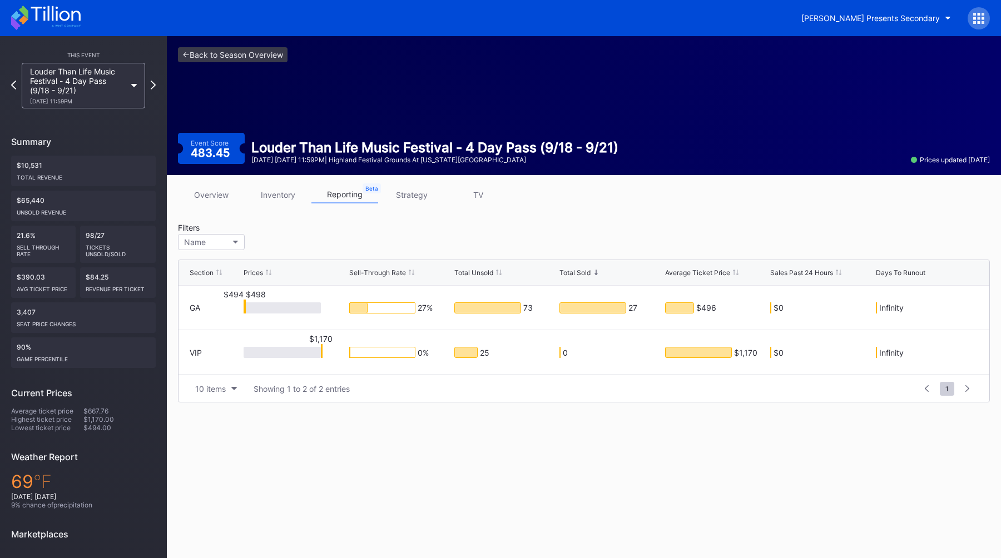
click at [13, 80] on div "Louder Than Life Music Festival - 4 Day Pass (9/18 - 9/21) 9/18 Thursday 11:59PM" at bounding box center [83, 86] width 145 height 46
click at [411, 405] on div "overview inventory reporting strategy TV Filters Name Section Prices Sell-Throu…" at bounding box center [584, 294] width 834 height 239
click at [592, 410] on div "overview inventory reporting strategy TV Filters Name Section Prices Sell-Throu…" at bounding box center [584, 294] width 834 height 239
click at [615, 390] on div "10 items Showing 1 to 2 of 2 entries" at bounding box center [553, 389] width 726 height 15
click at [622, 390] on div "10 items Showing 1 to 2 of 2 entries" at bounding box center [553, 389] width 726 height 15
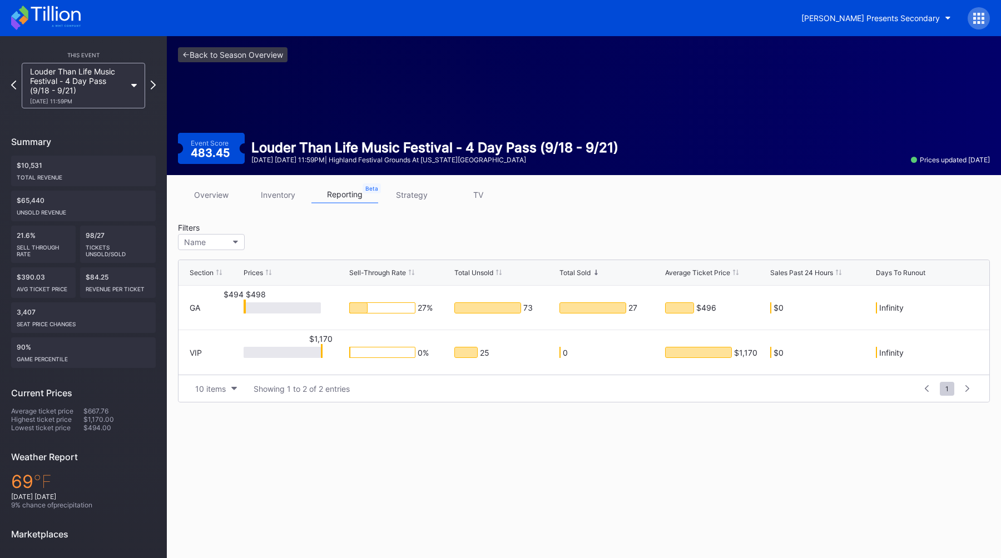
click at [632, 390] on div "10 items Showing 1 to 2 of 2 entries" at bounding box center [553, 389] width 726 height 15
drag, startPoint x: 499, startPoint y: 354, endPoint x: 444, endPoint y: 354, distance: 54.5
click at [444, 354] on div "VIP $1,170 0 % 25 0 $1,170 $0 Infinity" at bounding box center [584, 352] width 811 height 44
click at [484, 349] on div "25" at bounding box center [484, 353] width 9 height 10
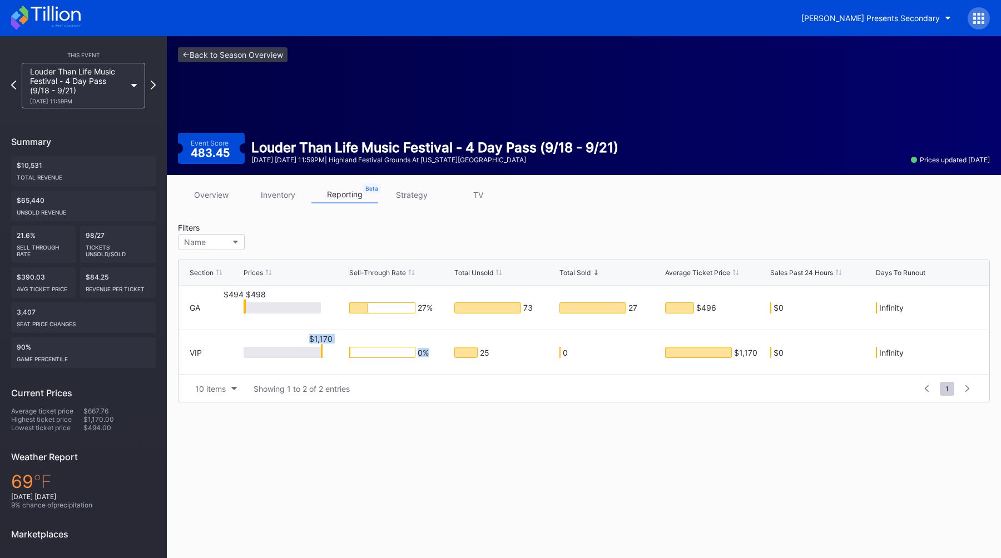
drag, startPoint x: 306, startPoint y: 340, endPoint x: 353, endPoint y: 340, distance: 47.3
click at [353, 340] on div "VIP $1,170 0 % 25 0 $1,170 $0 Infinity" at bounding box center [584, 352] width 811 height 44
click at [318, 339] on div "$1,170" at bounding box center [321, 338] width 28 height 9
click at [751, 356] on div "$1,170" at bounding box center [745, 353] width 23 height 10
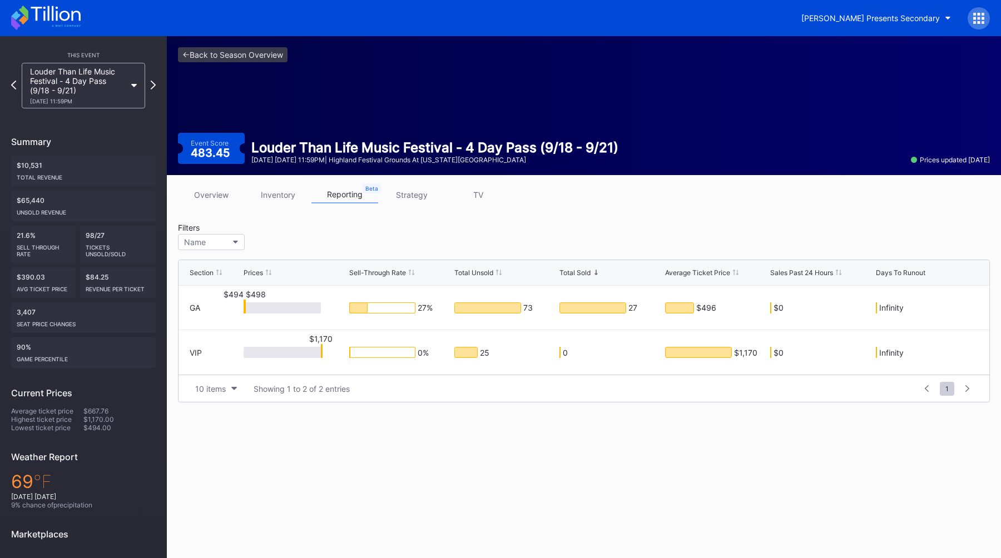
click at [745, 375] on div "10 items Showing 1 to 2 of 2 entries 1 ... -1 0 1 2 3 ... 1" at bounding box center [584, 388] width 811 height 27
click at [726, 387] on div "10 items Showing 1 to 2 of 2 entries" at bounding box center [553, 389] width 726 height 15
click at [701, 410] on div "overview inventory reporting strategy TV Filters Name Section Prices Sell-Throu…" at bounding box center [584, 294] width 834 height 239
click at [669, 409] on div "overview inventory reporting strategy TV Filters Name Section Prices Sell-Throu…" at bounding box center [584, 294] width 834 height 239
click at [682, 402] on div "10 items Showing 1 to 2 of 2 entries 1 ... -1 0 1 2 3 ... 1" at bounding box center [584, 388] width 811 height 27
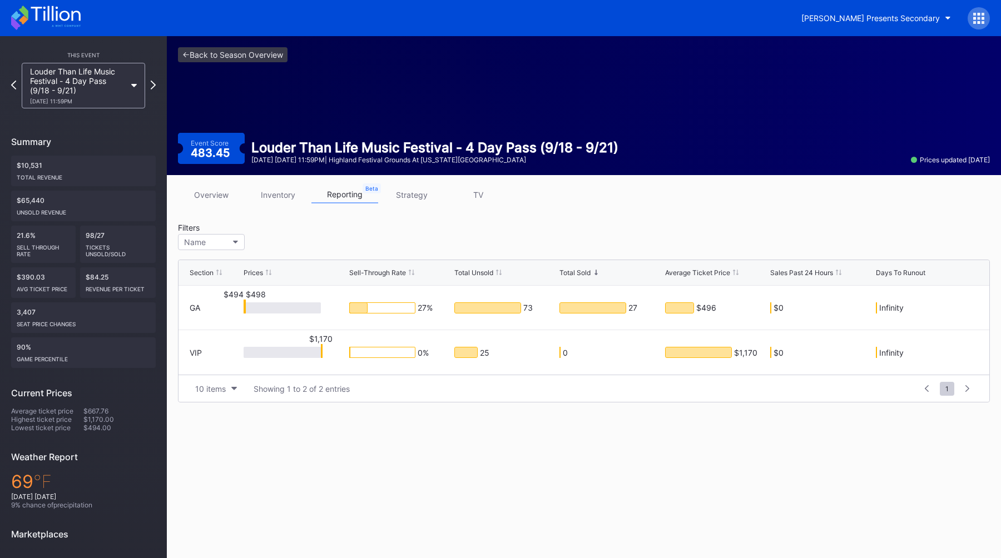
click at [610, 377] on div "10 items Showing 1 to 2 of 2 entries 1 ... -1 0 1 2 3 ... 1" at bounding box center [584, 388] width 811 height 27
click at [468, 217] on div "overview inventory reporting strategy TV Filters Name Section Prices Sell-Throu…" at bounding box center [584, 294] width 834 height 239
click at [655, 218] on div "overview inventory reporting strategy TV Filters Name Section Prices Sell-Throu…" at bounding box center [584, 294] width 834 height 239
click at [720, 213] on div "overview inventory reporting strategy TV Filters Name Section Prices Sell-Throu…" at bounding box center [584, 294] width 834 height 239
click at [622, 204] on div "overview inventory reporting strategy TV" at bounding box center [584, 197] width 812 height 23
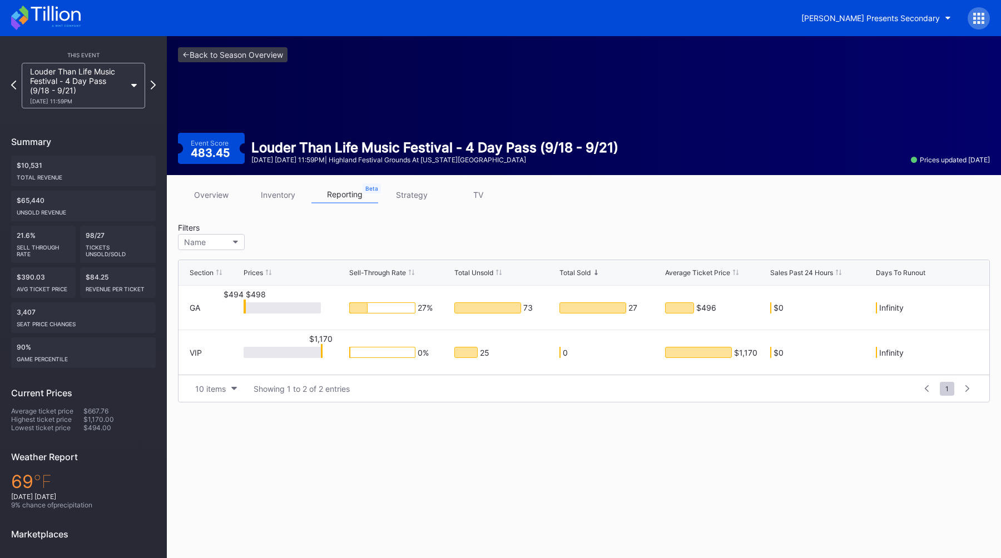
click at [636, 212] on div "overview inventory reporting strategy TV Filters Name Section Prices Sell-Throu…" at bounding box center [584, 294] width 834 height 239
click at [431, 86] on div "<- Back to Season Overview Event Score 483.45 Louder Than Life Music Festival -…" at bounding box center [584, 105] width 834 height 139
click at [444, 69] on div "<- Back to Season Overview Event Score 483.45 Louder Than Life Music Festival -…" at bounding box center [584, 105] width 834 height 139
click at [539, 92] on div "<- Back to Season Overview Event Score 483.45 Louder Than Life Music Festival -…" at bounding box center [584, 105] width 834 height 139
click at [571, 226] on div "Filters Name" at bounding box center [584, 238] width 812 height 31
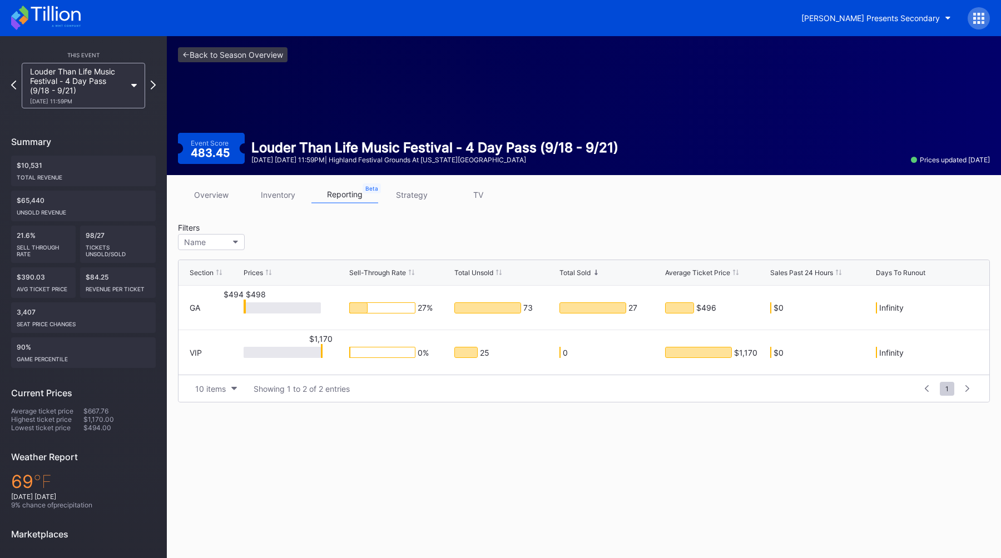
click at [486, 221] on div "overview inventory reporting strategy TV Filters Name Section Prices Sell-Throu…" at bounding box center [584, 294] width 834 height 239
drag, startPoint x: 224, startPoint y: 295, endPoint x: 278, endPoint y: 294, distance: 54.5
click at [278, 294] on div "$494 $498" at bounding box center [295, 308] width 102 height 44
drag, startPoint x: 268, startPoint y: 294, endPoint x: 217, endPoint y: 294, distance: 51.2
click at [217, 294] on div "GA $494 $498 27 % 73 27 $496 $0 Infinity" at bounding box center [584, 308] width 811 height 44
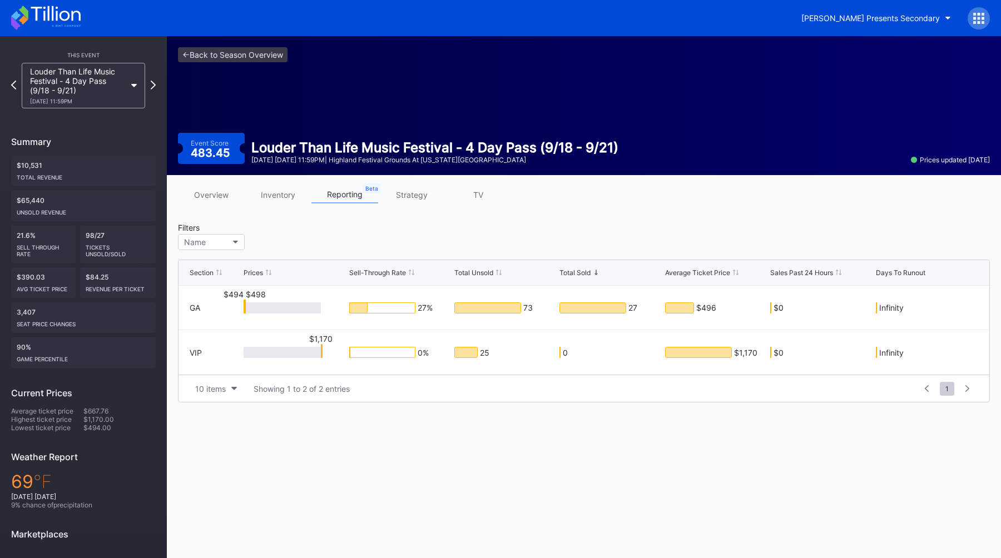
click at [312, 255] on div "Section Prices Sell-Through Rate Total Unsold Total Sold Average Ticket Price S…" at bounding box center [584, 328] width 812 height 149
drag, startPoint x: 659, startPoint y: 274, endPoint x: 732, endPoint y: 240, distance: 80.9
click at [732, 240] on div "Filters Name Section Prices Sell-Through Rate Total Unsold Total Sold Average T…" at bounding box center [584, 313] width 812 height 180
drag, startPoint x: 304, startPoint y: 339, endPoint x: 334, endPoint y: 339, distance: 30.0
click at [334, 339] on div "$1,170" at bounding box center [295, 352] width 102 height 44
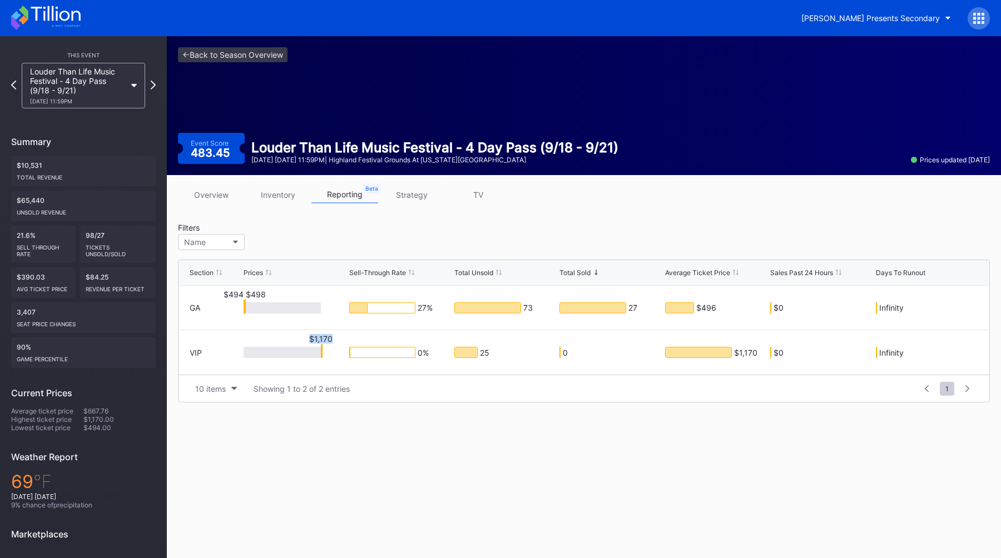
click at [334, 339] on div "$1,170" at bounding box center [321, 338] width 28 height 9
drag, startPoint x: 755, startPoint y: 352, endPoint x: 729, endPoint y: 353, distance: 26.2
click at [729, 353] on div "$1,170" at bounding box center [699, 353] width 66 height 10
click at [715, 389] on div "10 items Showing 1 to 2 of 2 entries" at bounding box center [553, 389] width 726 height 15
click at [151, 87] on icon at bounding box center [153, 85] width 6 height 11
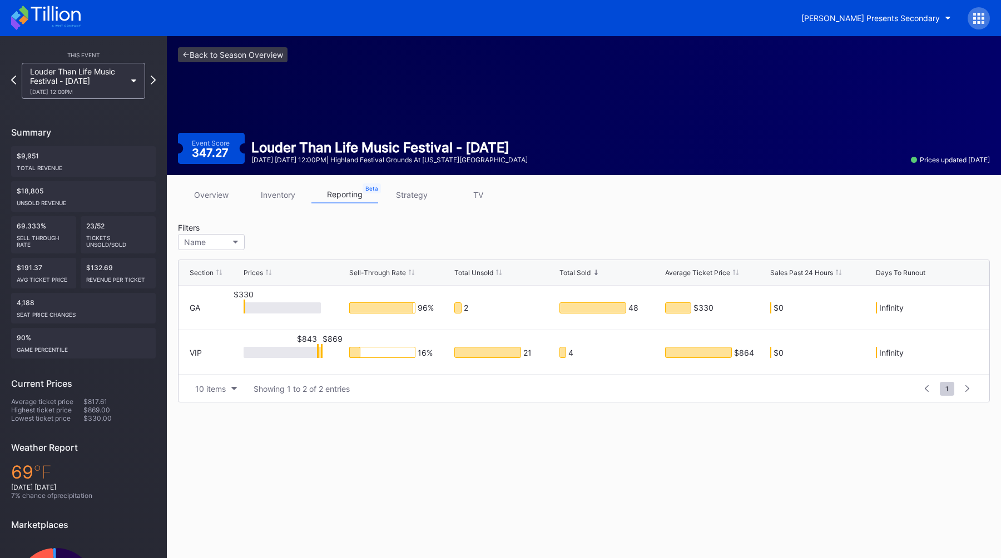
drag, startPoint x: 297, startPoint y: 339, endPoint x: 344, endPoint y: 338, distance: 46.8
click at [344, 338] on div "$843 $869" at bounding box center [295, 352] width 102 height 44
click at [744, 351] on div "$864" at bounding box center [744, 353] width 20 height 10
click at [548, 384] on div "10 items Showing 1 to 2 of 2 entries" at bounding box center [553, 389] width 726 height 15
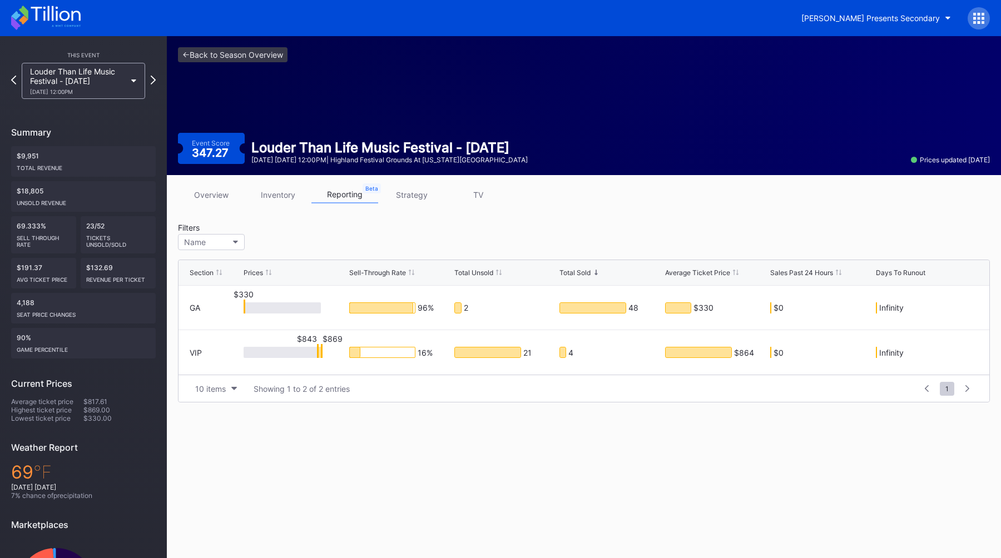
click at [703, 238] on div "Filters Name" at bounding box center [584, 238] width 812 height 31
click at [869, 22] on button "[PERSON_NAME] Presents Secondary" at bounding box center [876, 18] width 166 height 21
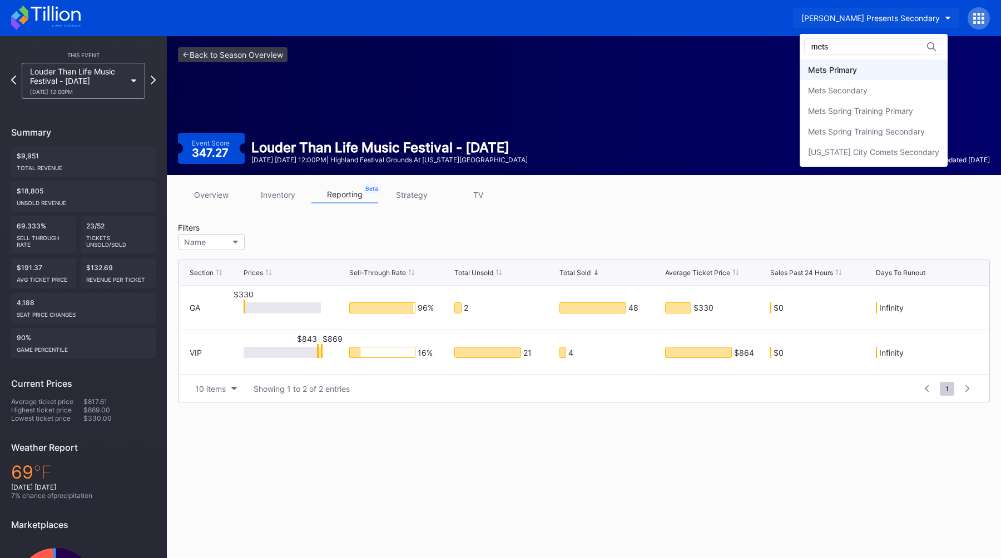
type input "mets"
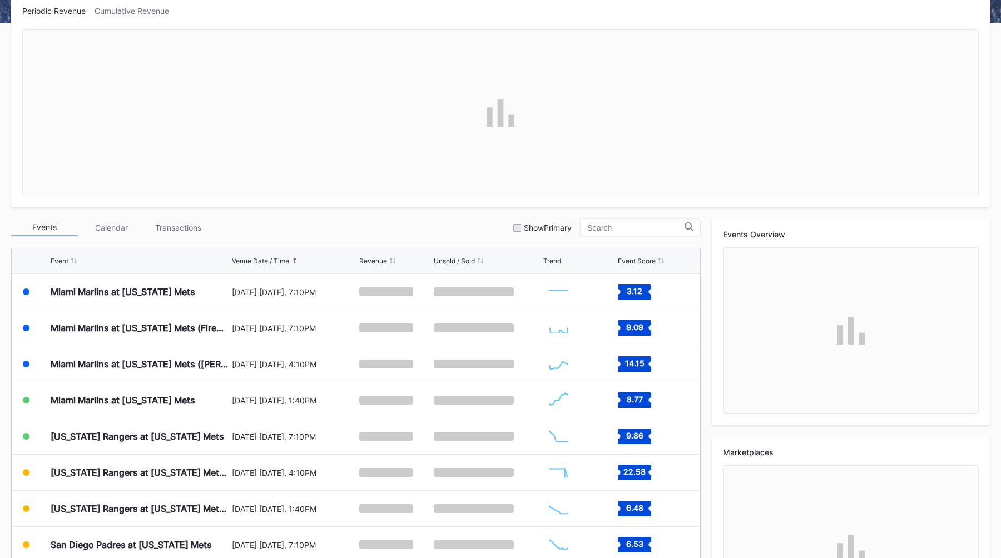
scroll to position [219, 0]
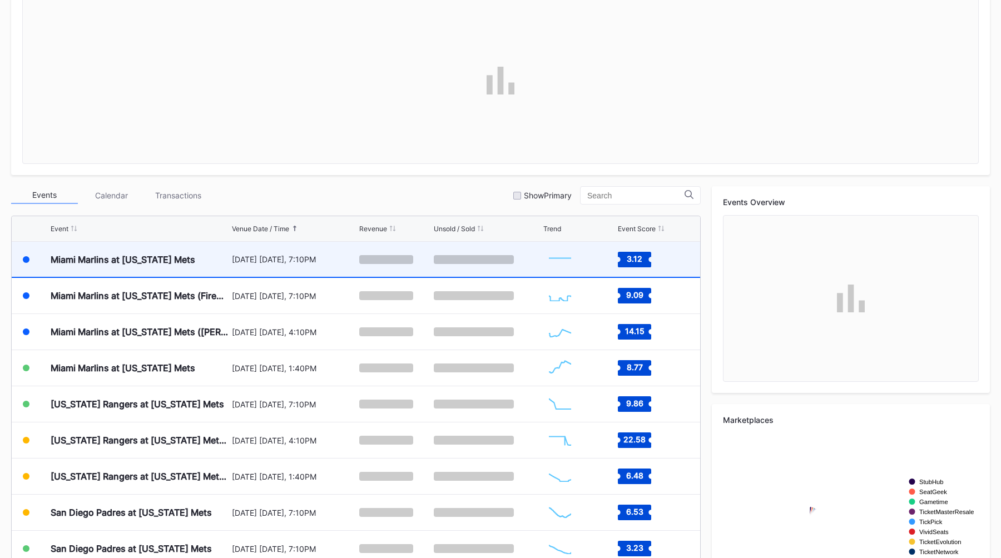
click at [233, 263] on div "[DATE] [DATE], 7:10PM" at bounding box center [294, 259] width 125 height 9
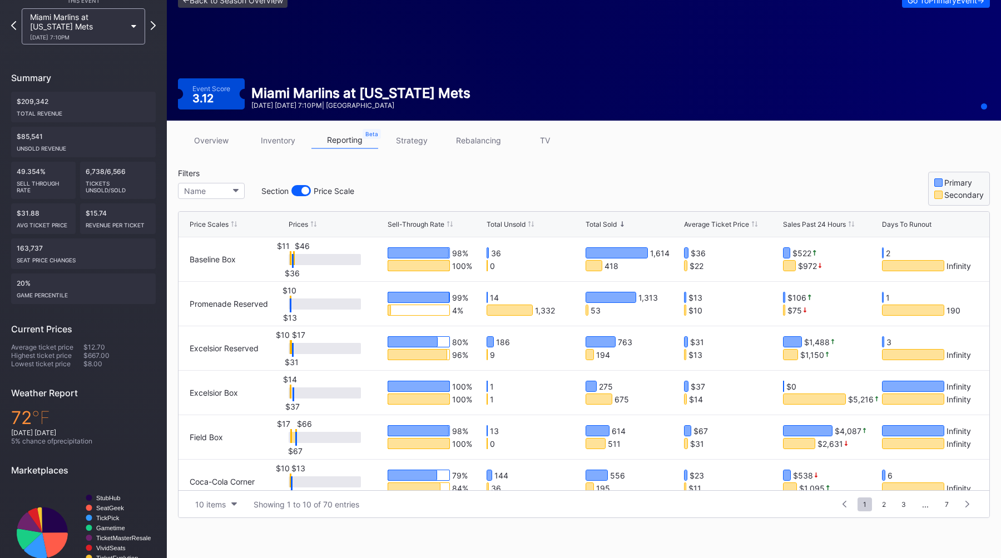
scroll to position [56, 0]
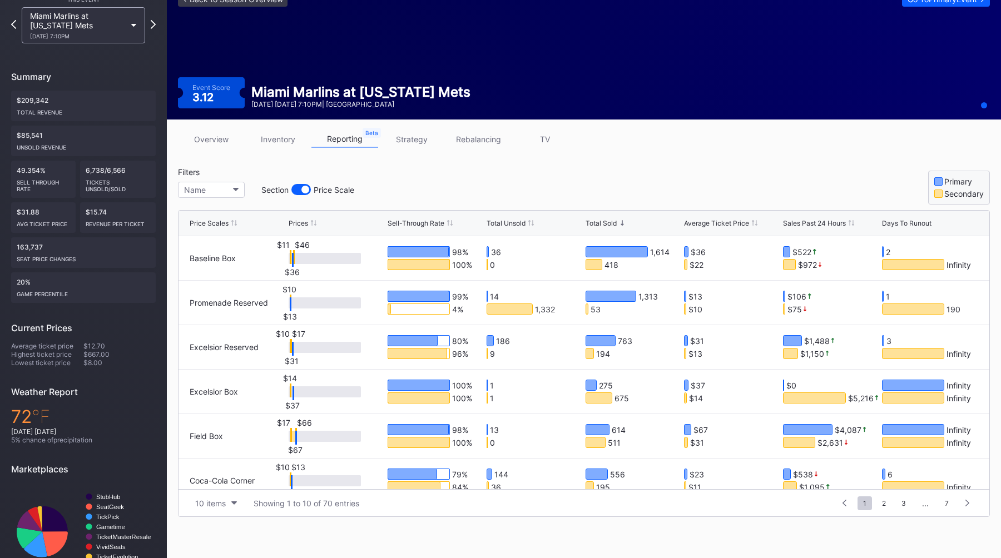
click at [660, 110] on div "<- Back to Season Overview Go To Primary Event -> Event Score 3.12 Miami Marlin…" at bounding box center [584, 50] width 834 height 139
drag, startPoint x: 285, startPoint y: 273, endPoint x: 301, endPoint y: 273, distance: 16.1
click at [301, 273] on div "$36" at bounding box center [292, 272] width 28 height 9
drag, startPoint x: 709, startPoint y: 251, endPoint x: 689, endPoint y: 251, distance: 20.0
click at [689, 251] on div "$36" at bounding box center [715, 251] width 62 height 11
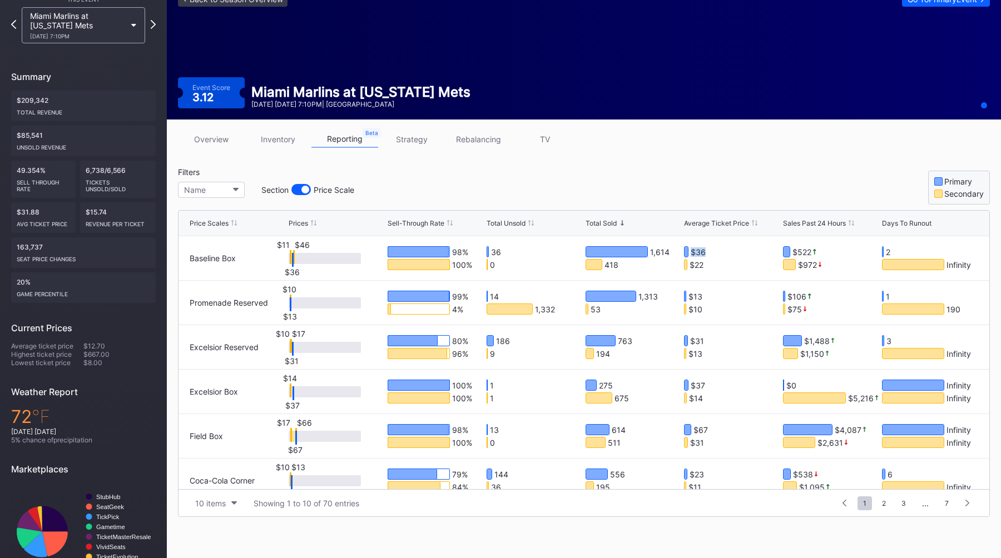
drag, startPoint x: 689, startPoint y: 251, endPoint x: 705, endPoint y: 251, distance: 16.7
click at [705, 251] on div "$36" at bounding box center [715, 251] width 62 height 11
click at [718, 163] on div "overview inventory reporting strategy rebalancing TV Filters Name Section Price…" at bounding box center [584, 324] width 834 height 409
click at [680, 168] on div "Filters Name Section Price Scale Primary Secondary" at bounding box center [584, 185] width 812 height 37
click at [675, 186] on div "Filters Name Section Price Scale Primary Secondary" at bounding box center [584, 185] width 812 height 37
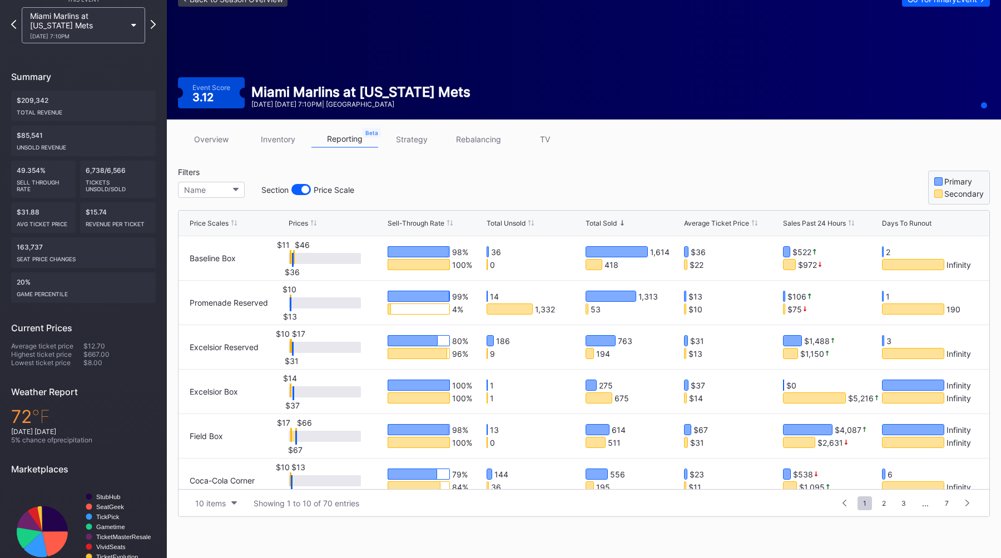
scroll to position [0, 0]
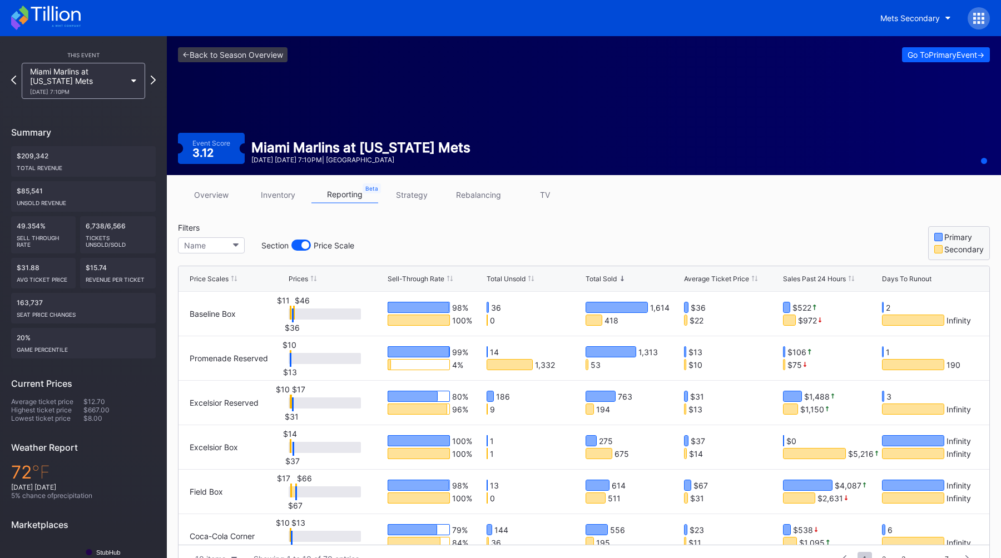
click at [605, 191] on div "overview inventory reporting strategy rebalancing TV" at bounding box center [584, 197] width 812 height 23
click at [652, 230] on div "Filters Name Section Price Scale Primary Secondary" at bounding box center [584, 241] width 812 height 37
